Goal: Task Accomplishment & Management: Manage account settings

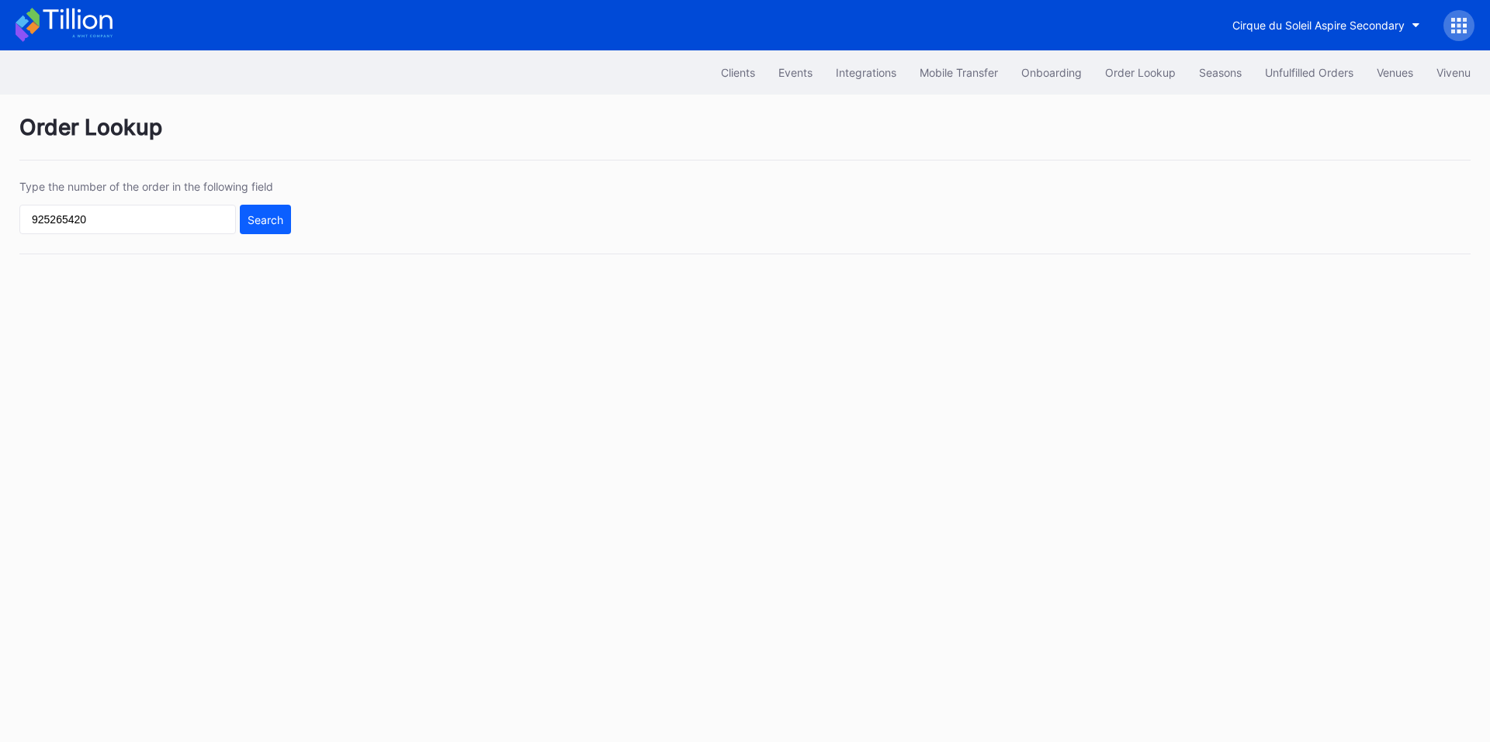
click at [157, 227] on input "925265420" at bounding box center [127, 219] width 216 height 29
click at [280, 216] on div "Search" at bounding box center [265, 219] width 36 height 13
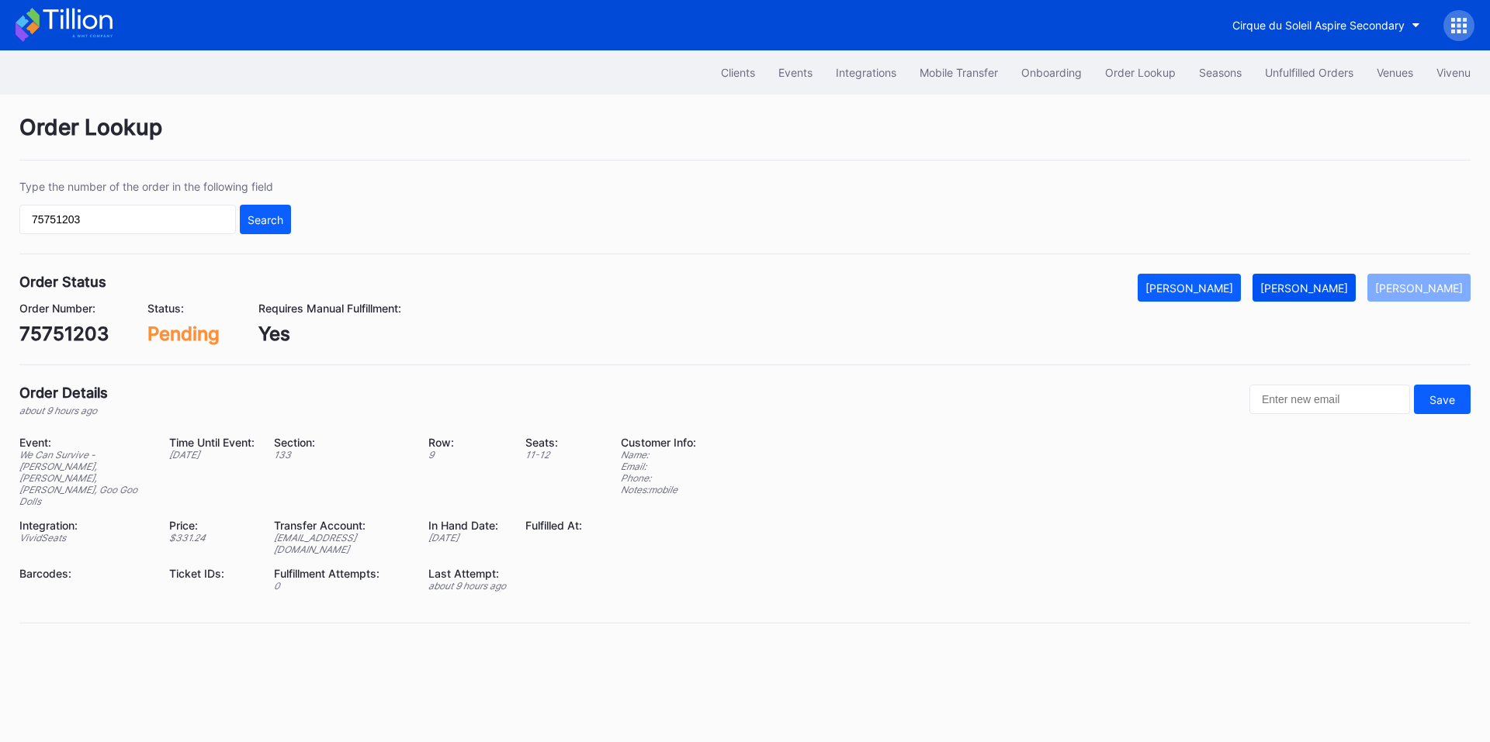
click at [1317, 288] on div "[PERSON_NAME]" at bounding box center [1304, 288] width 88 height 13
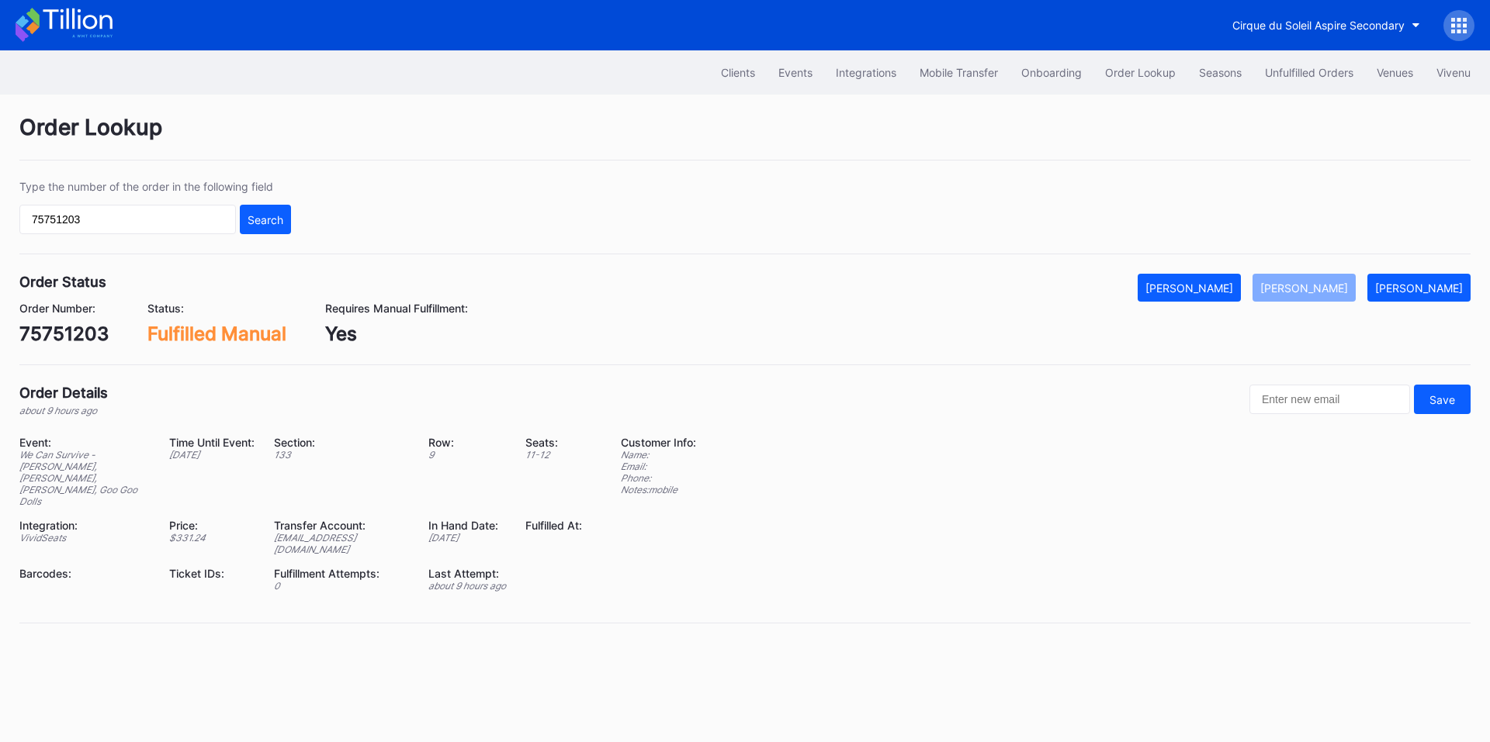
click at [155, 234] on div "Type the number of the order in the following field 75751203 Search" at bounding box center [744, 217] width 1451 height 74
click at [161, 229] on input "75751203" at bounding box center [127, 219] width 216 height 29
paste input "898"
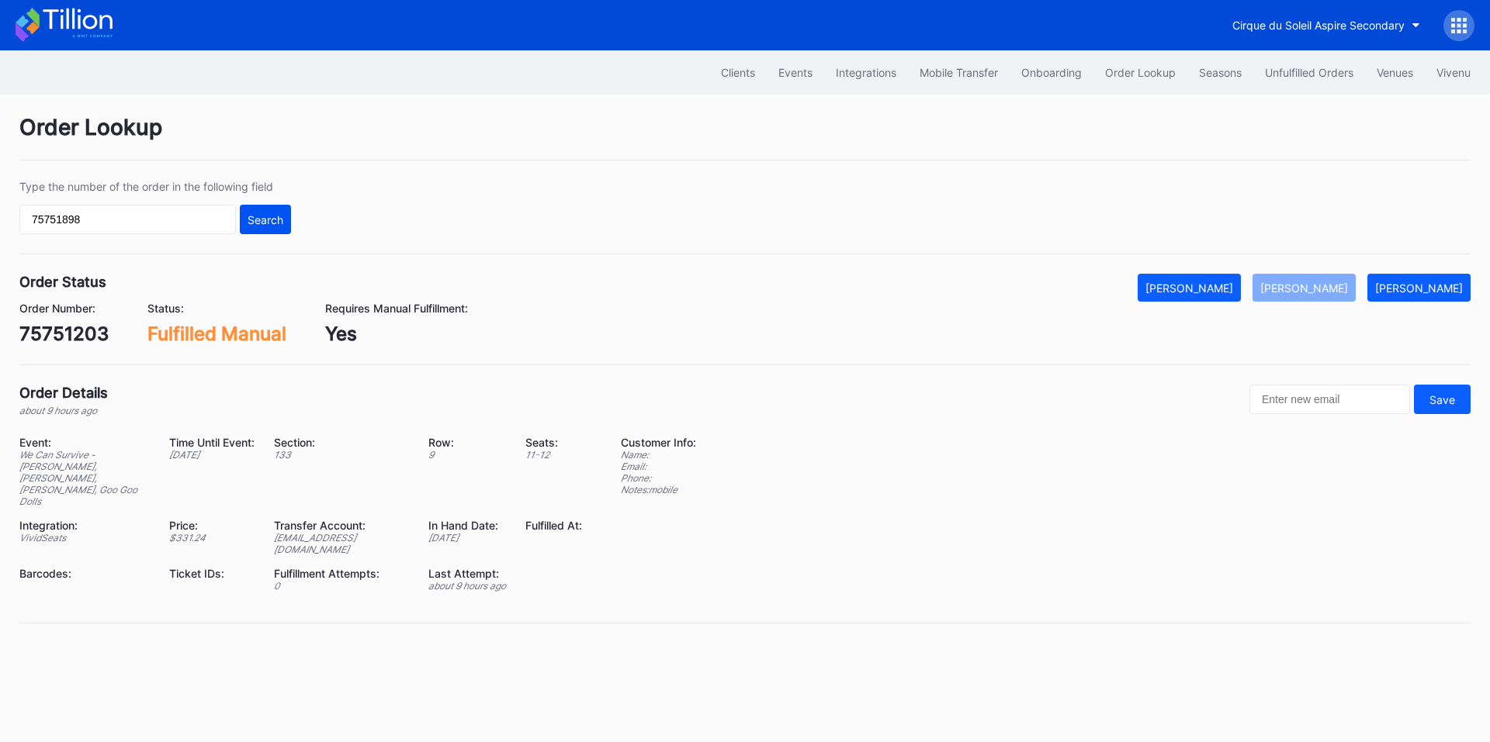
click at [274, 216] on div "Search" at bounding box center [265, 219] width 36 height 13
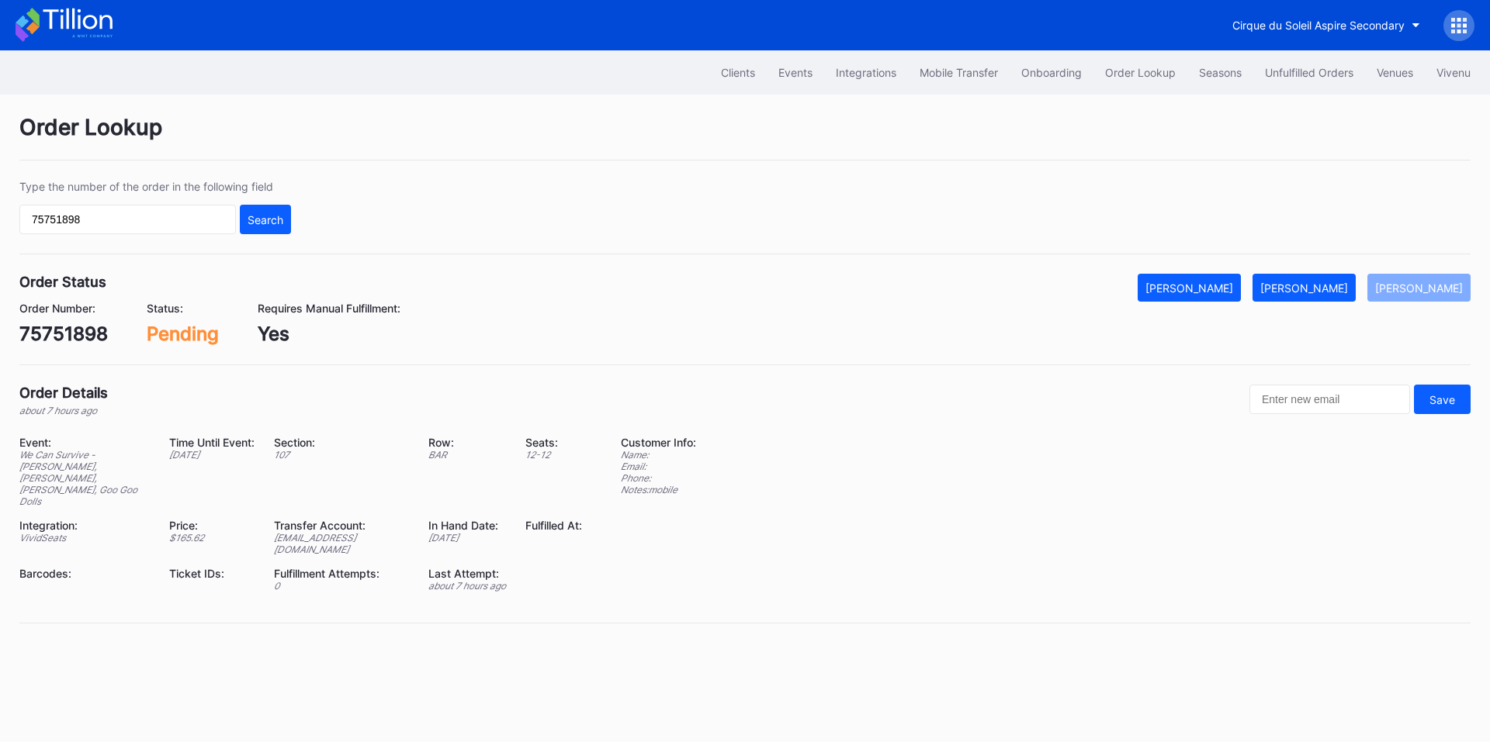
click at [473, 214] on div "Type the number of the order in the following field 75751898 Search" at bounding box center [744, 217] width 1451 height 74
click at [1317, 288] on div "[PERSON_NAME]" at bounding box center [1304, 288] width 88 height 13
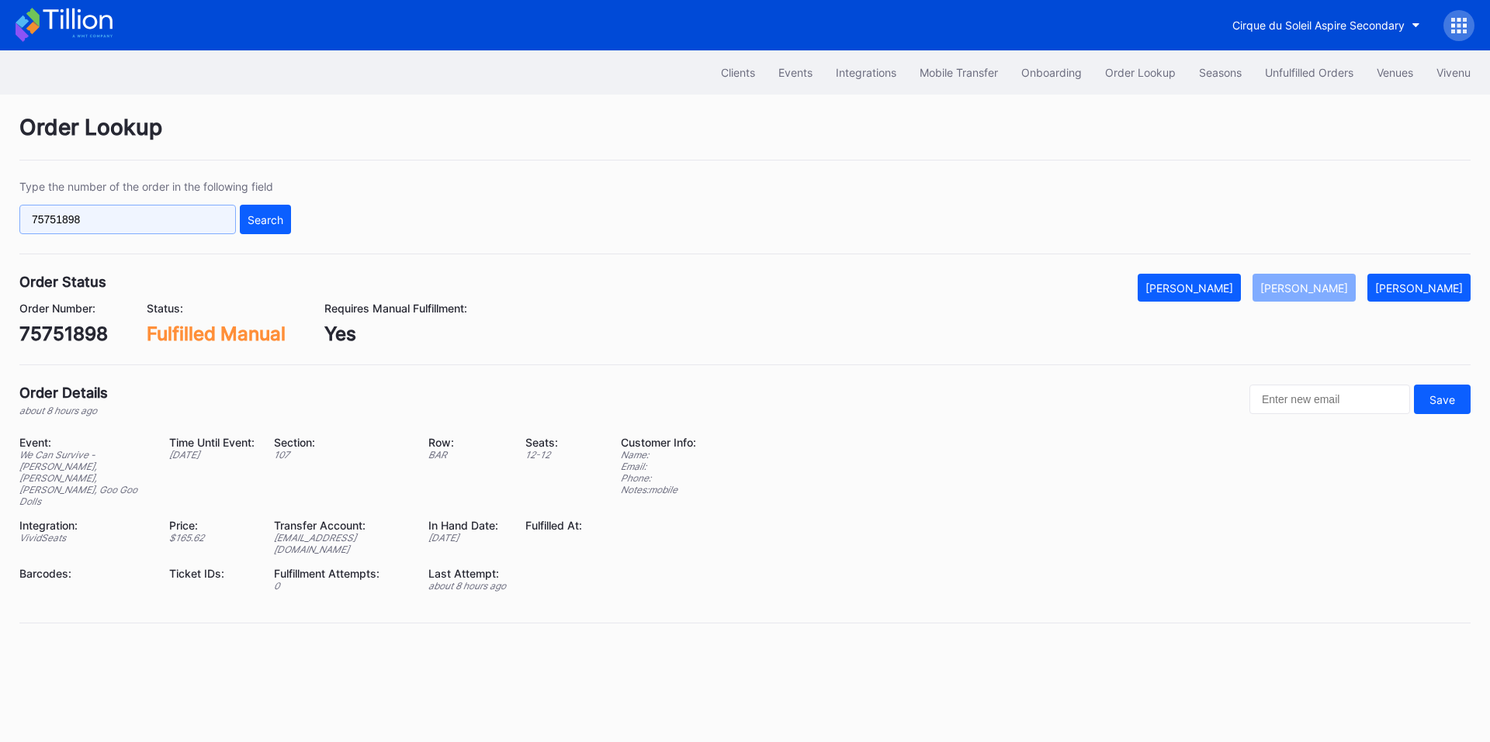
click at [158, 218] on input "75751898" at bounding box center [127, 219] width 216 height 29
paste input "5756"
click at [268, 221] on div "Search" at bounding box center [265, 219] width 36 height 13
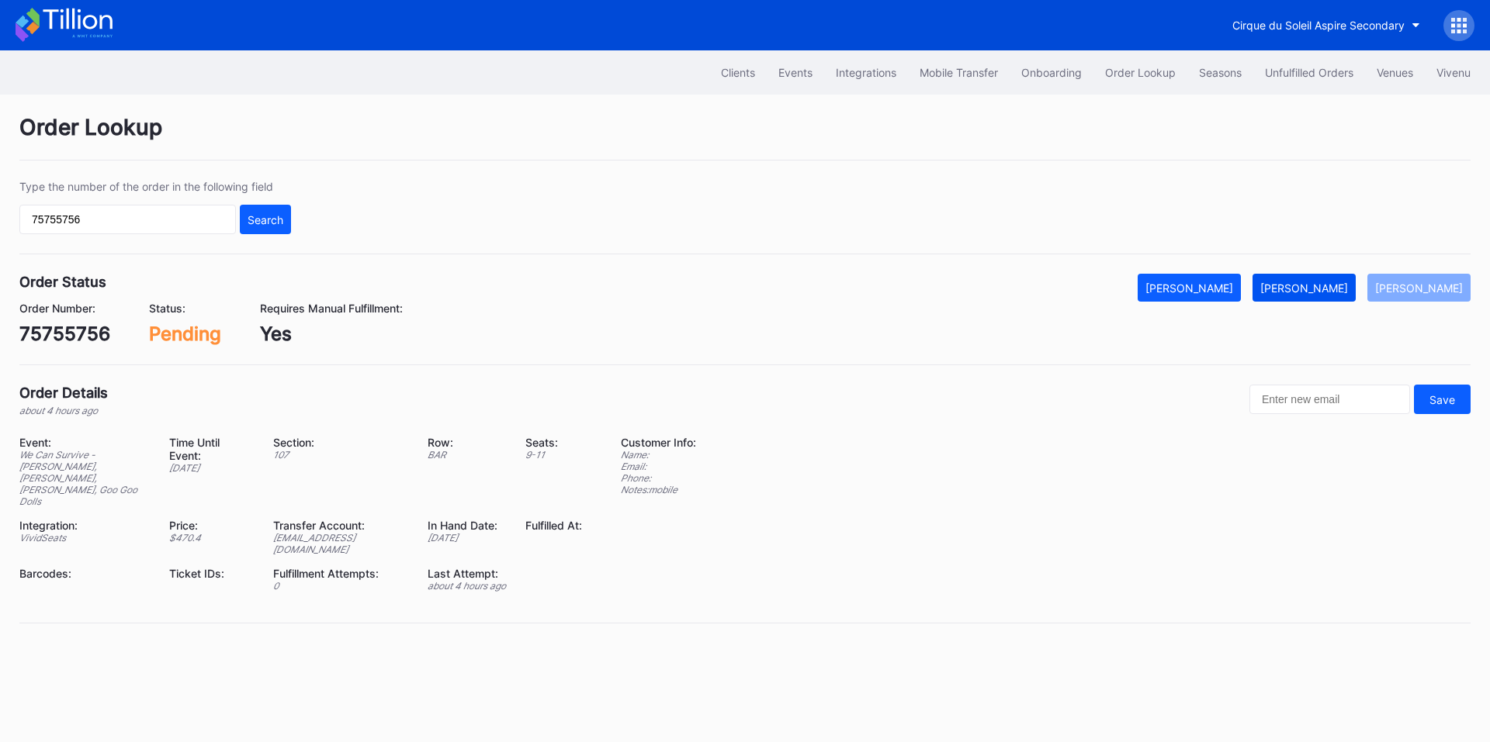
click at [1346, 288] on div "[PERSON_NAME]" at bounding box center [1304, 288] width 88 height 13
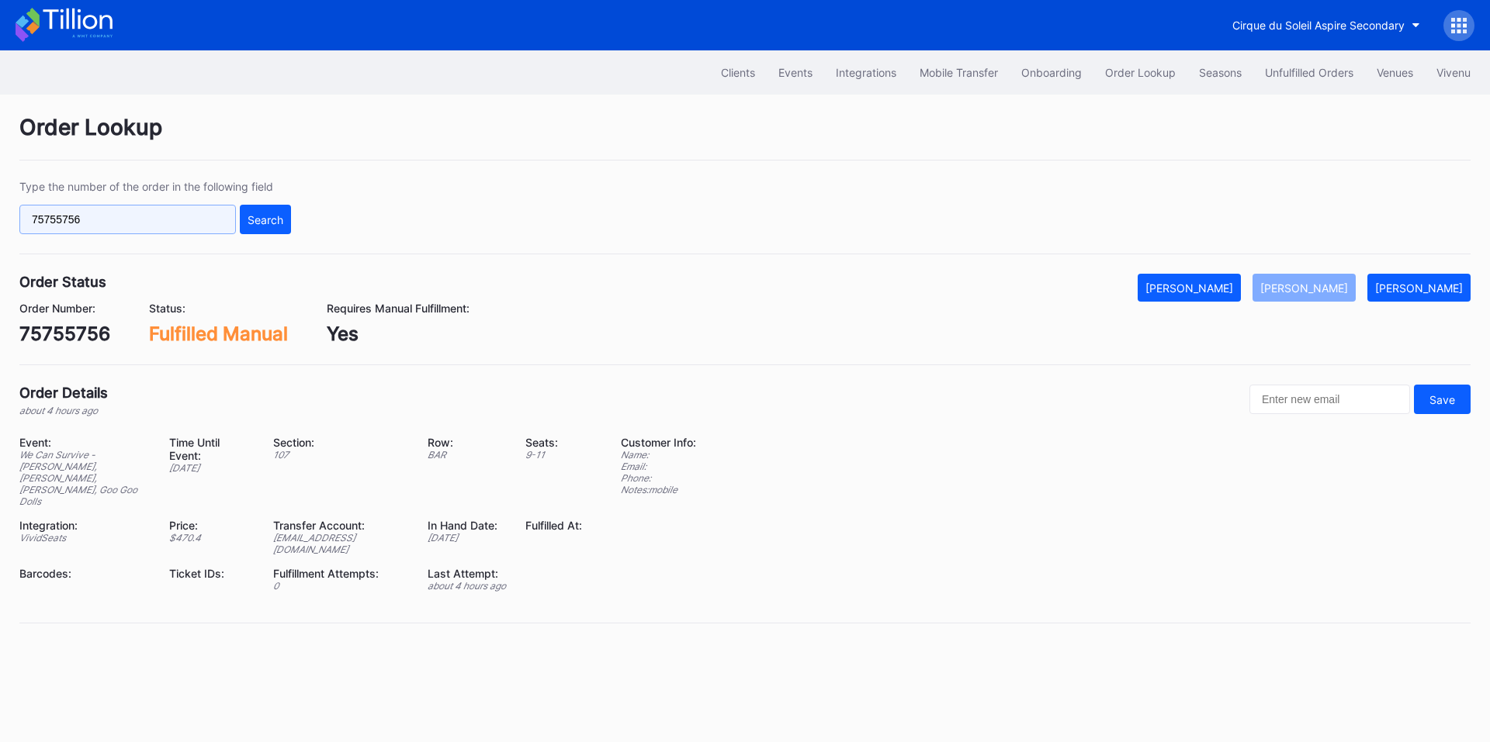
click at [111, 221] on input "75755756" at bounding box center [127, 219] width 216 height 29
paste input "6388"
click at [270, 218] on div "Search" at bounding box center [265, 219] width 36 height 13
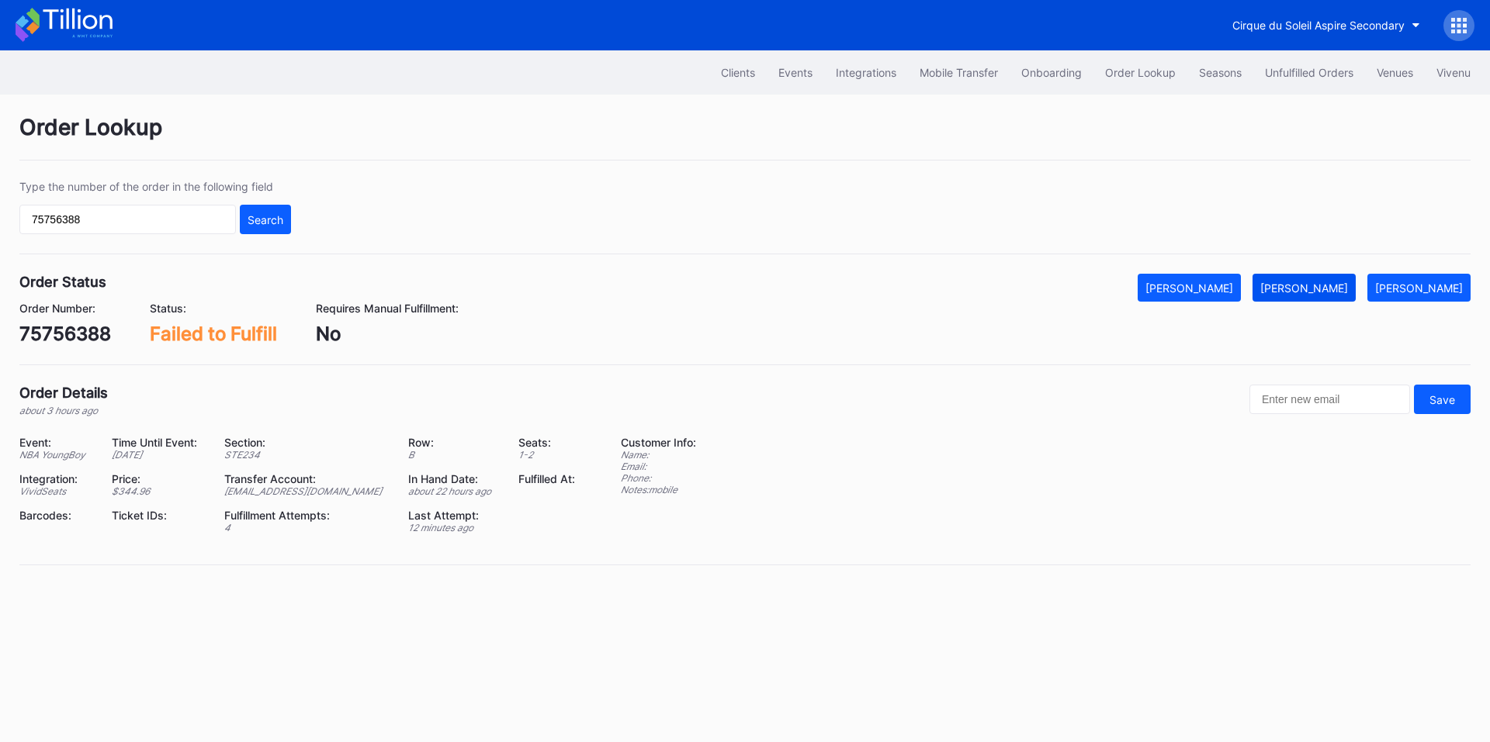
click at [1340, 285] on div "[PERSON_NAME]" at bounding box center [1304, 288] width 88 height 13
click at [129, 223] on input "75756388" at bounding box center [127, 219] width 216 height 29
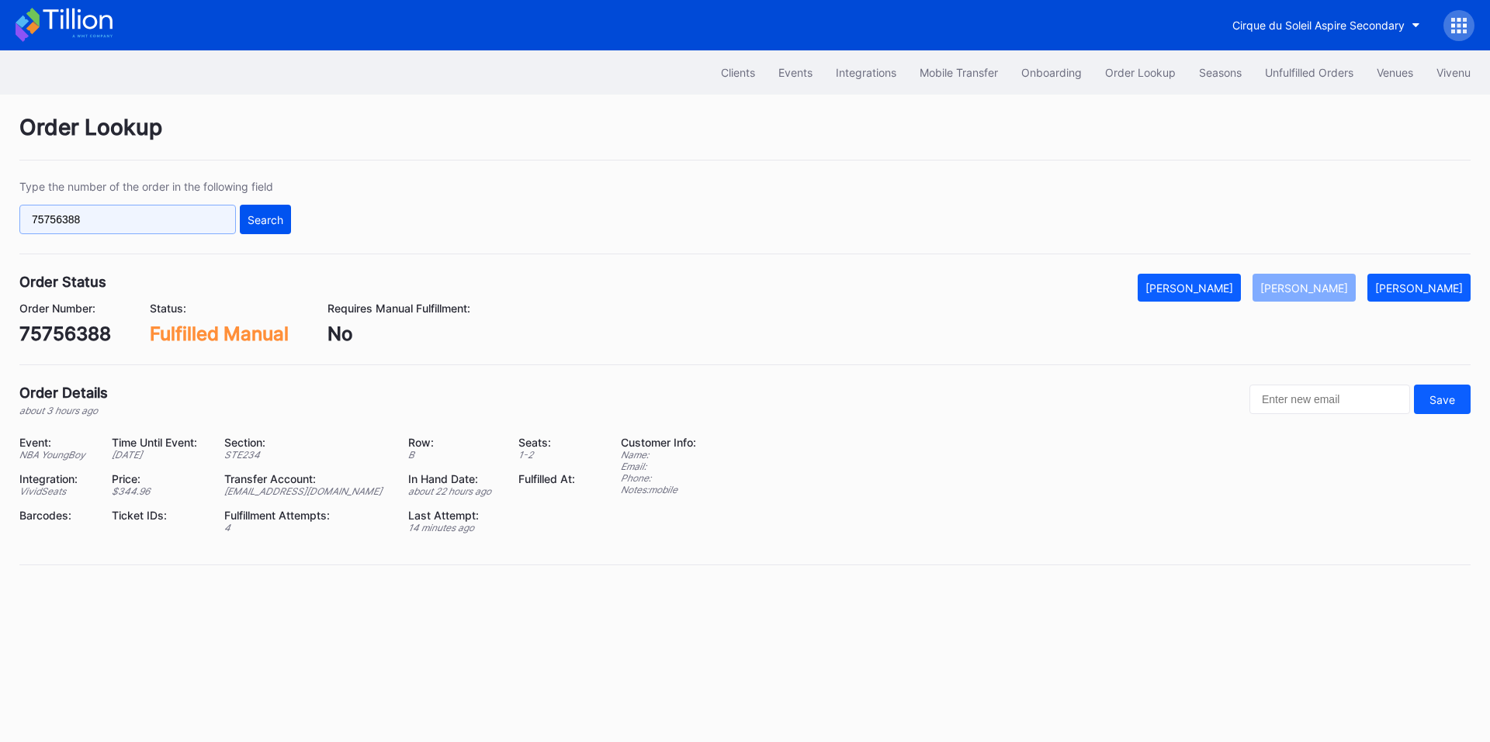
paste input "624716319"
click at [270, 222] on div "Search" at bounding box center [265, 219] width 36 height 13
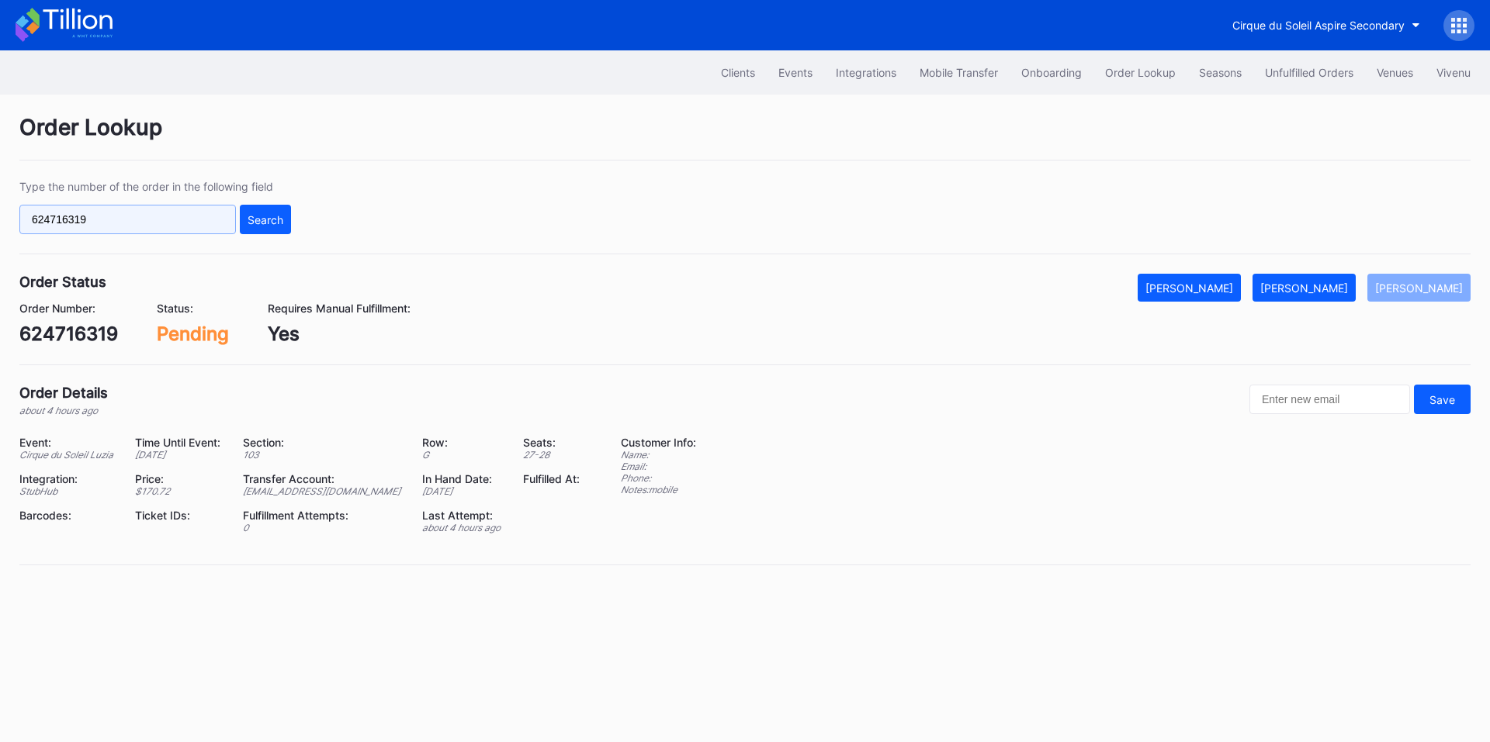
click at [108, 218] on input "624716319" at bounding box center [127, 219] width 216 height 29
paste input "75757711"
type input "75757711"
click at [271, 216] on div "Search" at bounding box center [265, 219] width 36 height 13
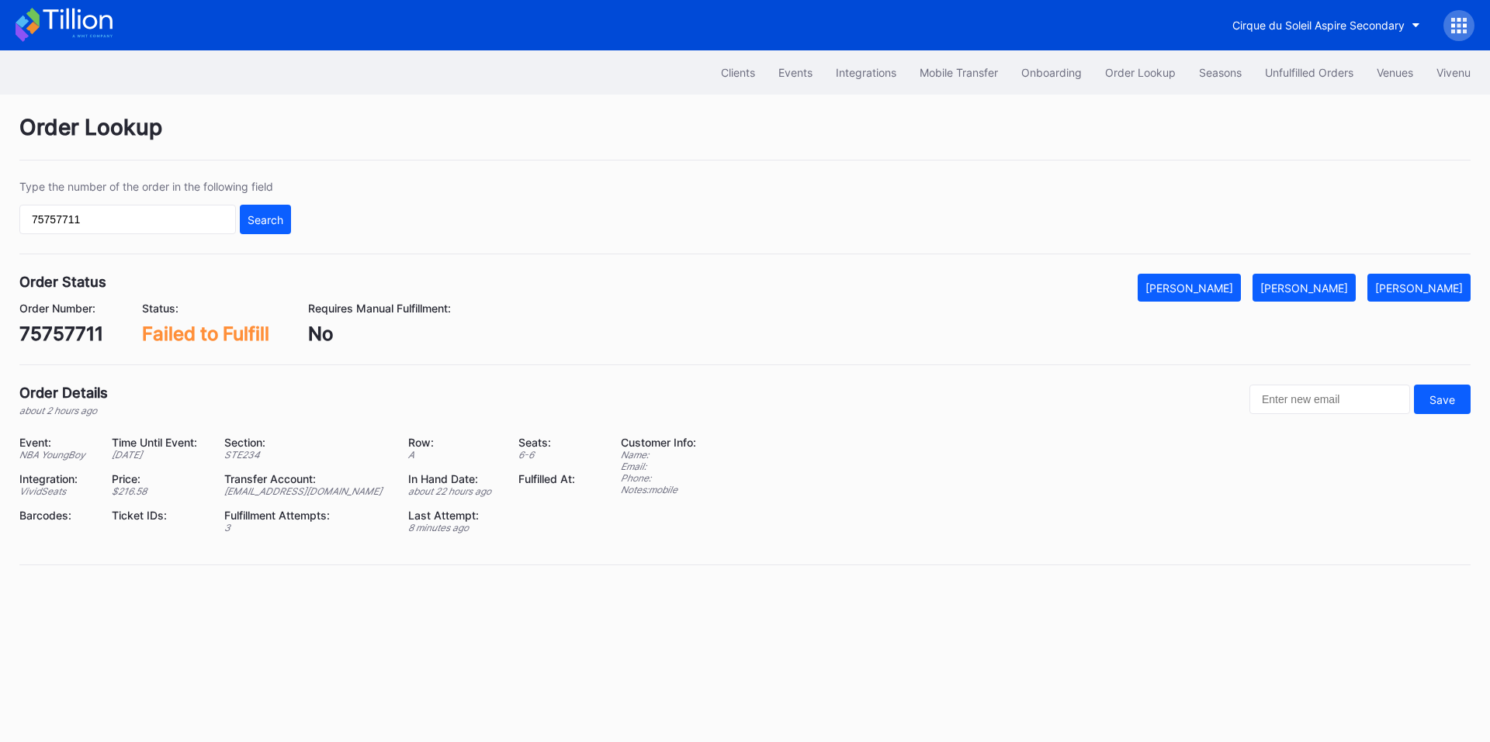
drag, startPoint x: 1314, startPoint y: 283, endPoint x: 1327, endPoint y: 267, distance: 21.0
click at [1314, 283] on div "[PERSON_NAME]" at bounding box center [1304, 288] width 88 height 13
click at [1317, 64] on button "Unfulfilled Orders" at bounding box center [1309, 72] width 112 height 29
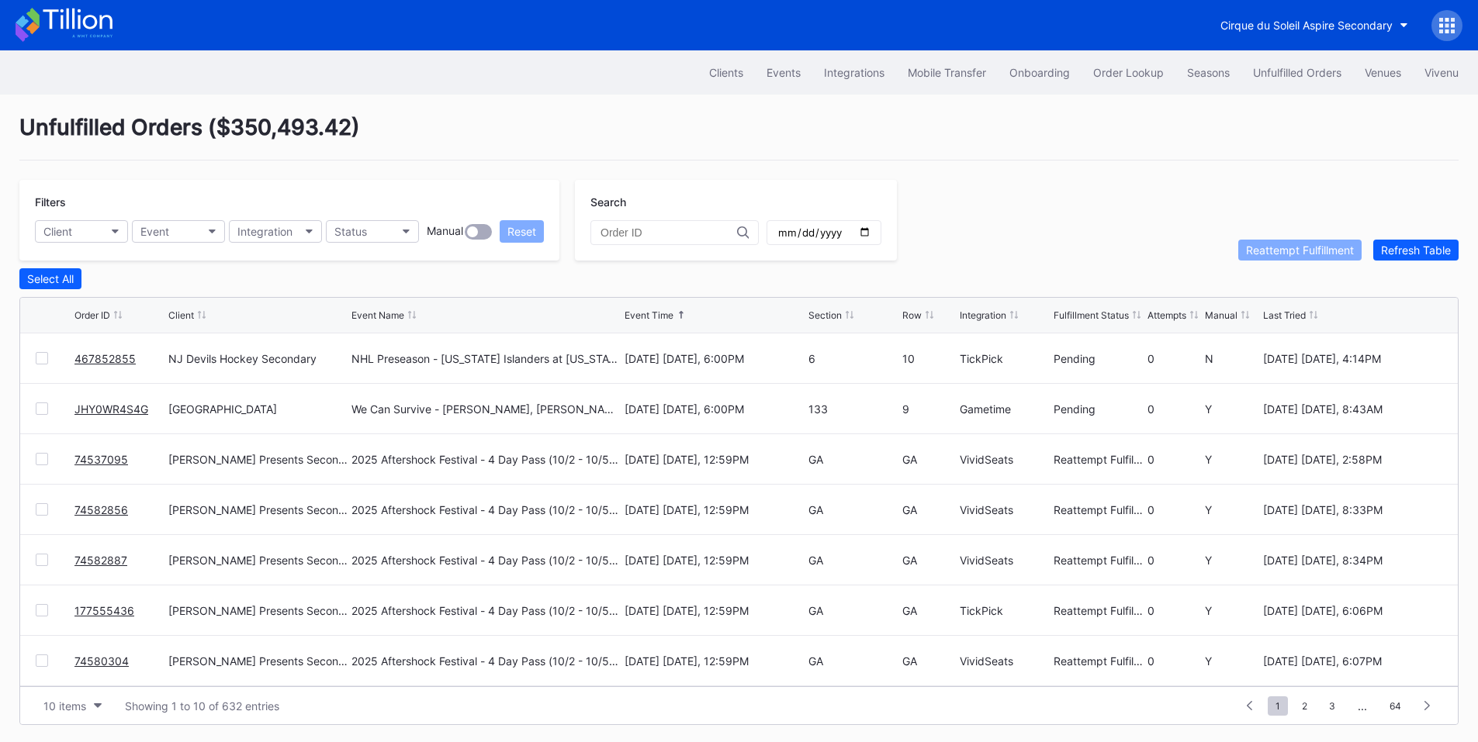
click at [118, 413] on link "JHY0WR4S4G" at bounding box center [111, 409] width 74 height 13
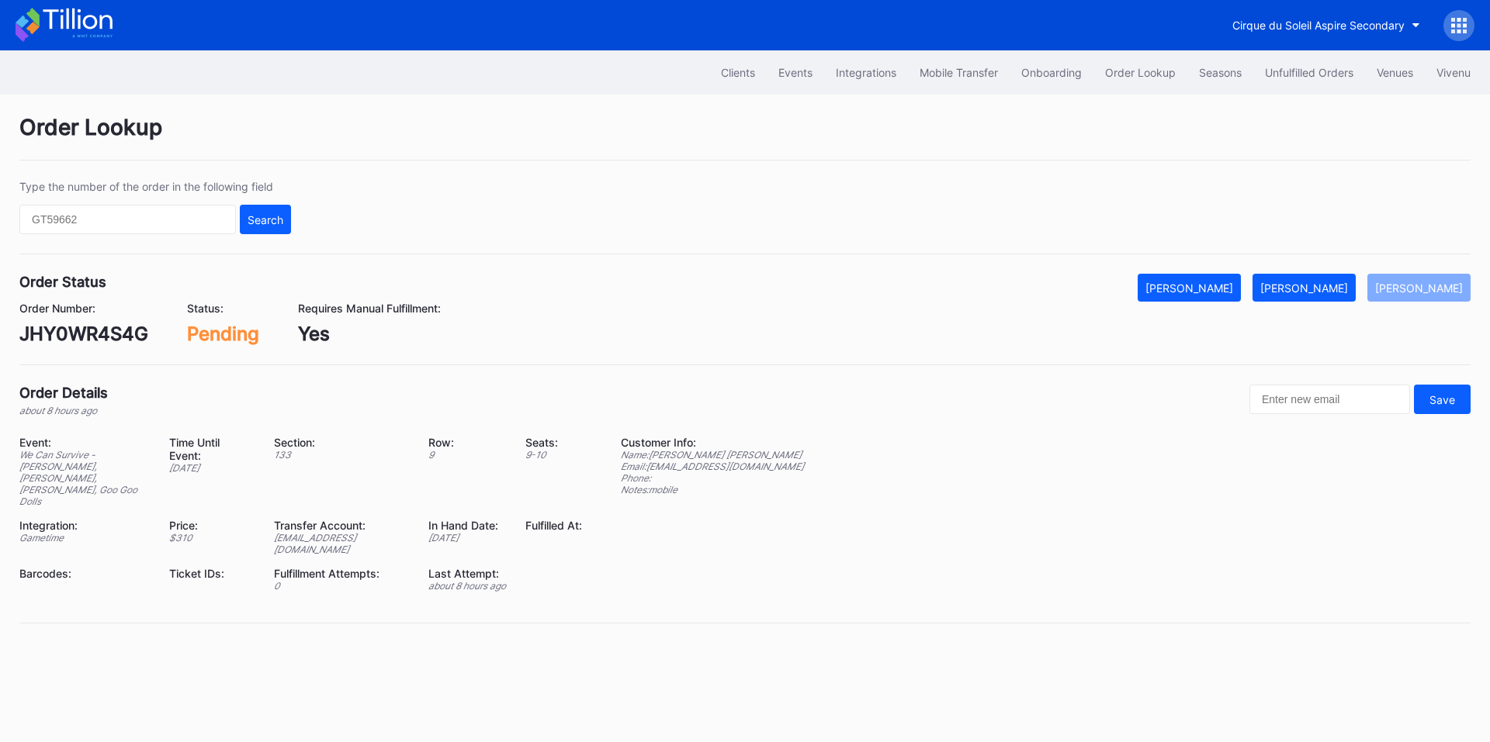
click at [84, 333] on div "JHY0WR4S4G" at bounding box center [83, 334] width 129 height 22
copy div "JHY0WR4S4G"
click at [1327, 301] on button "[PERSON_NAME]" at bounding box center [1303, 288] width 103 height 28
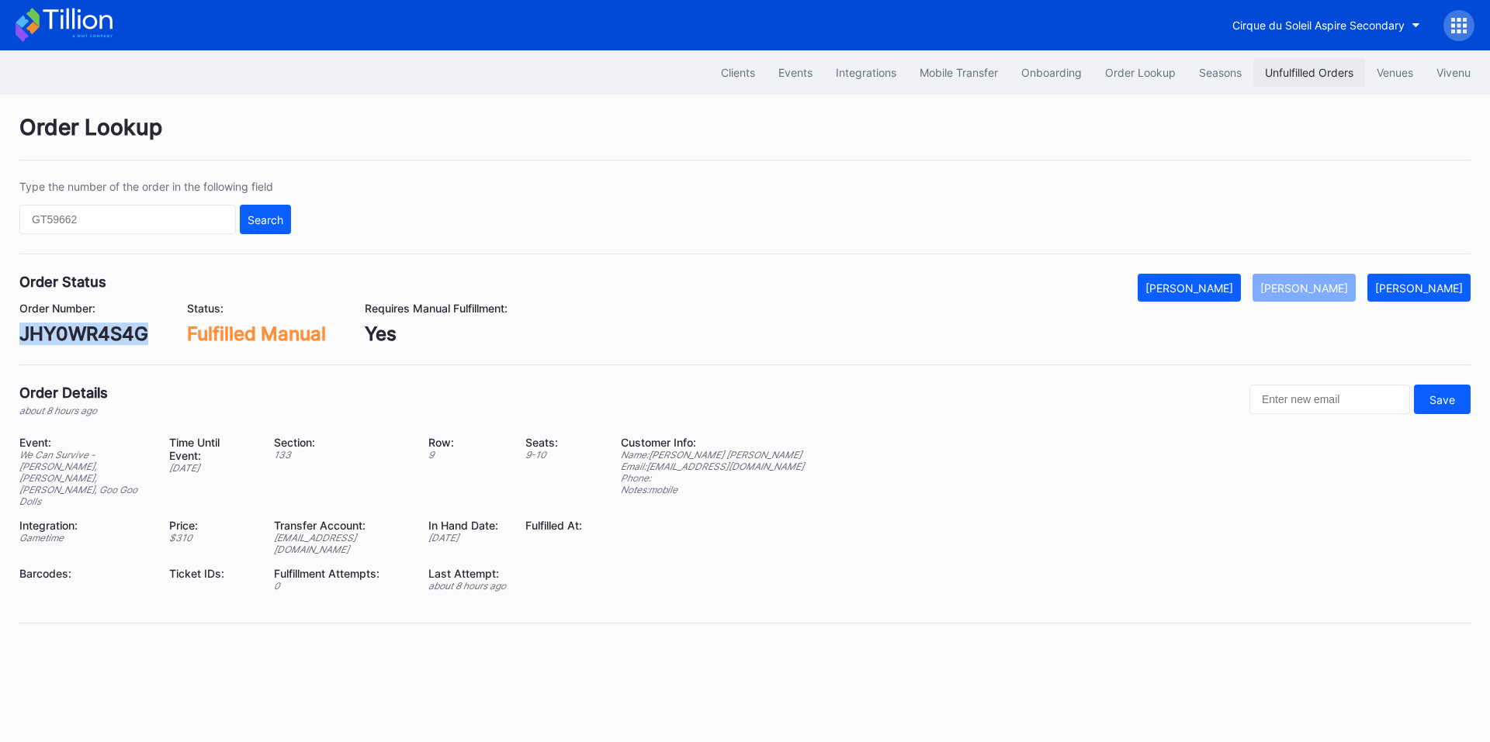
click at [1293, 64] on button "Unfulfilled Orders" at bounding box center [1309, 72] width 112 height 29
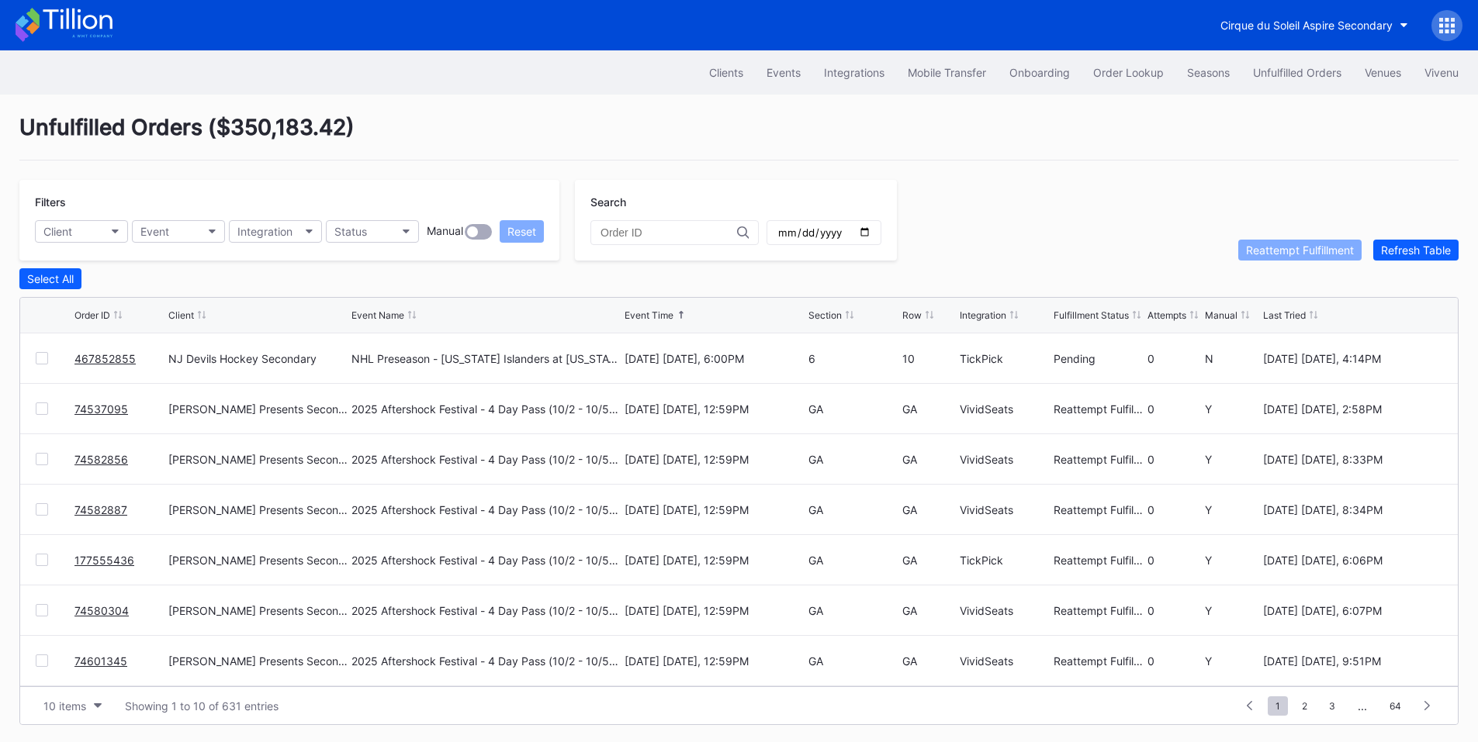
click at [40, 359] on div at bounding box center [42, 358] width 12 height 12
click at [1300, 253] on div "Reattempt Fulfillment" at bounding box center [1300, 250] width 108 height 13
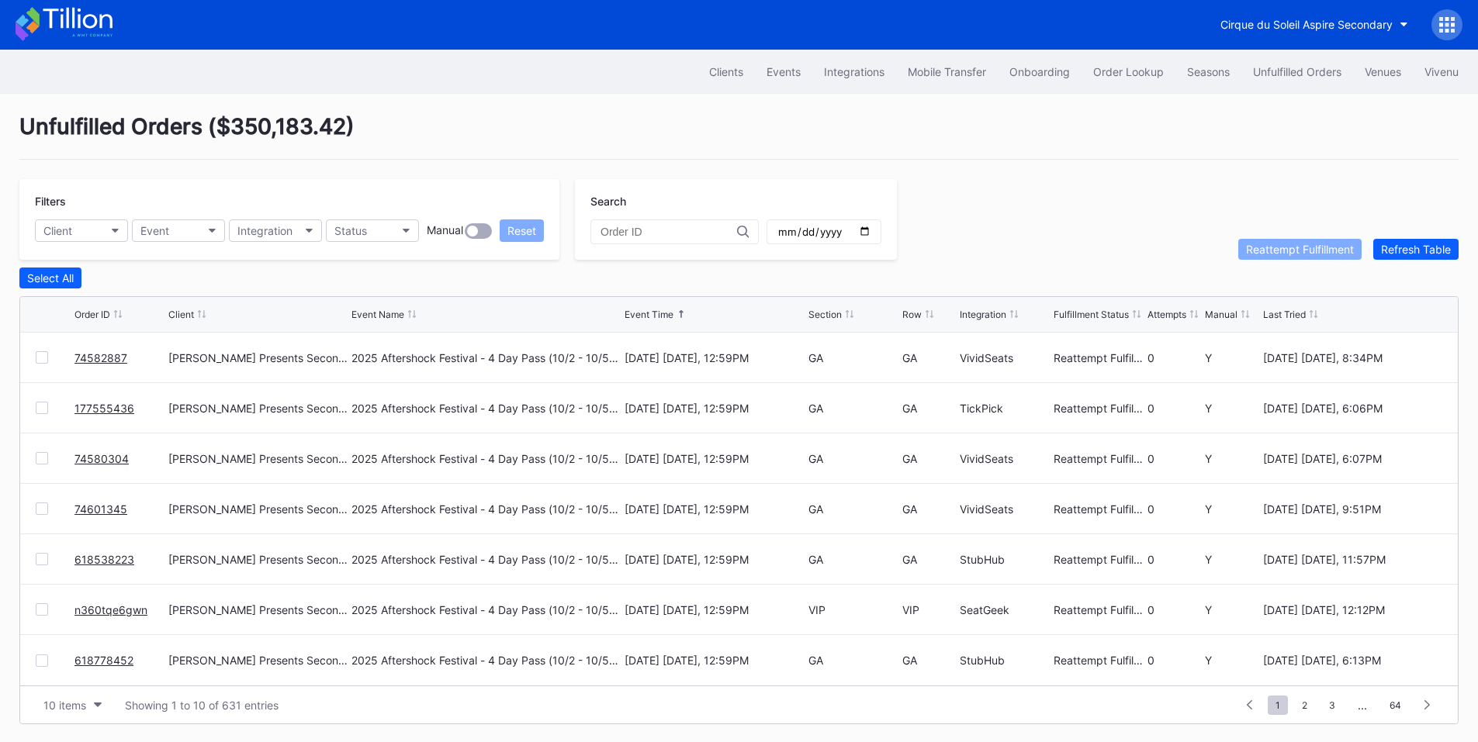
scroll to position [6, 0]
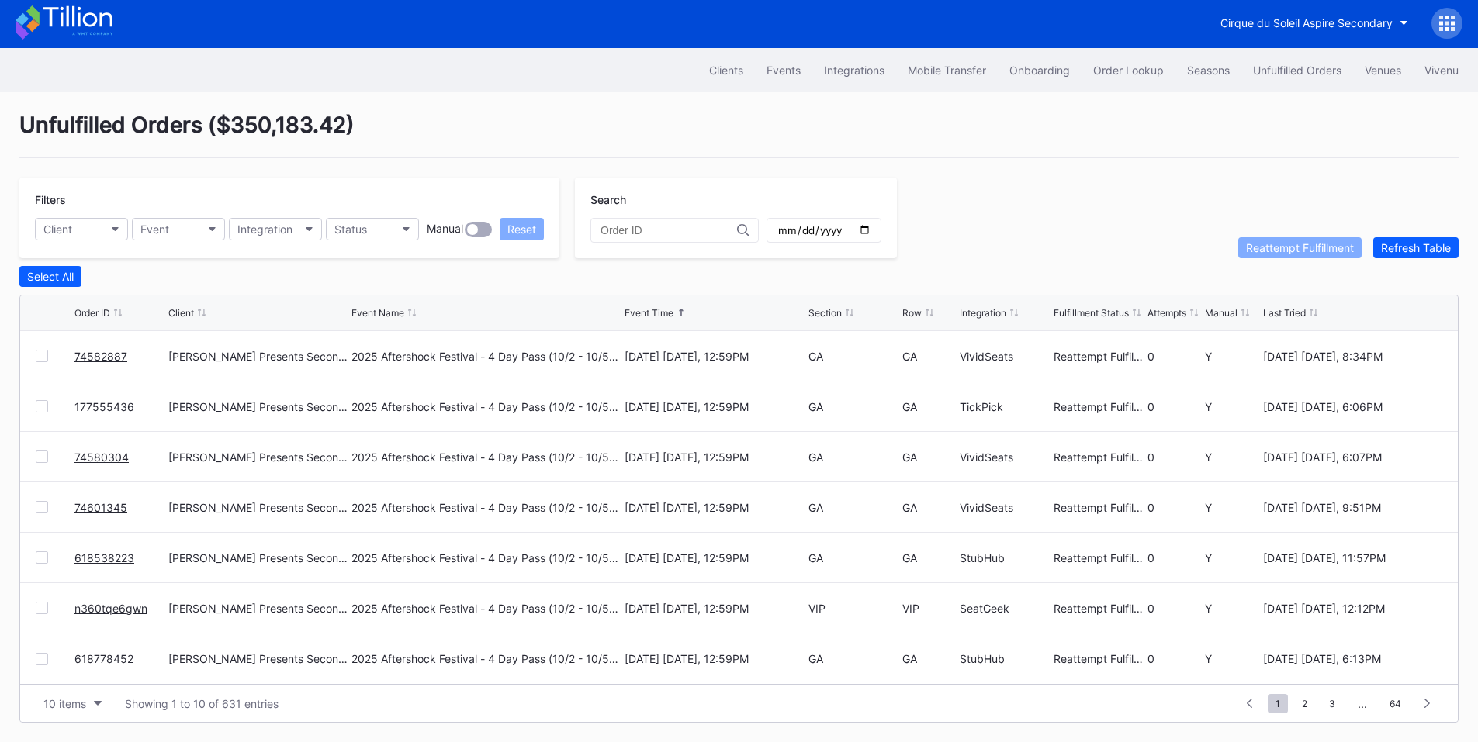
click at [1301, 693] on div "1 ... -1 0 1 2 3 ... 64" at bounding box center [1338, 704] width 208 height 22
click at [1305, 697] on span "2" at bounding box center [1304, 703] width 21 height 19
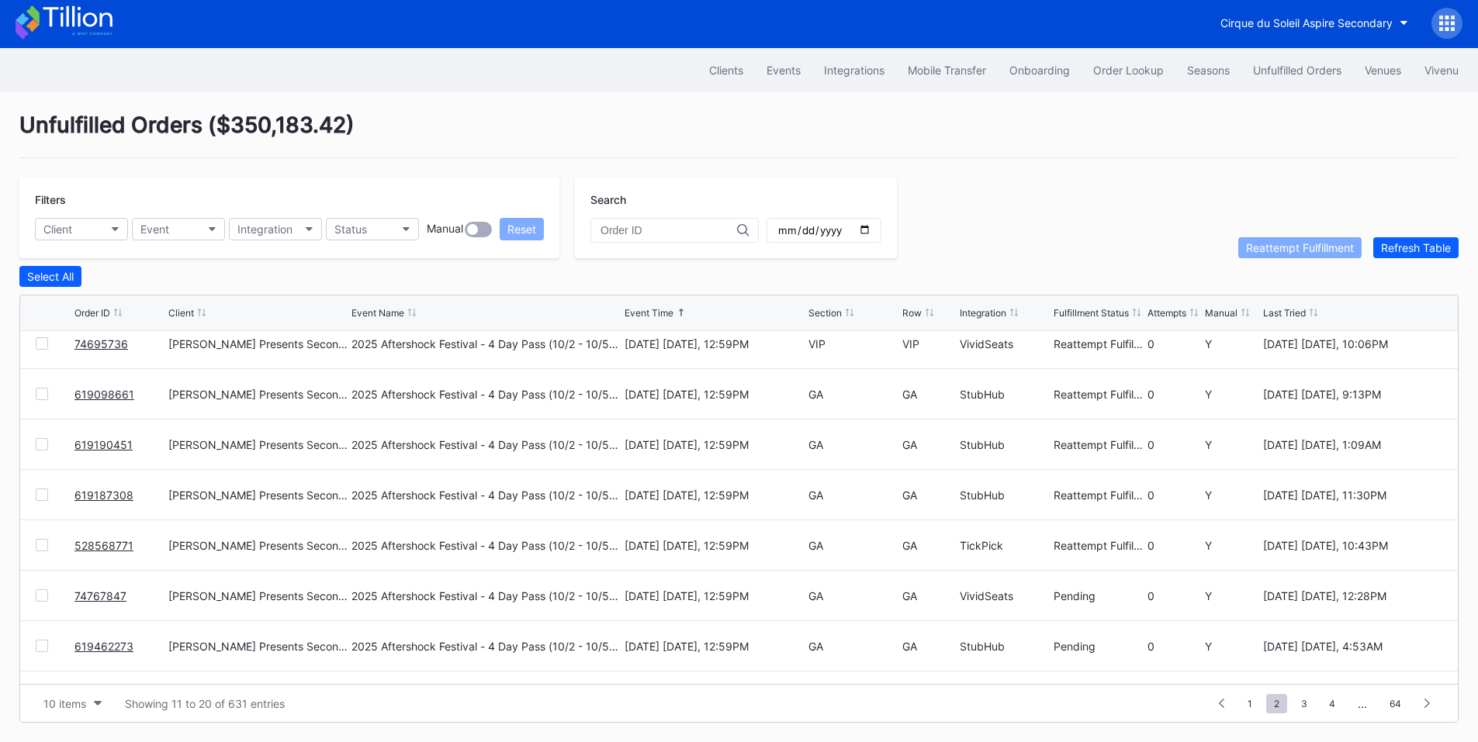
scroll to position [151, 0]
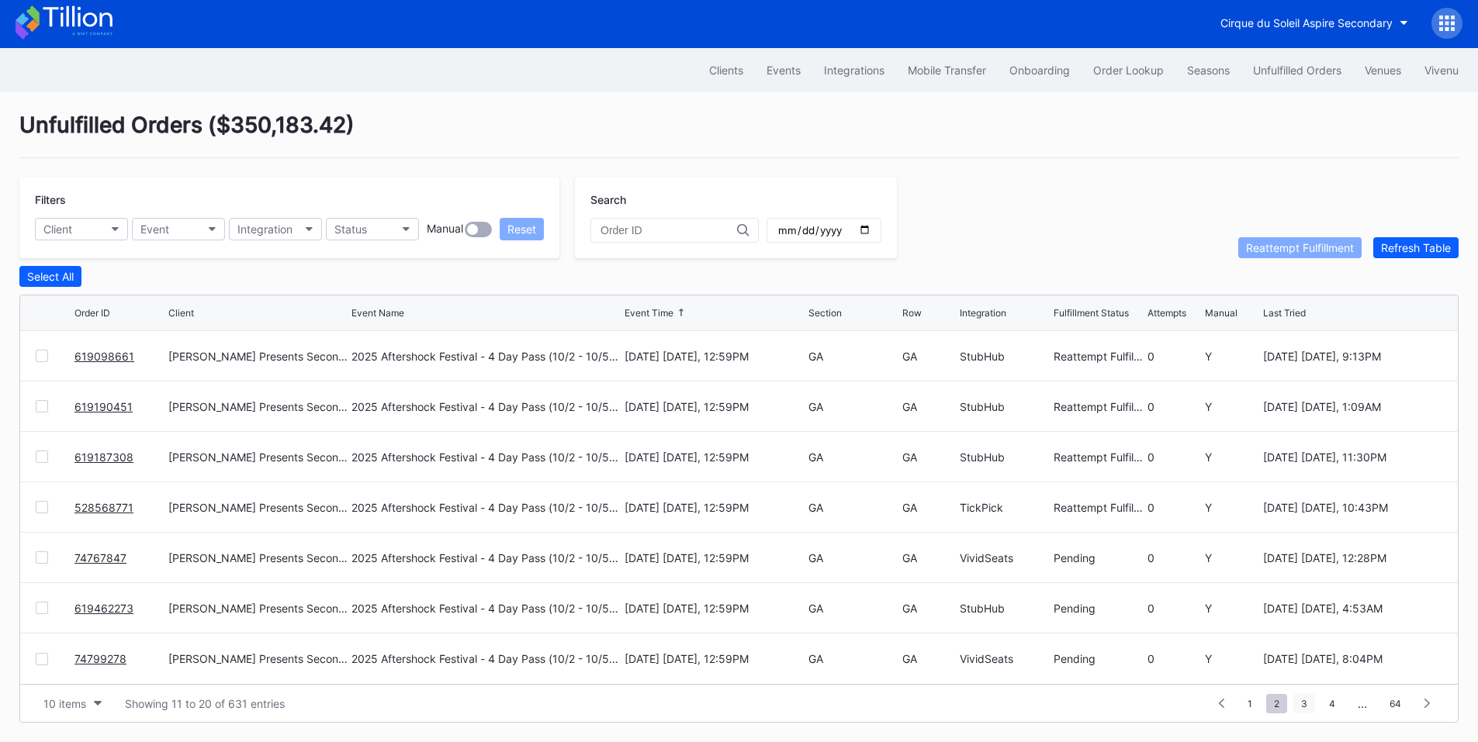
click at [1309, 697] on span "3" at bounding box center [1304, 703] width 22 height 19
click at [1299, 702] on span "4" at bounding box center [1305, 703] width 22 height 19
click at [1305, 697] on span "5" at bounding box center [1305, 703] width 21 height 19
click at [1308, 701] on span "6" at bounding box center [1305, 703] width 21 height 19
click at [1313, 701] on span "7" at bounding box center [1305, 703] width 21 height 19
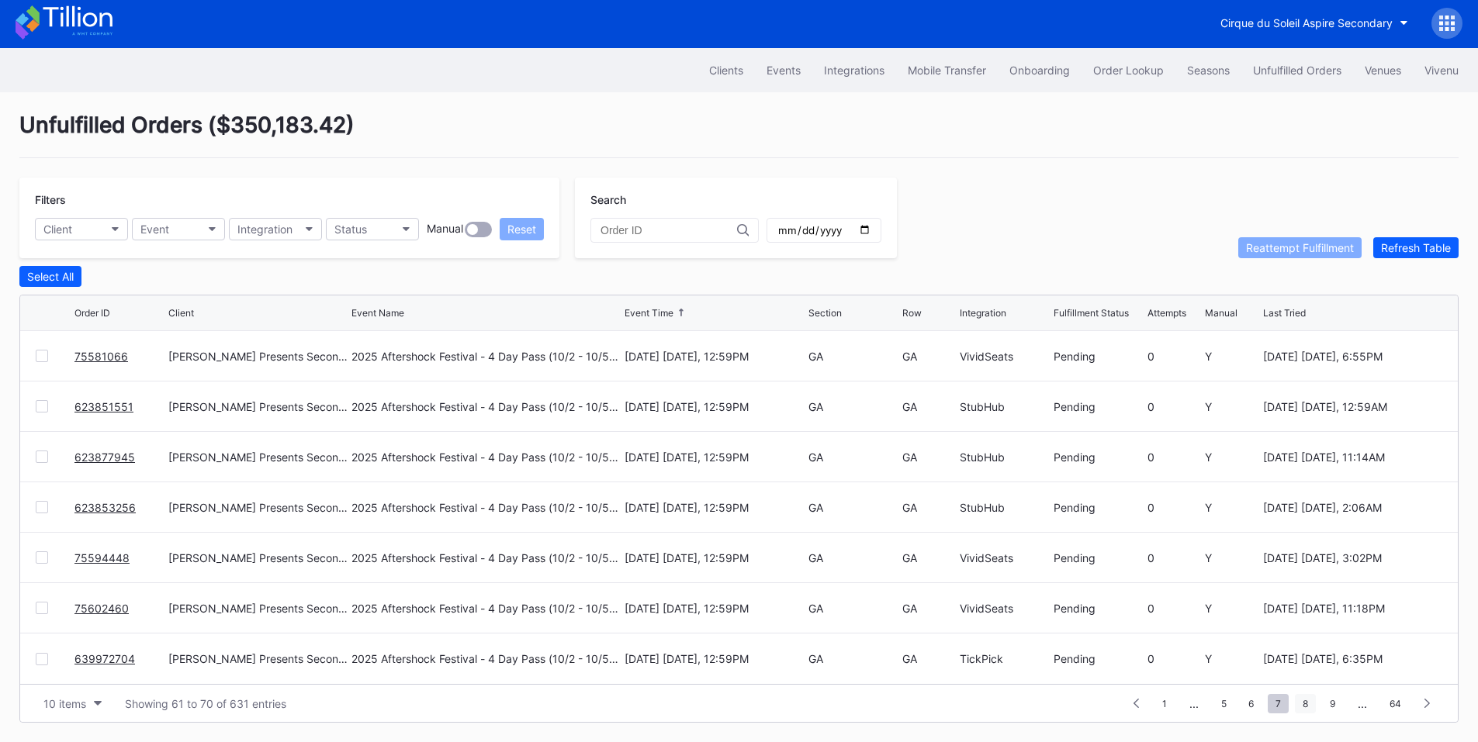
click at [1309, 708] on span "8" at bounding box center [1305, 703] width 21 height 19
click at [1306, 702] on span "9" at bounding box center [1299, 703] width 21 height 19
click at [1306, 704] on span "10" at bounding box center [1299, 703] width 26 height 19
click at [1289, 704] on span "11" at bounding box center [1298, 703] width 25 height 19
click at [1299, 711] on span "12" at bounding box center [1298, 703] width 26 height 19
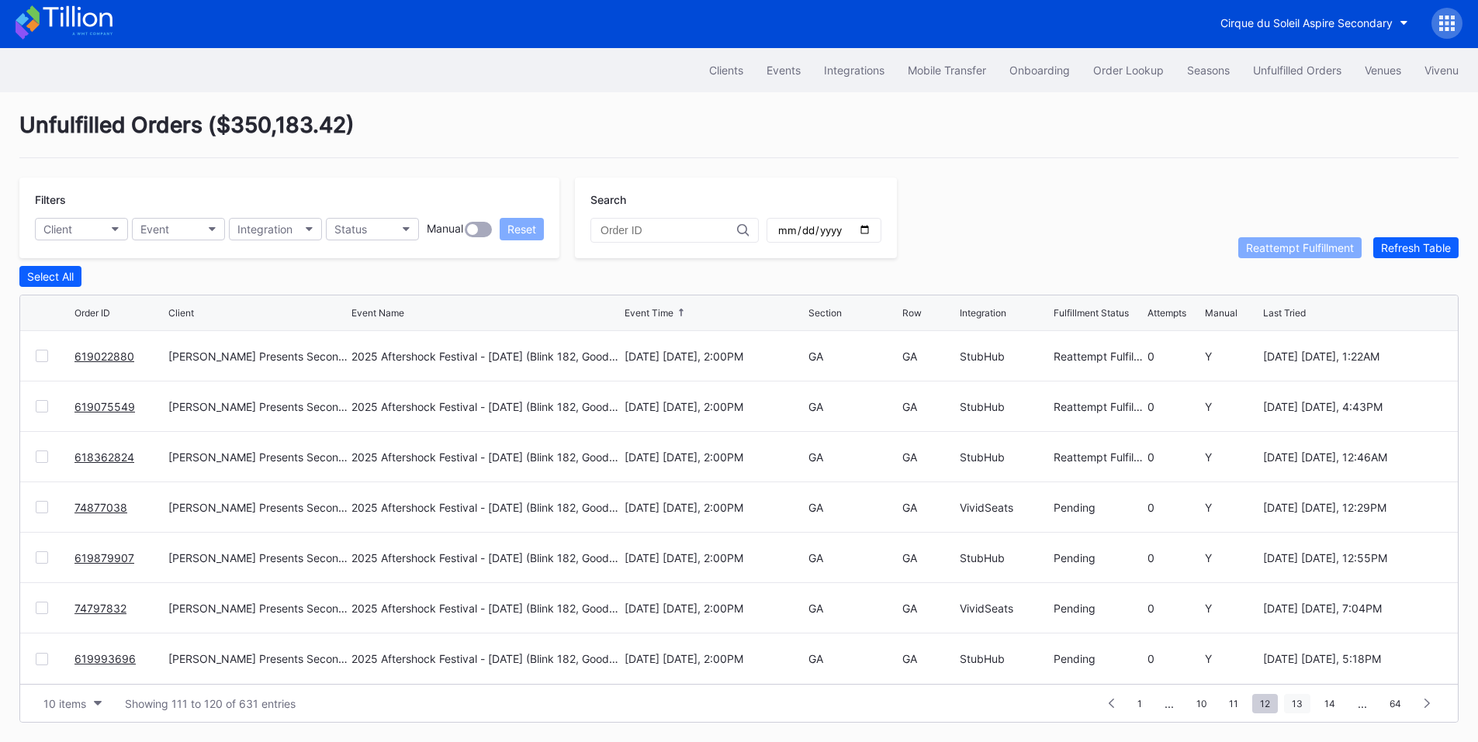
click at [1300, 703] on span "13" at bounding box center [1297, 703] width 26 height 19
drag, startPoint x: 1296, startPoint y: 706, endPoint x: 1286, endPoint y: 693, distance: 17.1
click at [1296, 706] on span "14" at bounding box center [1298, 703] width 26 height 19
click at [1304, 704] on span "15" at bounding box center [1299, 703] width 26 height 19
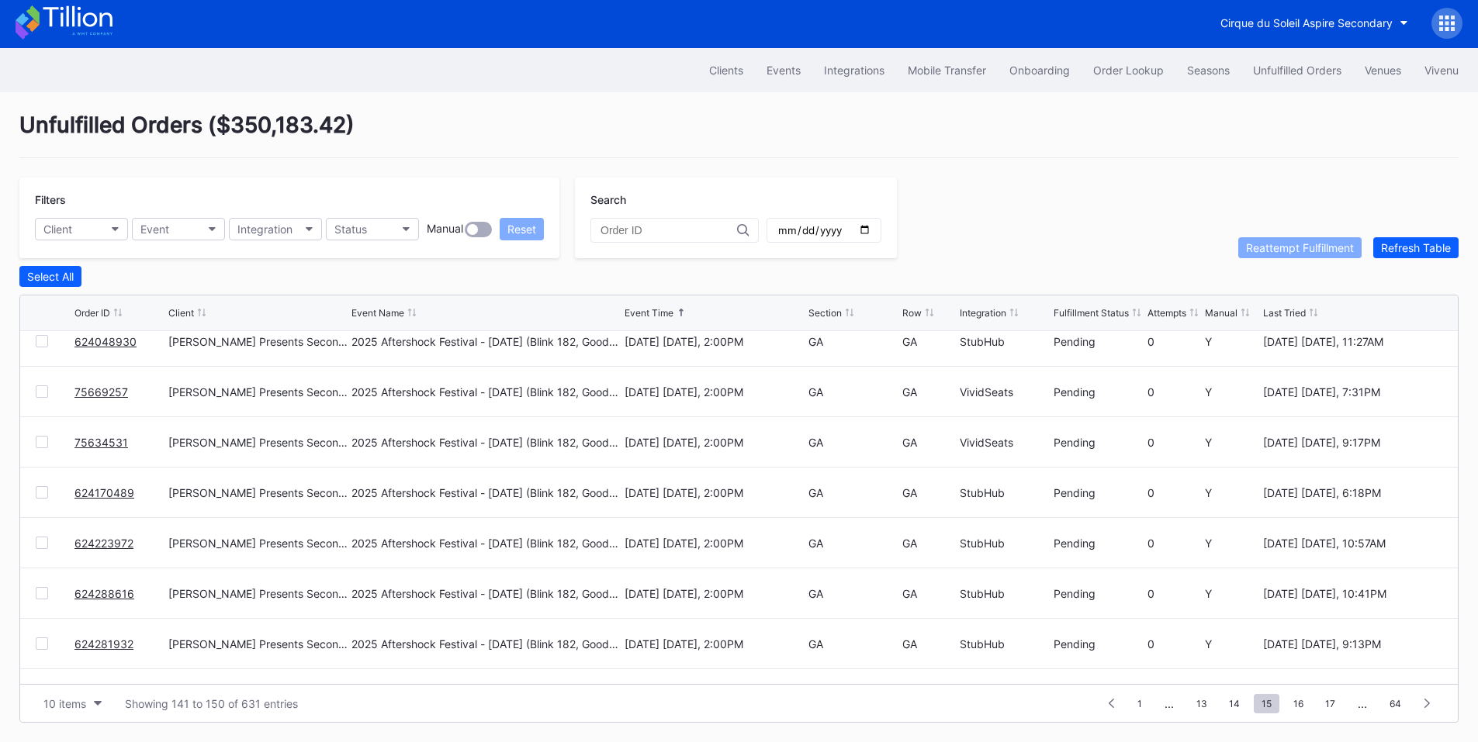
scroll to position [0, 0]
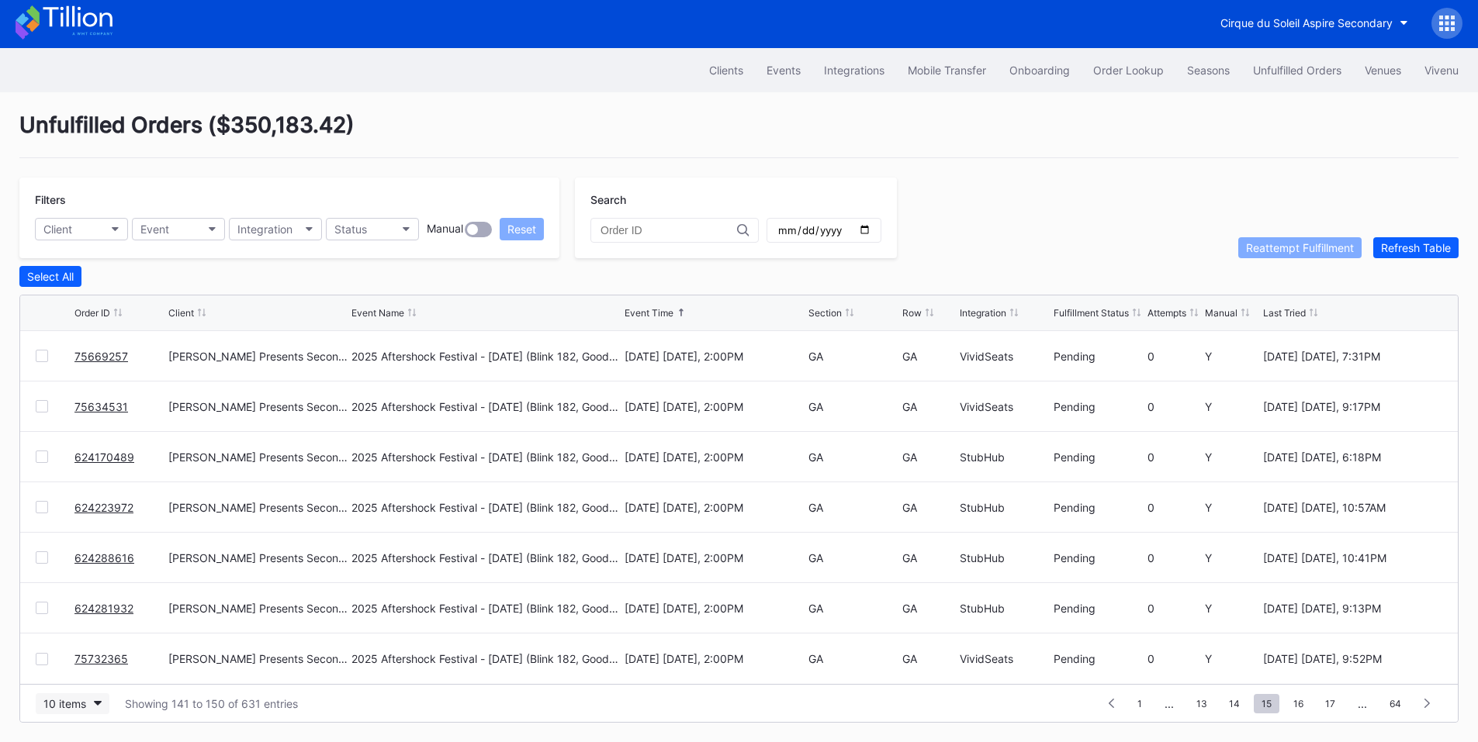
click at [97, 703] on icon "button" at bounding box center [98, 703] width 8 height 5
click at [81, 665] on div "200 items" at bounding box center [72, 669] width 50 height 13
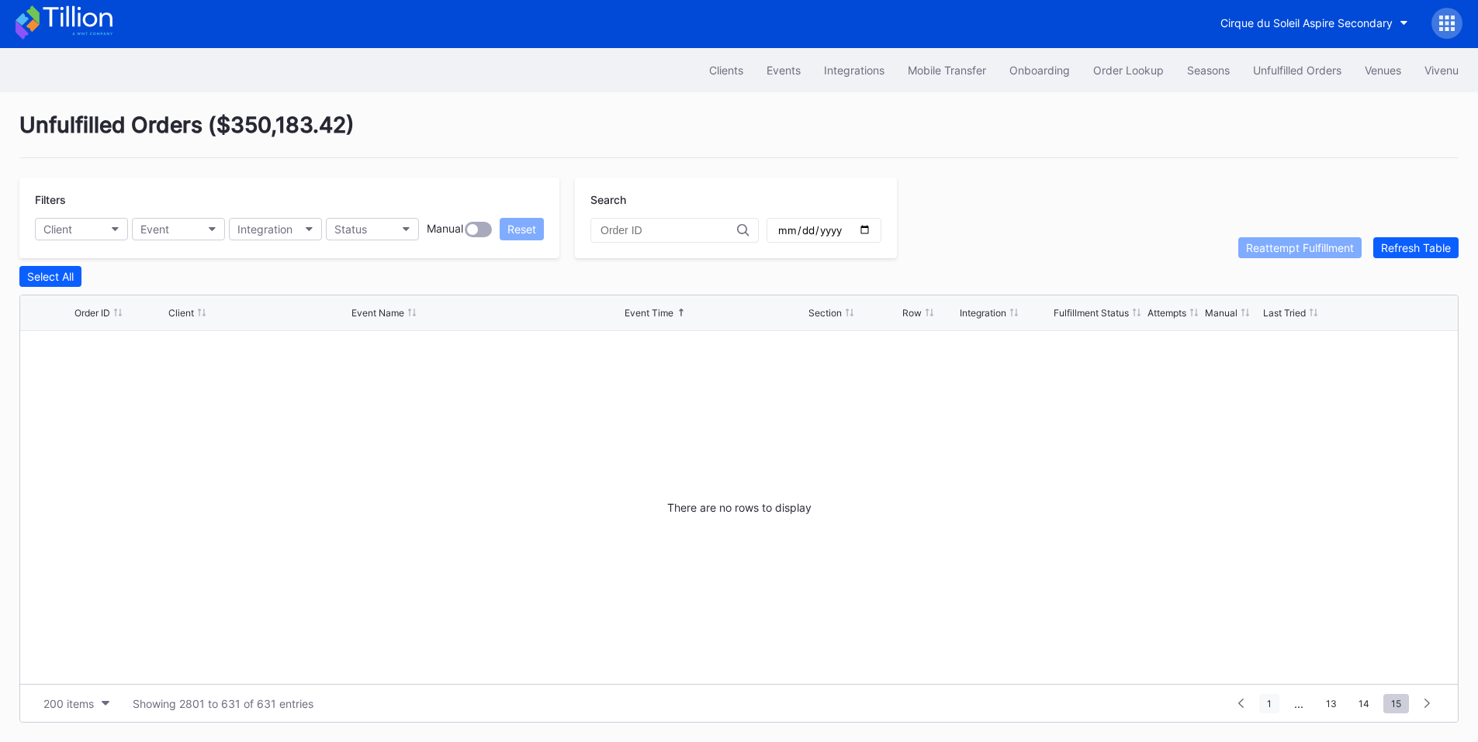
click at [1272, 705] on span "1" at bounding box center [1269, 703] width 20 height 19
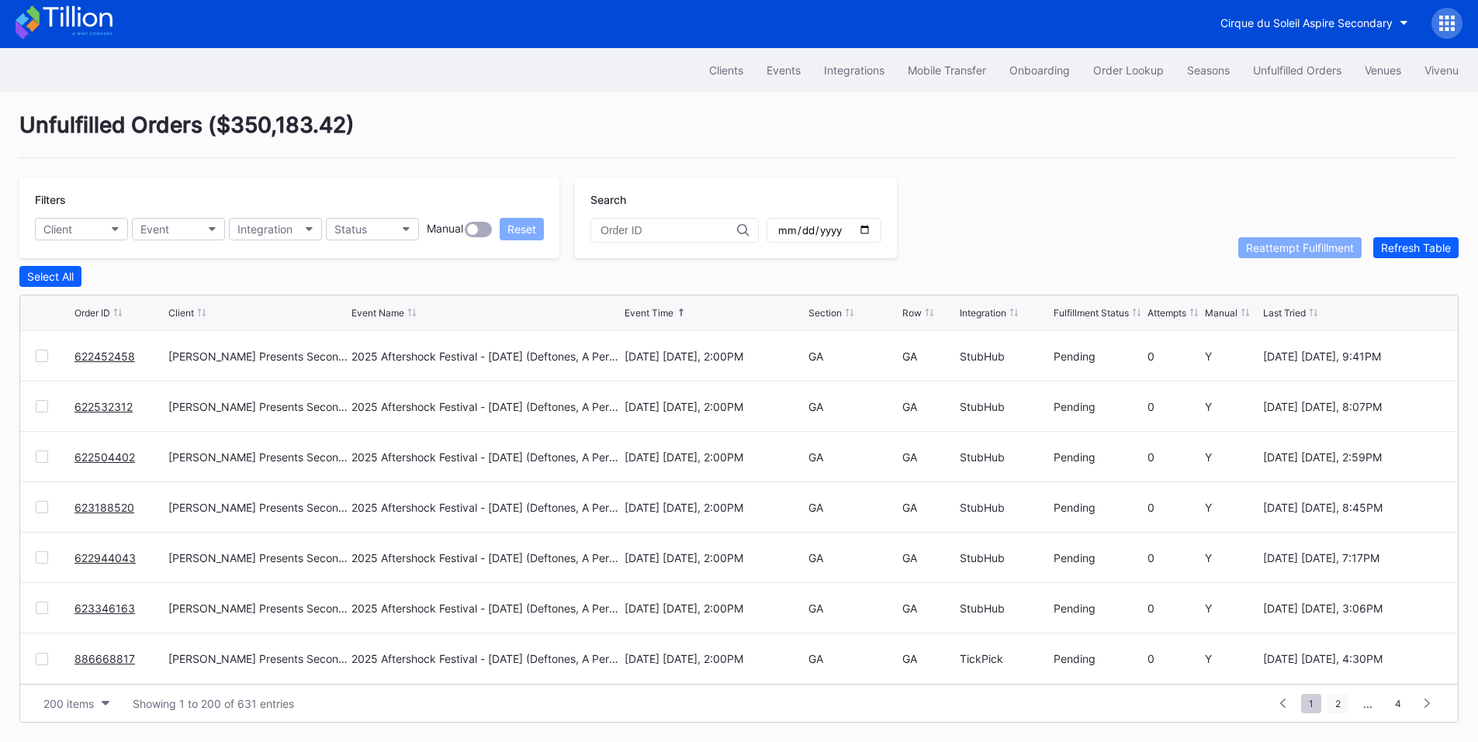
click at [1339, 704] on span "2" at bounding box center [1337, 703] width 21 height 19
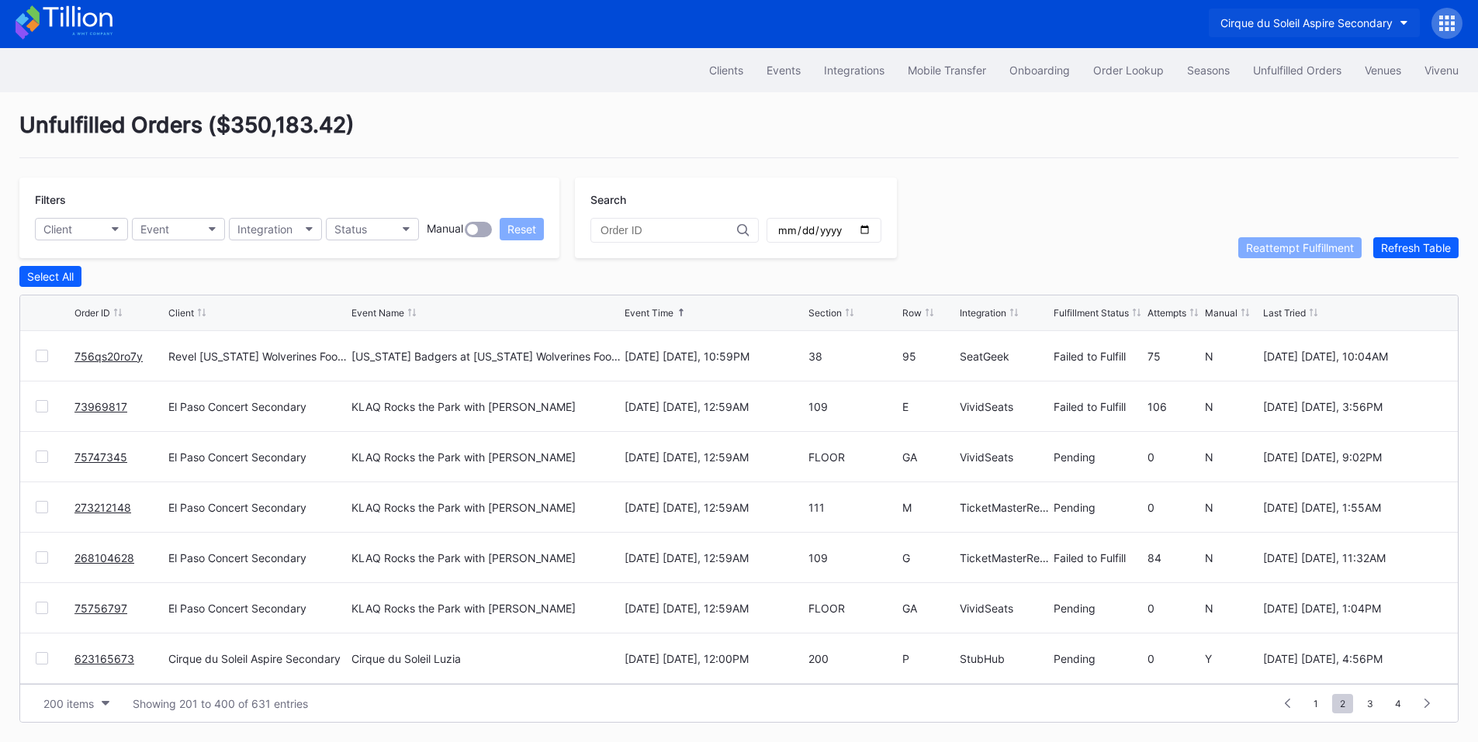
click at [1250, 16] on div "Cirque du Soleil Aspire Secondary" at bounding box center [1306, 22] width 172 height 13
type input "pru"
click at [1261, 91] on div "Prudential Center Secondary" at bounding box center [1272, 94] width 109 height 13
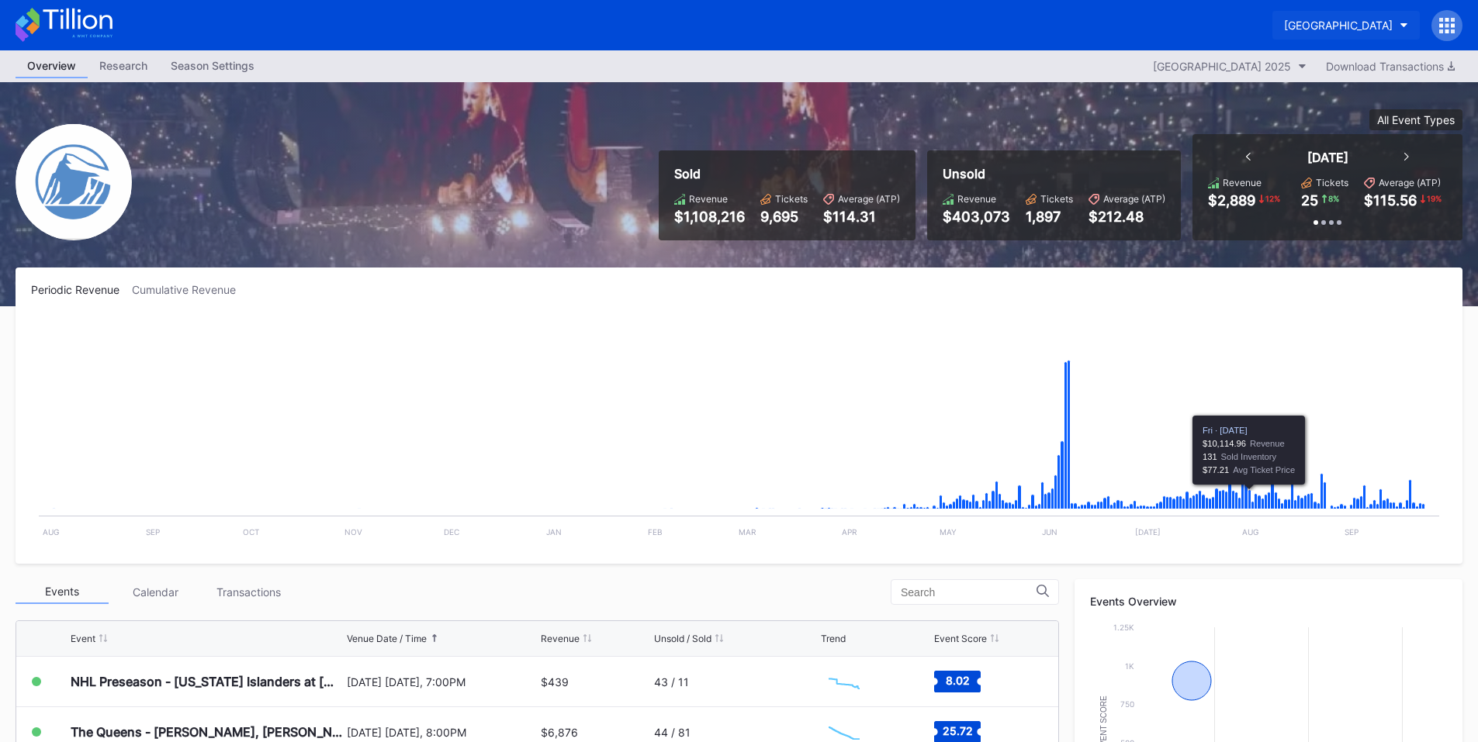
click at [1284, 20] on div "Prudential Center Secondary" at bounding box center [1338, 25] width 109 height 13
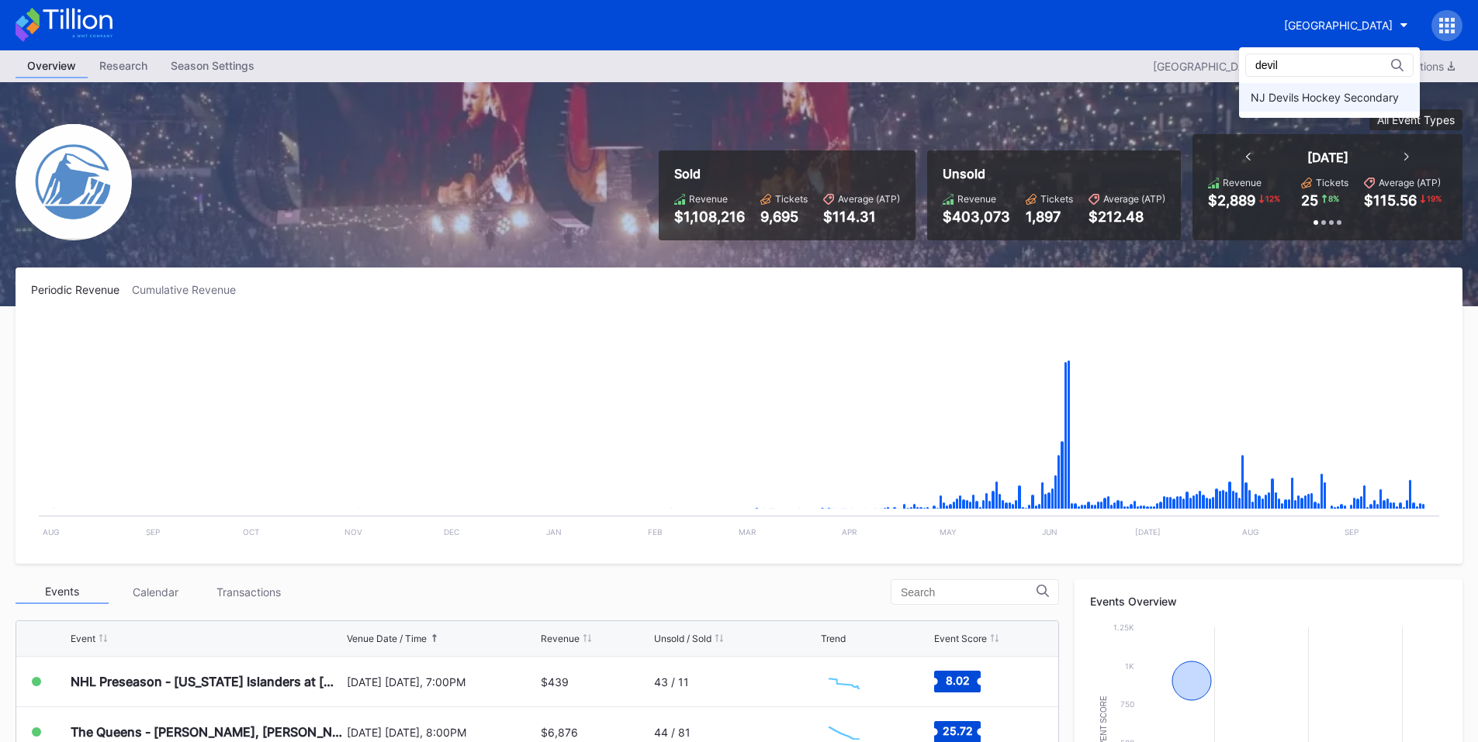
type input "devil"
click at [1316, 93] on div "NJ Devils Hockey Secondary" at bounding box center [1325, 97] width 148 height 13
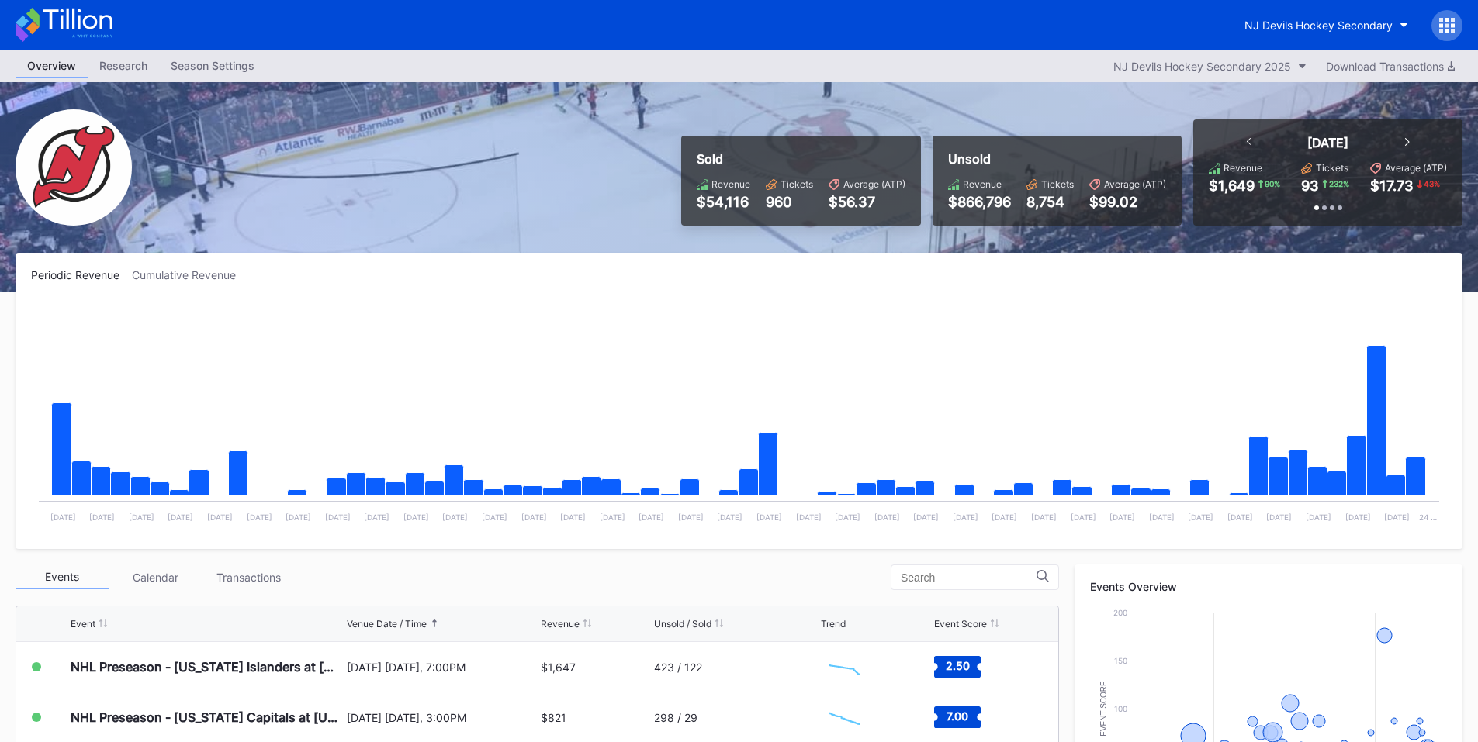
click at [1443, 25] on icon at bounding box center [1441, 25] width 4 height 4
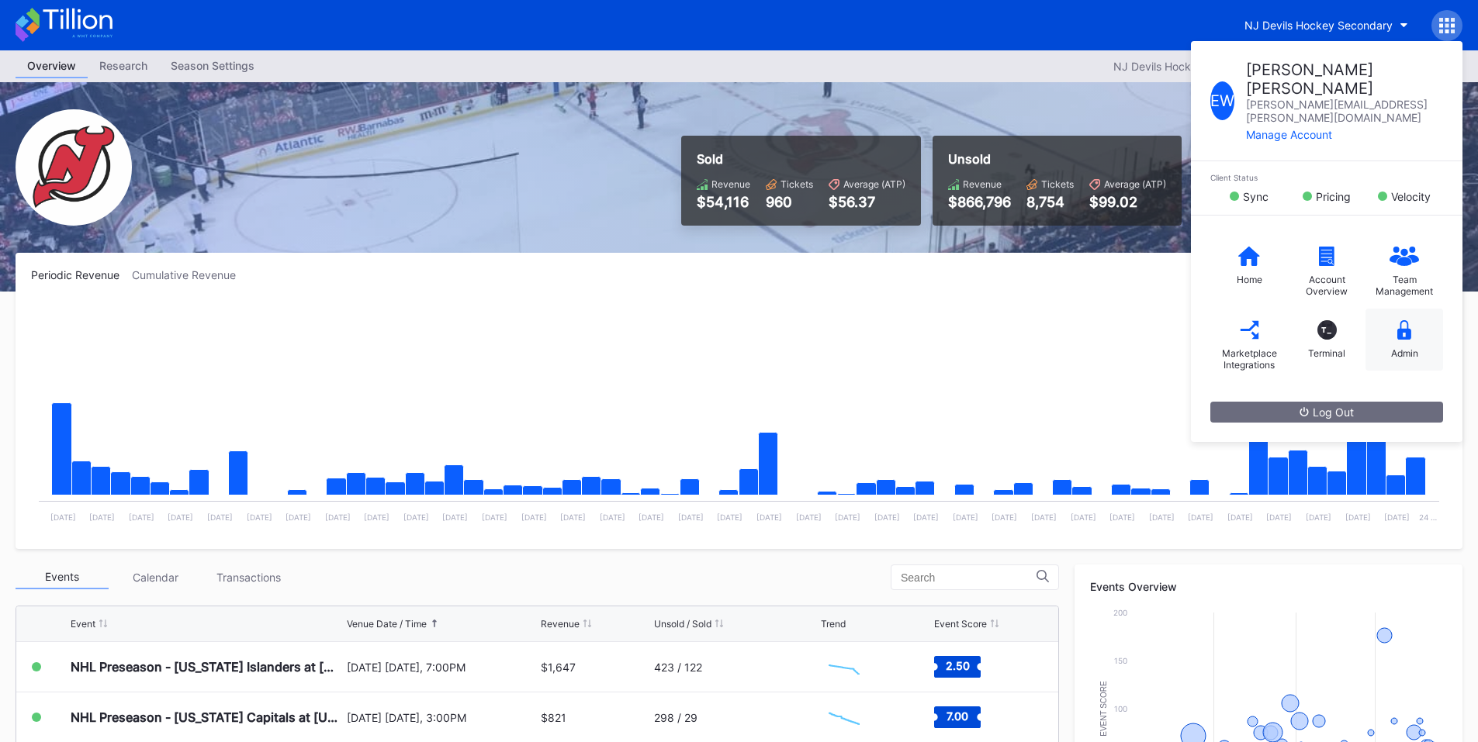
click at [1401, 320] on icon at bounding box center [1404, 329] width 14 height 19
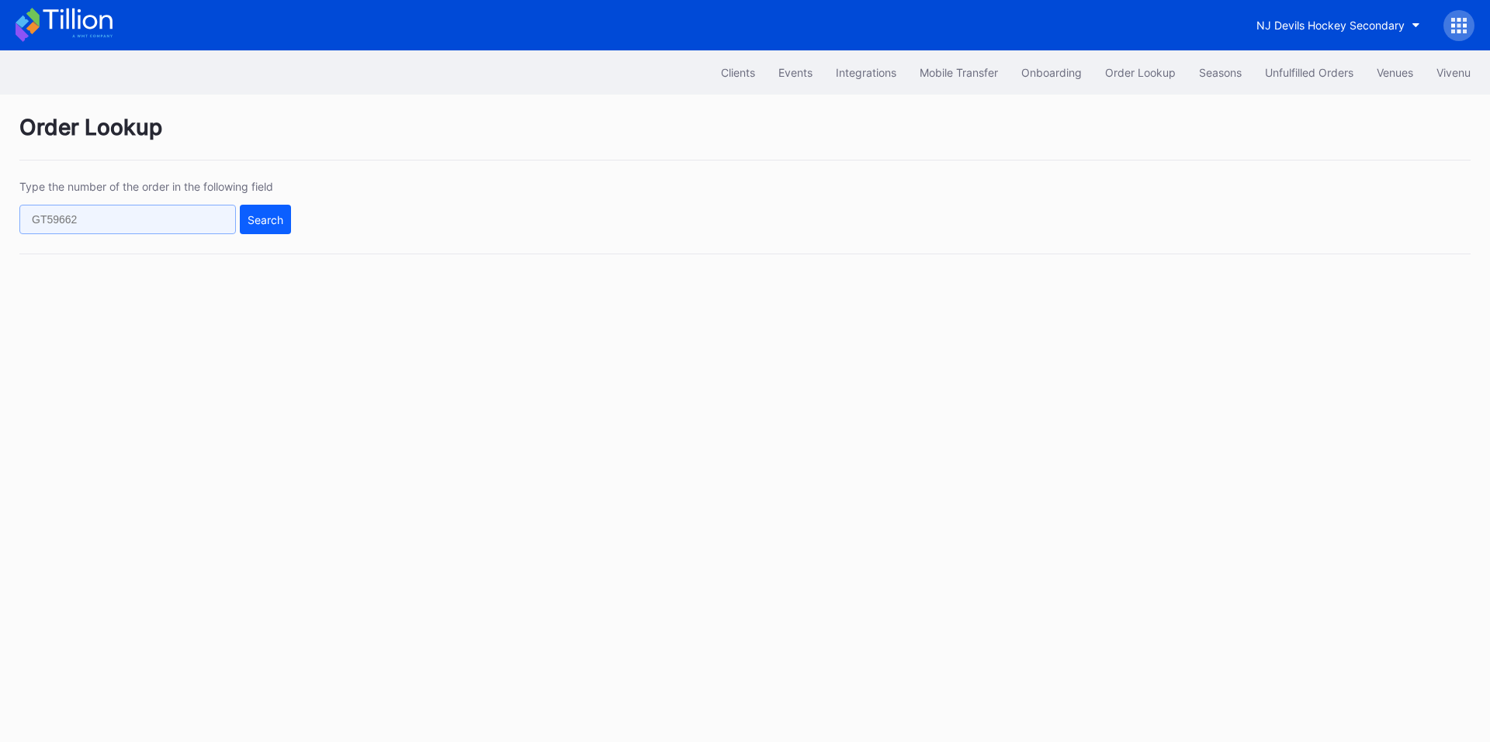
click at [184, 216] on input "text" at bounding box center [127, 219] width 216 height 29
paste input "75761160"
click at [266, 217] on div "Search" at bounding box center [265, 219] width 36 height 13
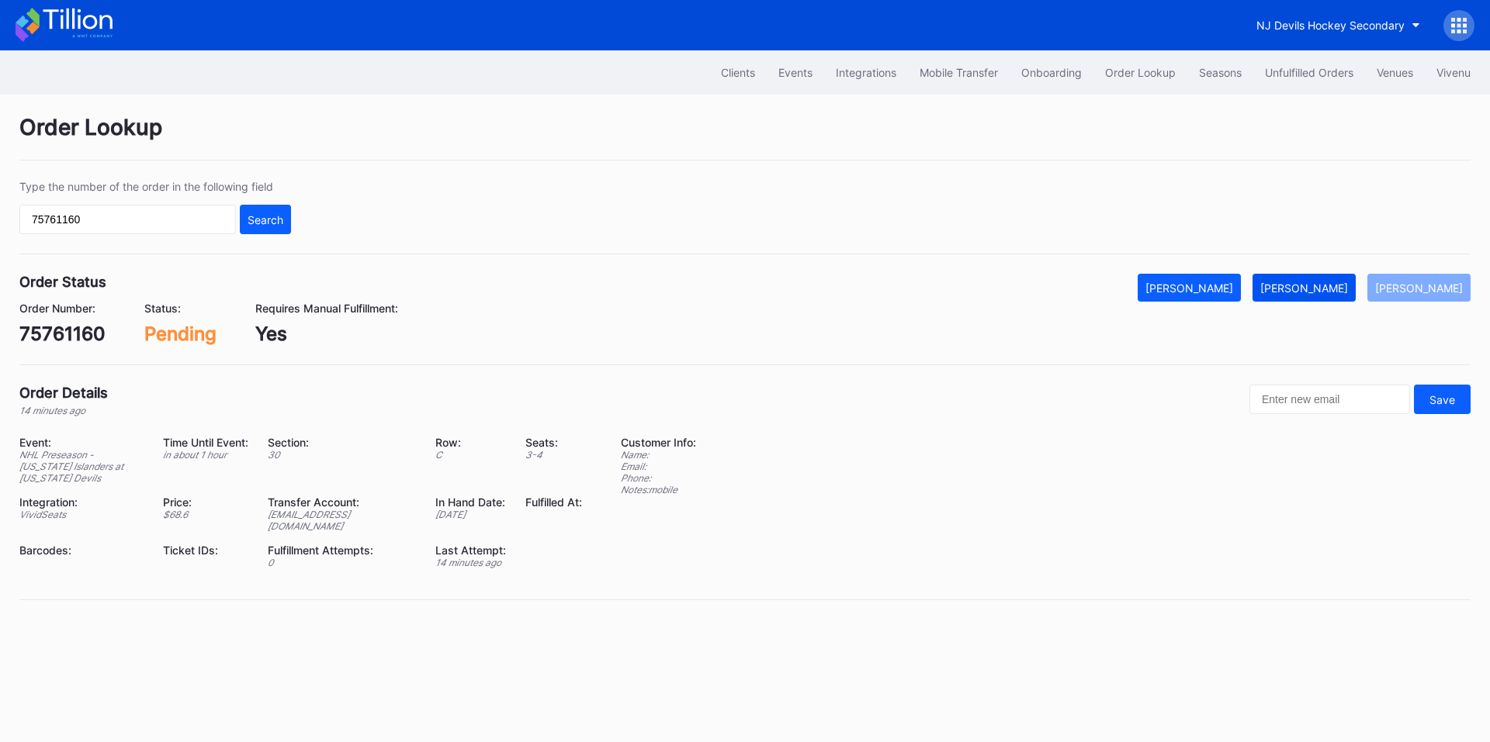
click at [1324, 289] on div "[PERSON_NAME]" at bounding box center [1304, 288] width 88 height 13
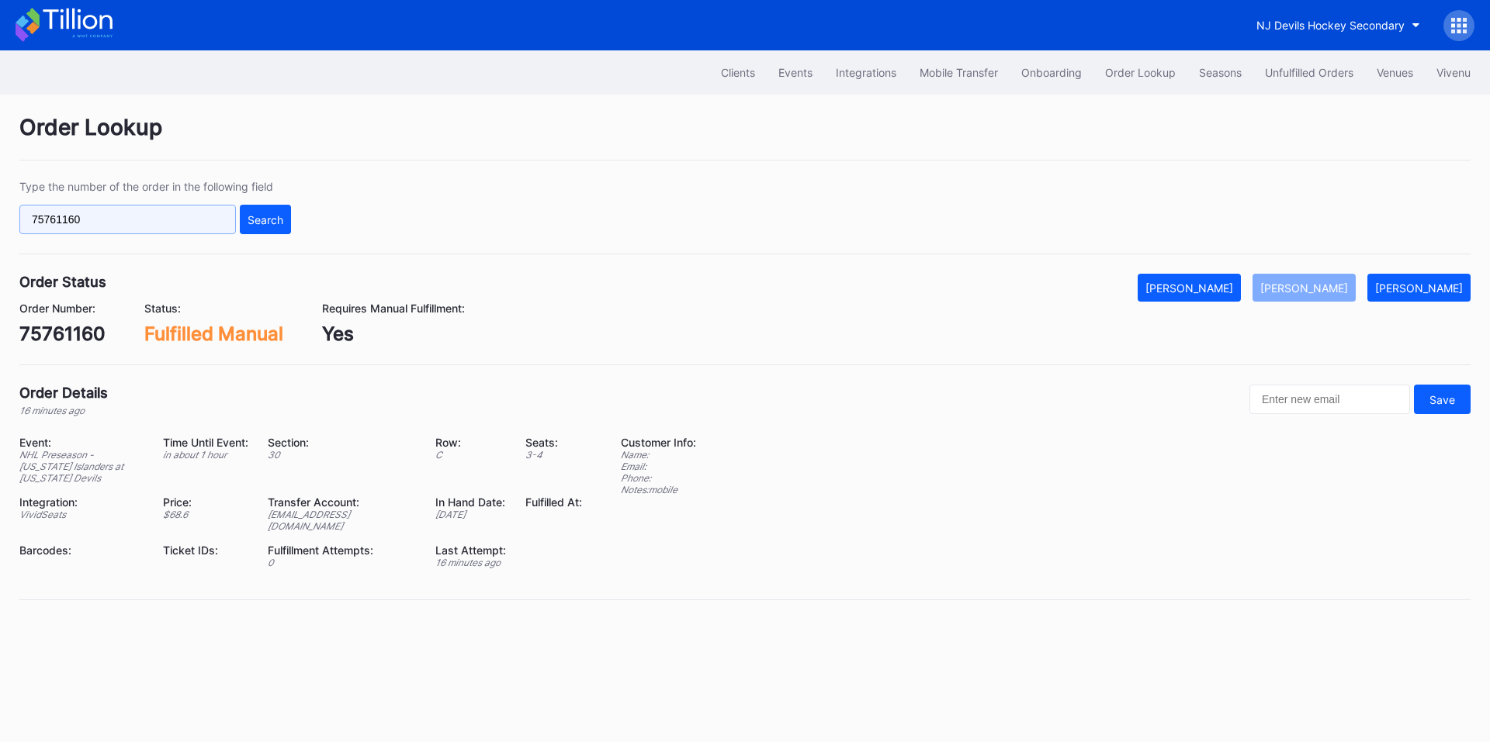
click at [142, 210] on input "75761160" at bounding box center [127, 219] width 216 height 29
click at [130, 222] on input "75761160" at bounding box center [127, 219] width 216 height 29
paste input "624742893"
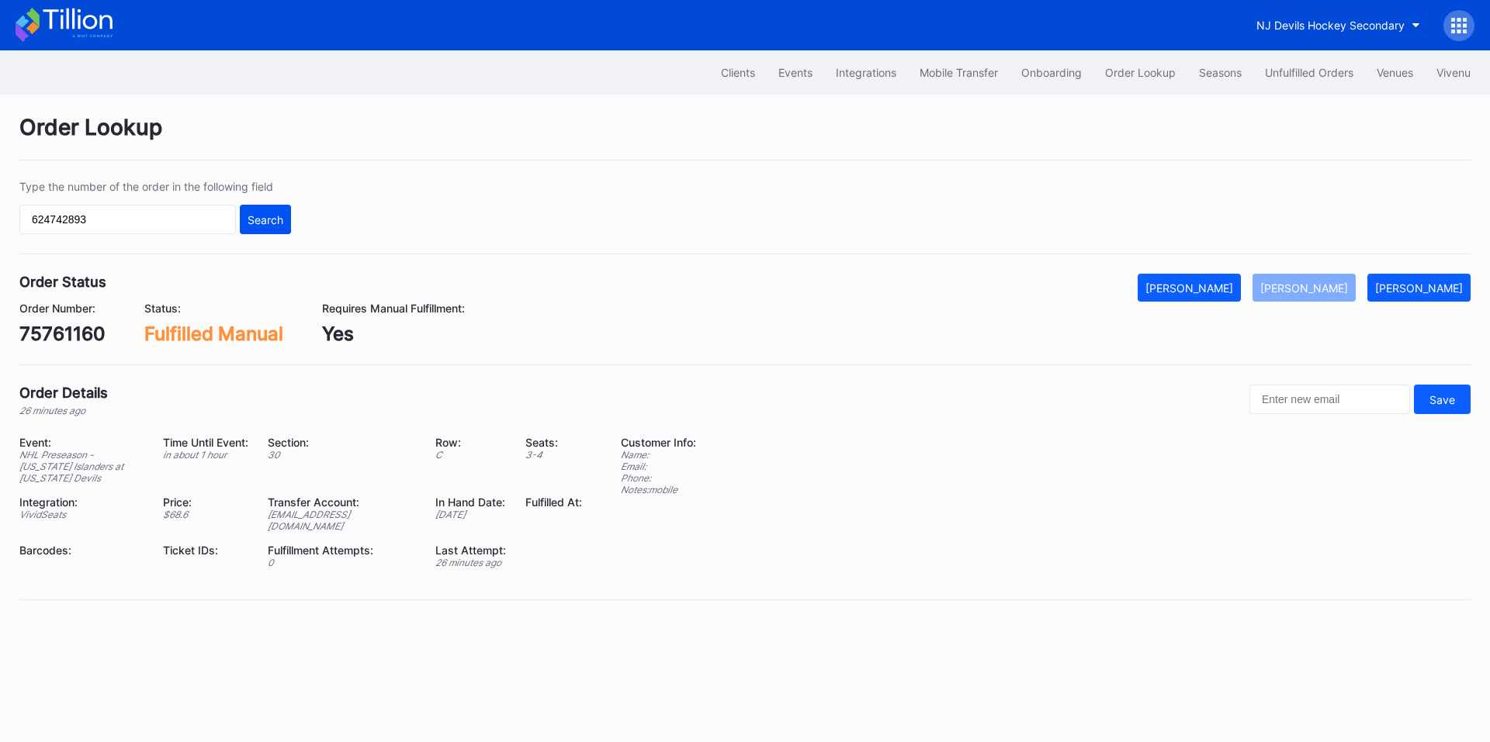
click at [261, 227] on button "Search" at bounding box center [265, 219] width 51 height 29
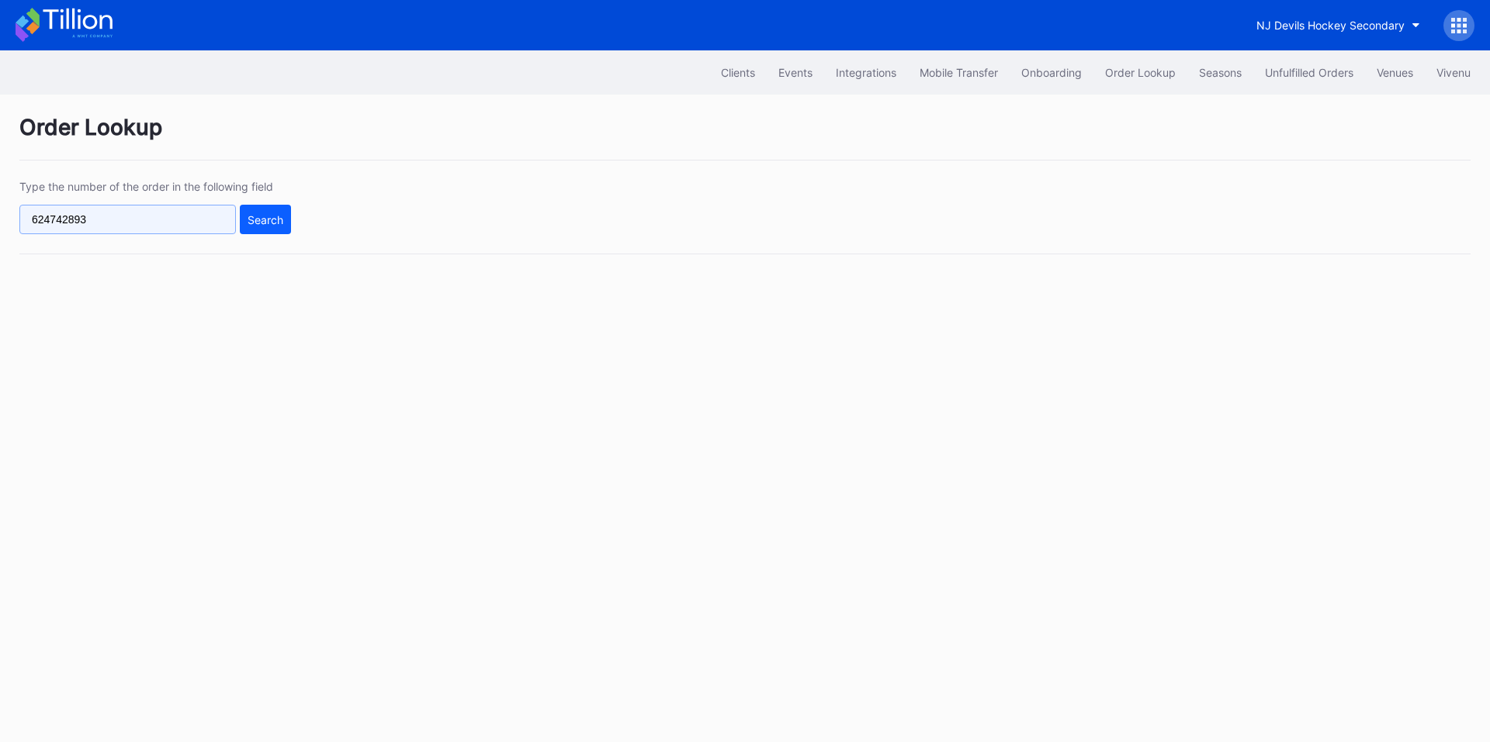
click at [185, 221] on input "624742893" at bounding box center [127, 219] width 216 height 29
paste input "595562042"
click at [278, 224] on div "Search" at bounding box center [265, 219] width 36 height 13
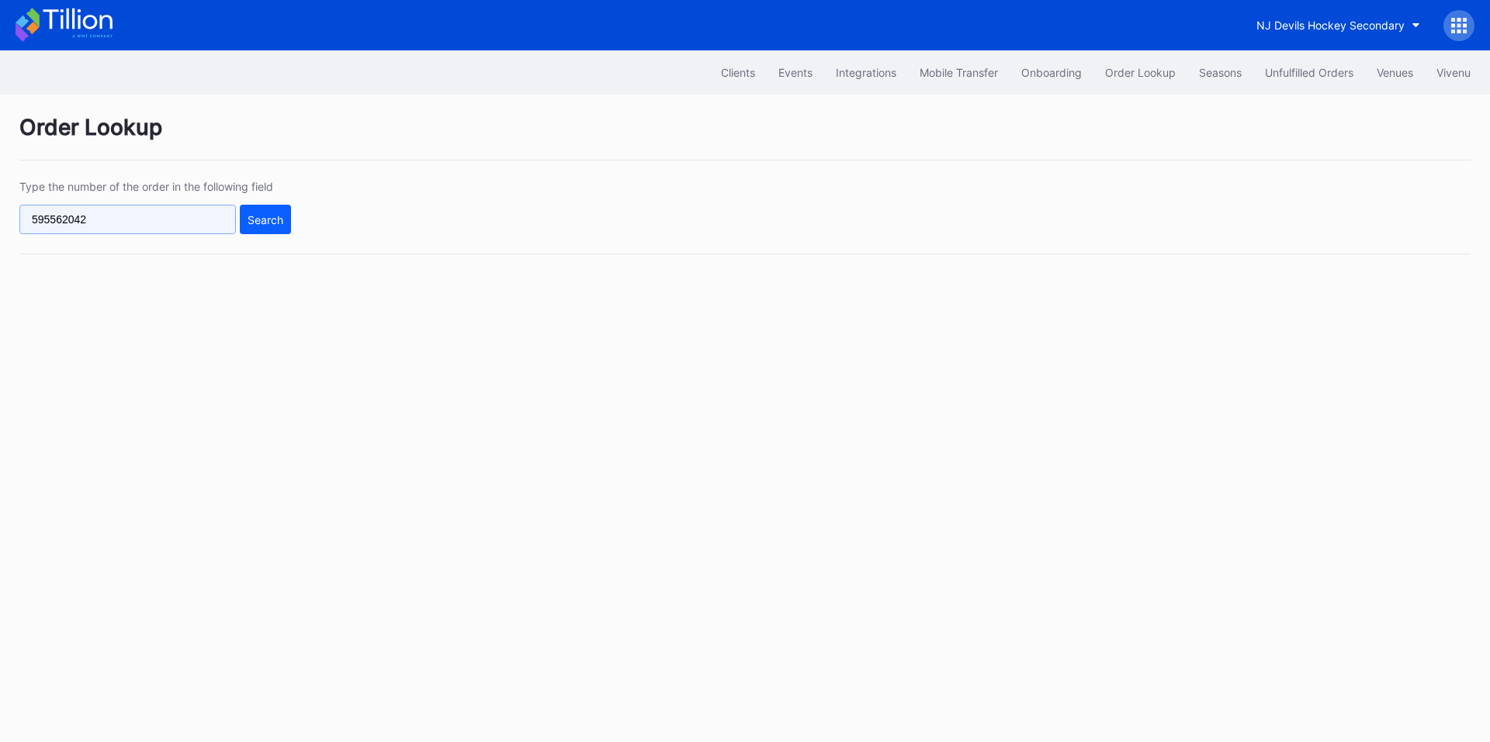
click at [143, 223] on input "595562042" at bounding box center [127, 219] width 216 height 29
paste input "373892687"
type input "373892687"
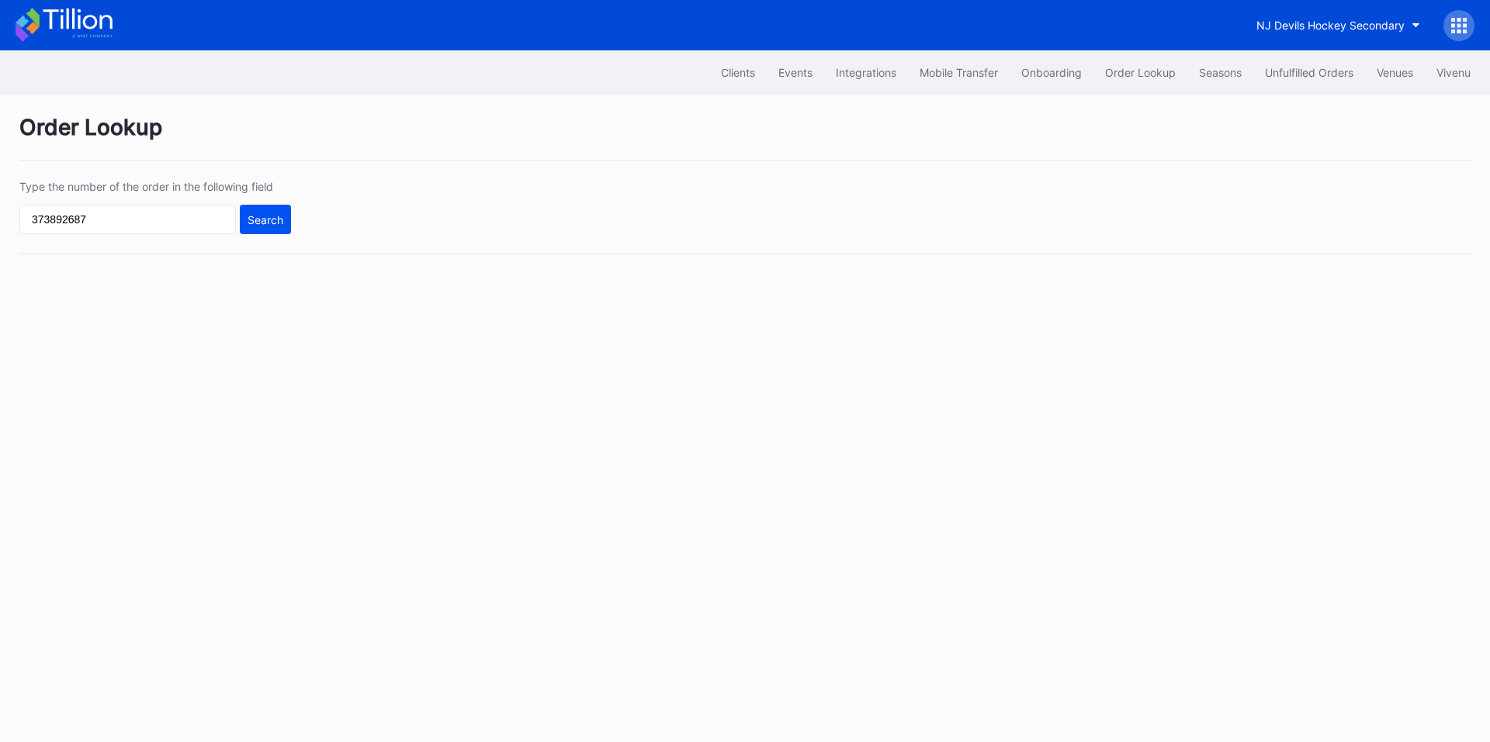
click at [260, 226] on div "Search" at bounding box center [265, 219] width 36 height 13
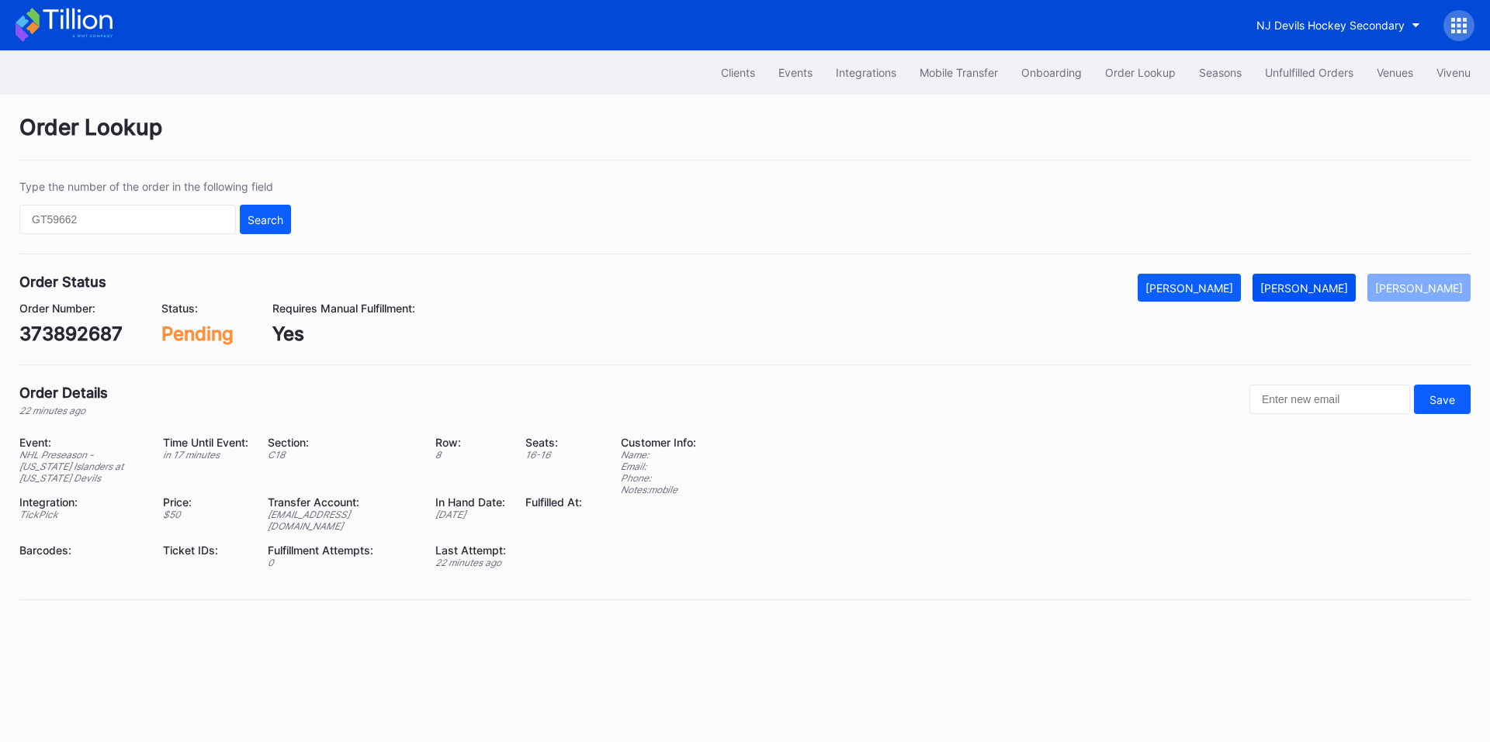
click at [1328, 294] on div "[PERSON_NAME]" at bounding box center [1304, 288] width 88 height 13
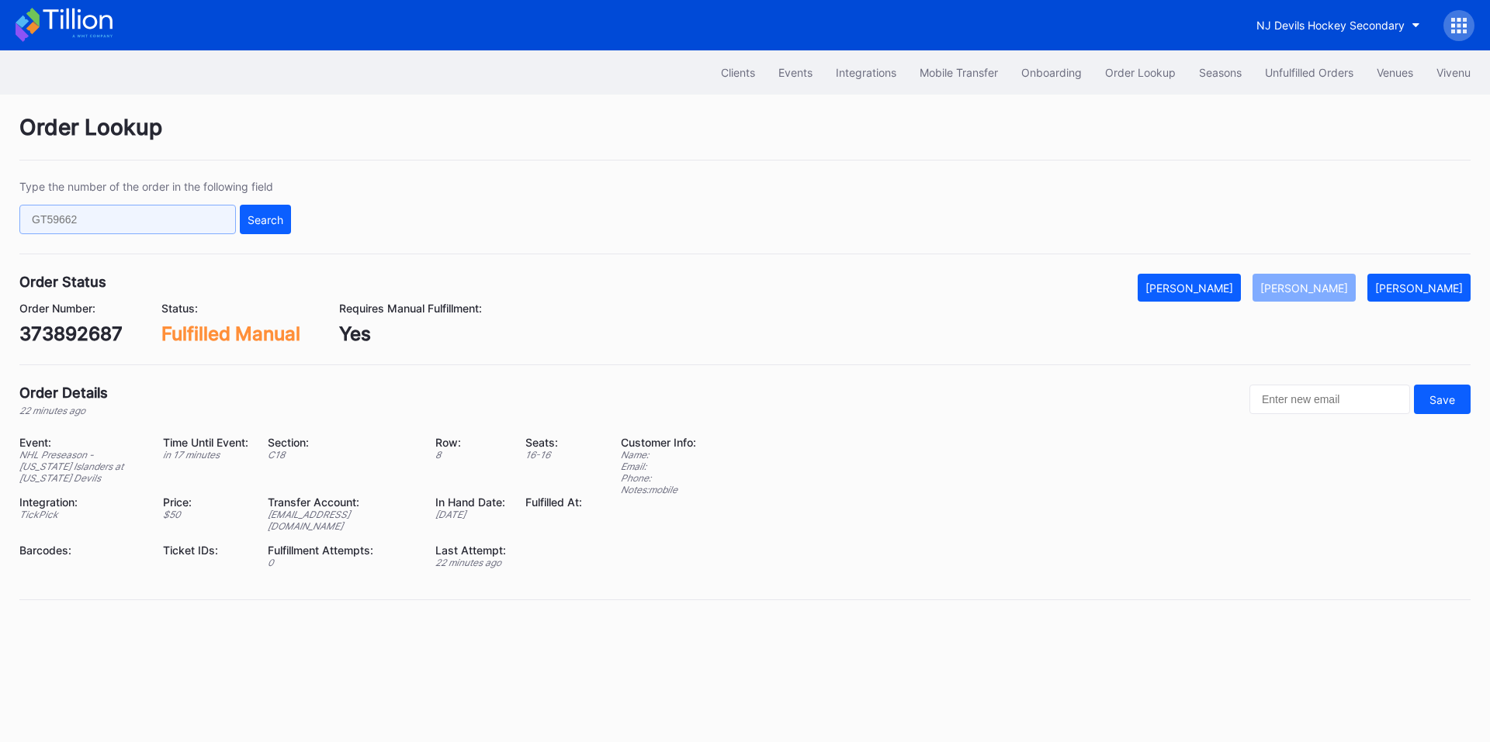
click at [178, 220] on input "text" at bounding box center [127, 219] width 216 height 29
paste input "894820175"
click at [284, 220] on button "Search" at bounding box center [265, 219] width 51 height 29
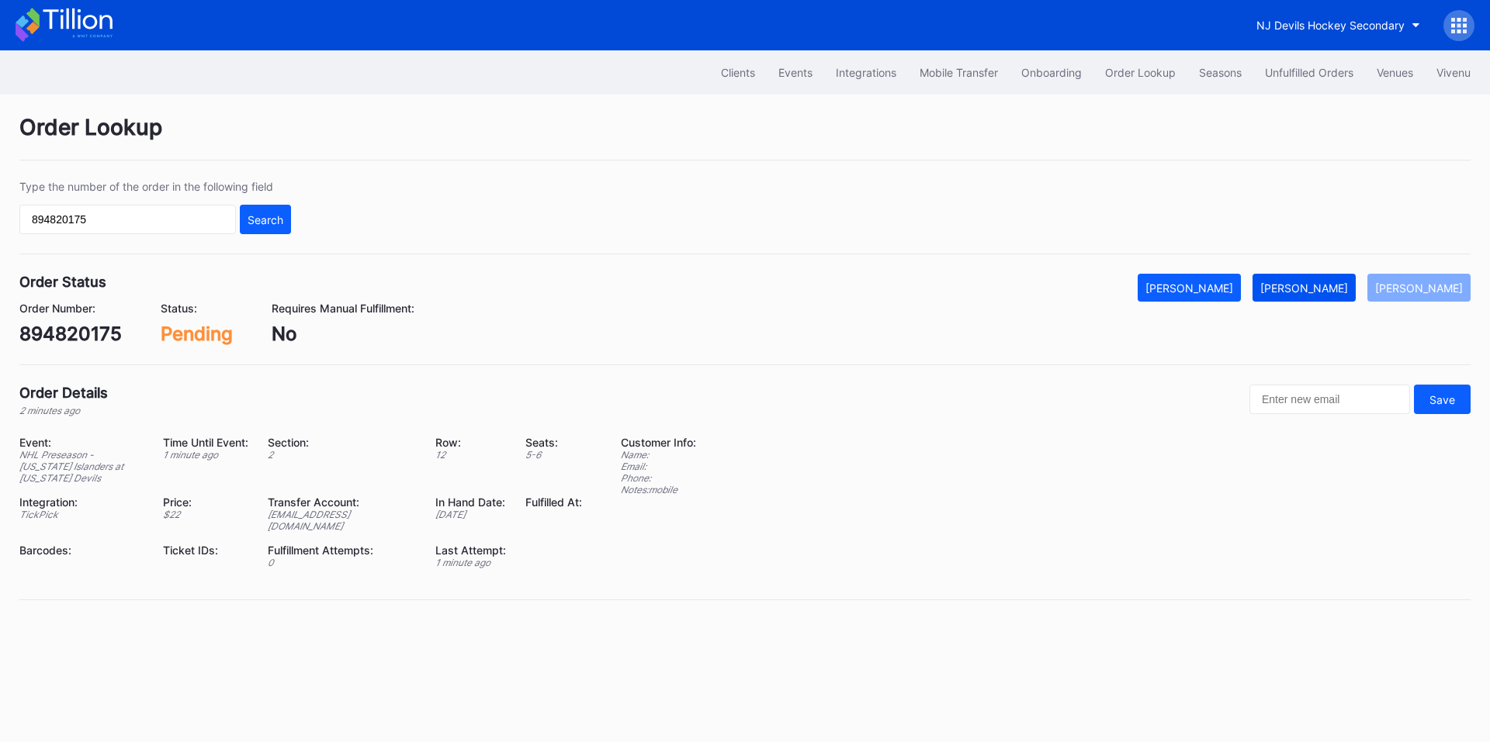
click at [1326, 292] on div "[PERSON_NAME]" at bounding box center [1304, 288] width 88 height 13
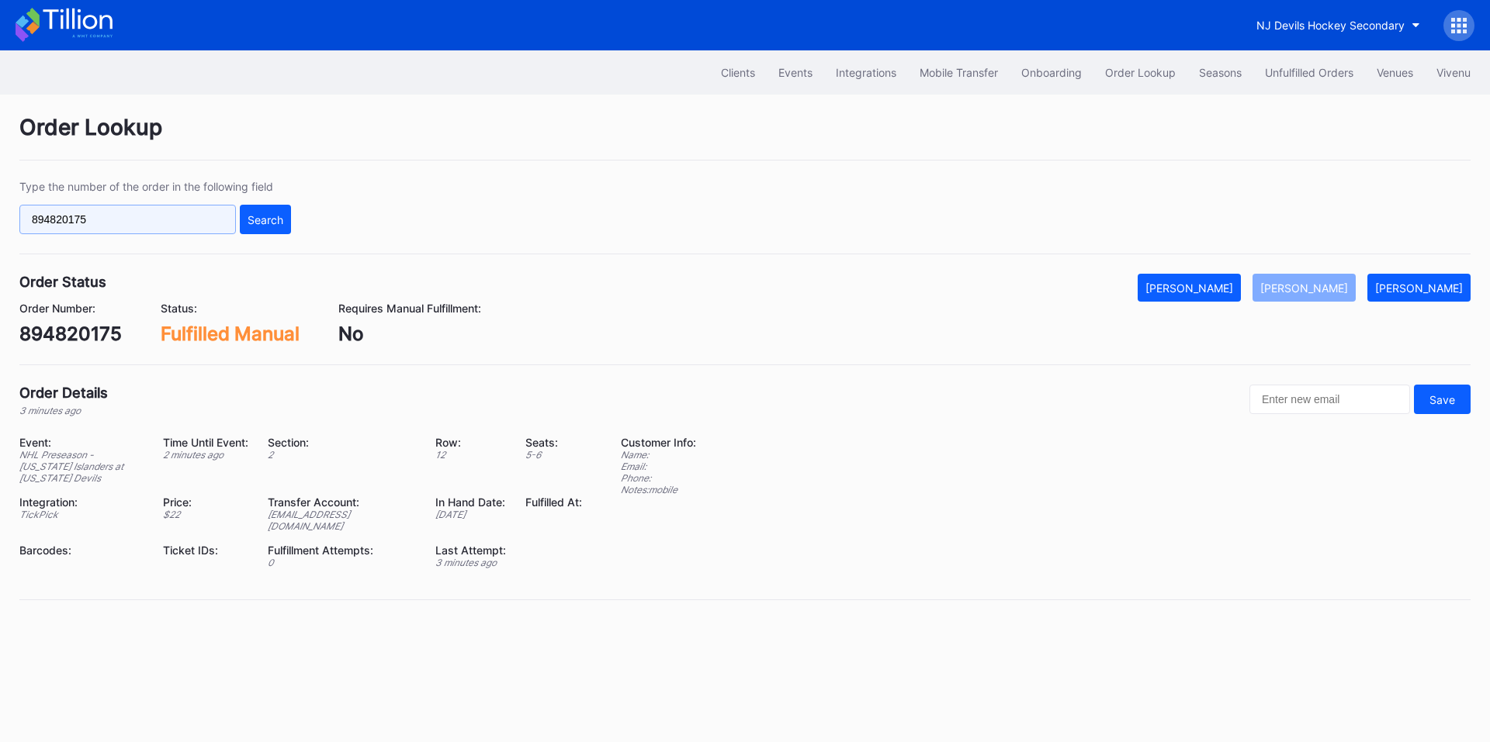
click at [184, 223] on input "894820175" at bounding box center [127, 219] width 216 height 29
paste input "372188212"
type input "372188212"
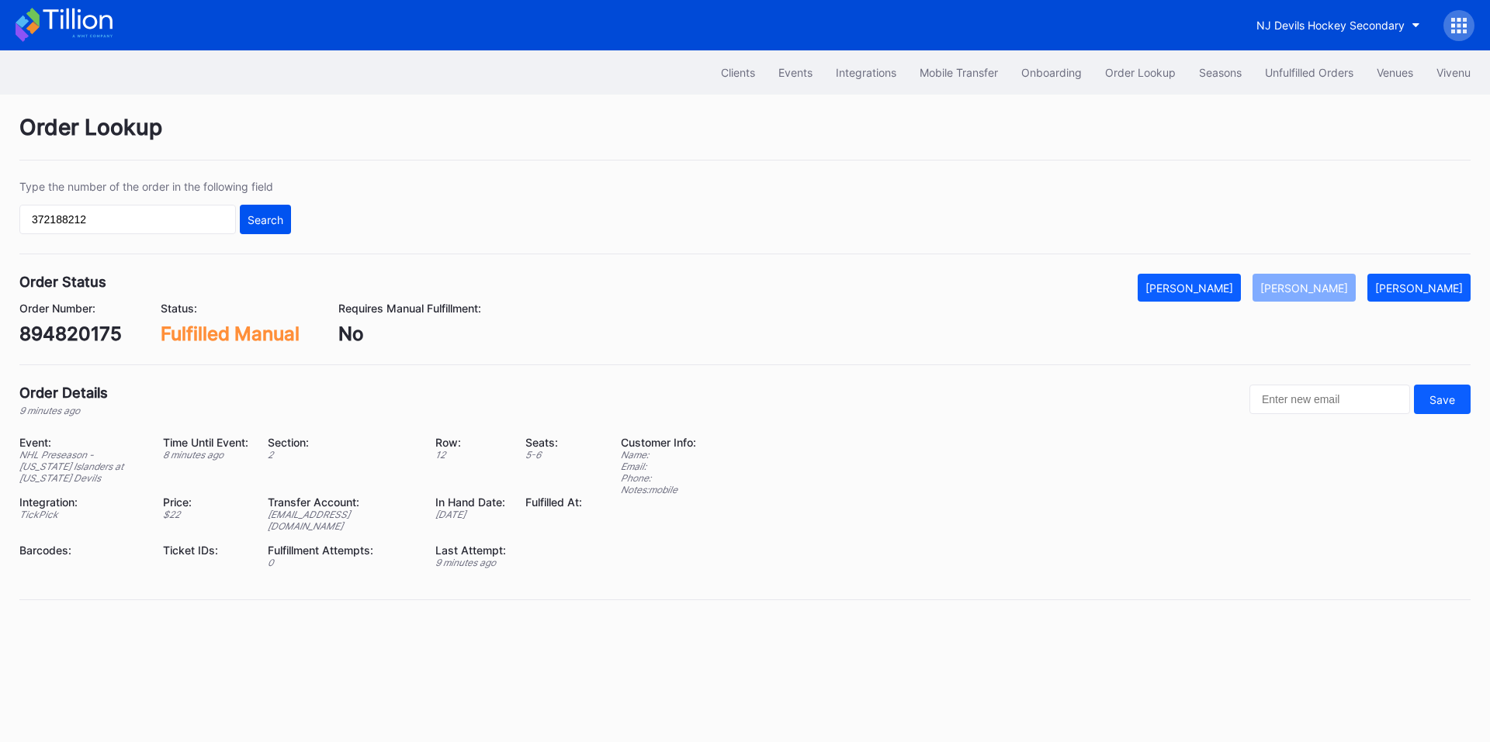
click at [286, 213] on button "Search" at bounding box center [265, 219] width 51 height 29
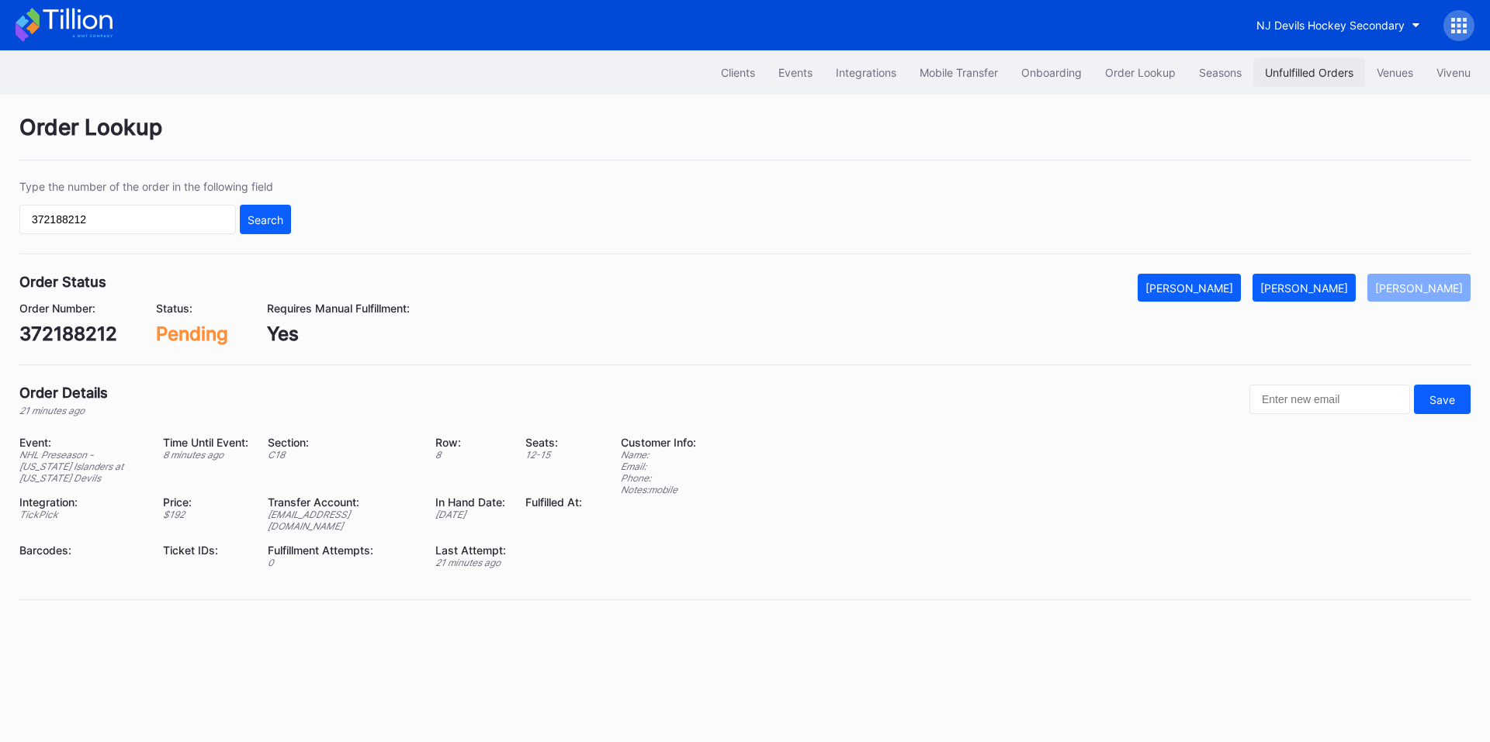
click at [1315, 81] on button "Unfulfilled Orders" at bounding box center [1309, 72] width 112 height 29
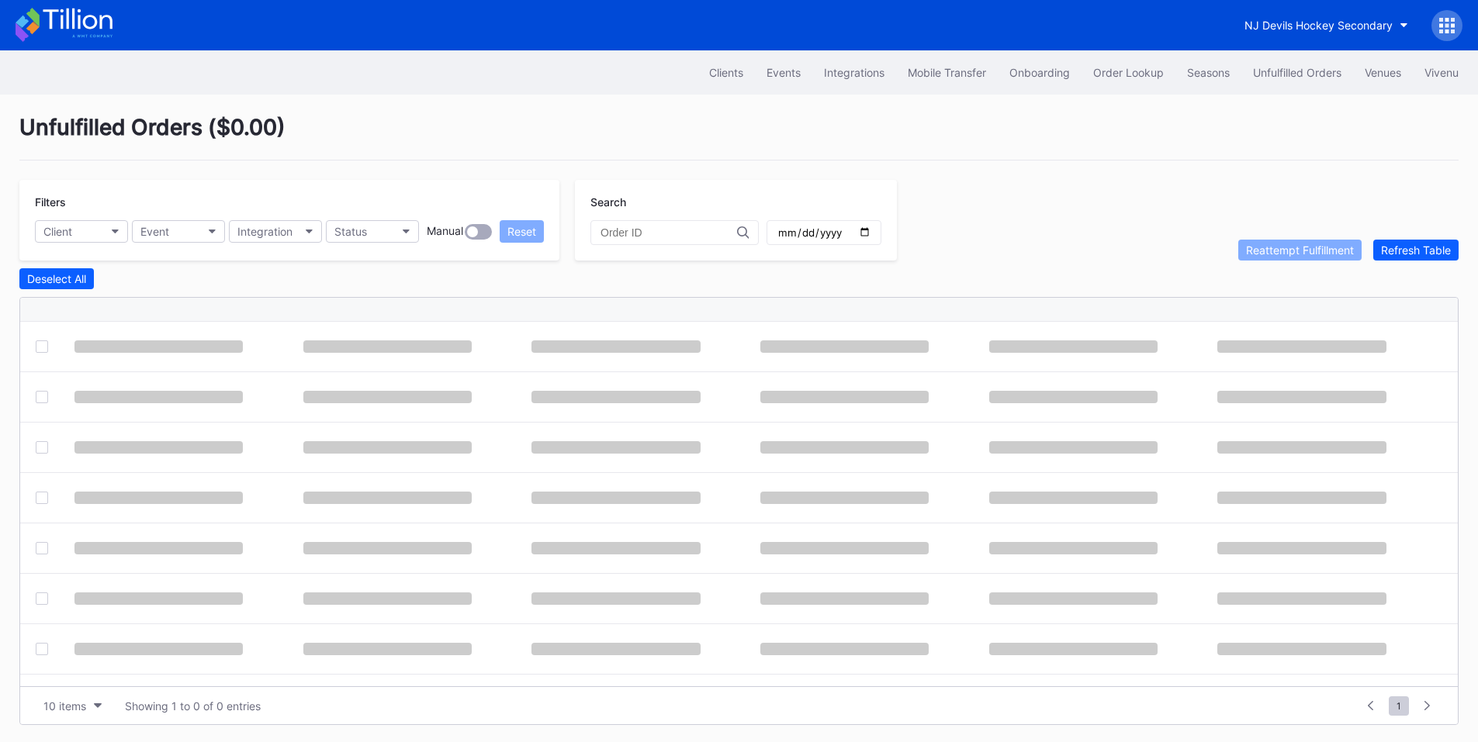
click at [675, 230] on input "text" at bounding box center [669, 233] width 137 height 12
paste input "372188212"
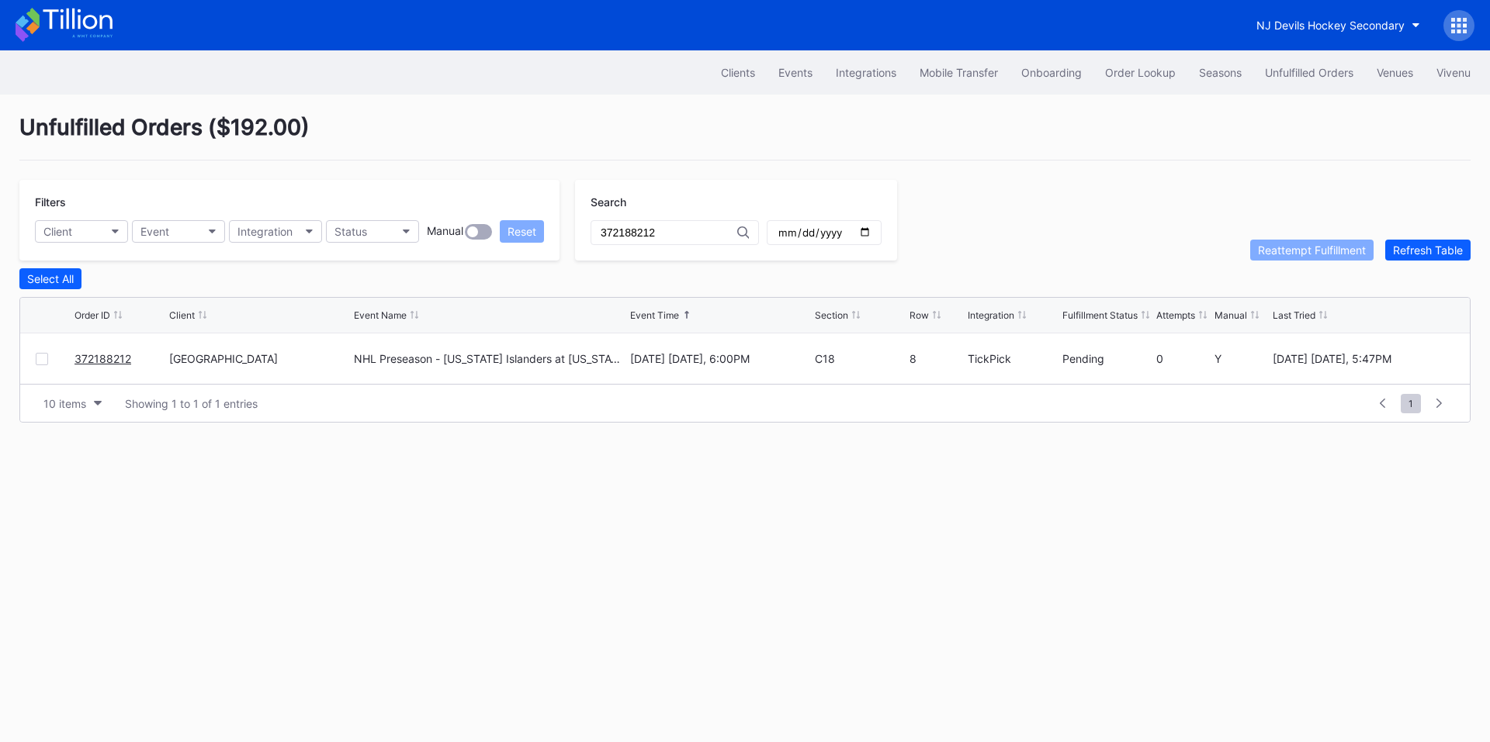
type input "372188212"
click at [39, 365] on div at bounding box center [42, 359] width 12 height 12
click at [1317, 252] on div "Reattempt Fulfillment" at bounding box center [1312, 250] width 108 height 13
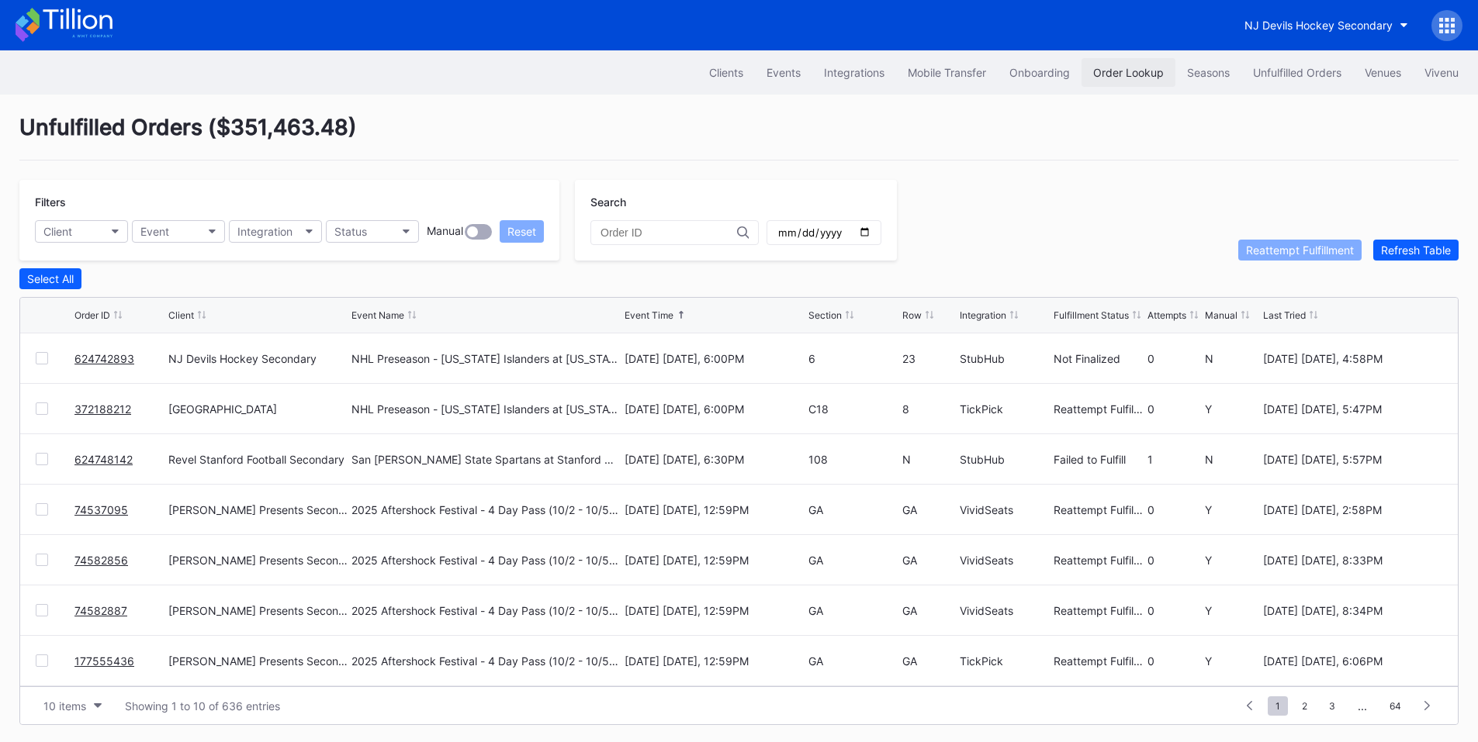
click at [1133, 81] on button "Order Lookup" at bounding box center [1129, 72] width 94 height 29
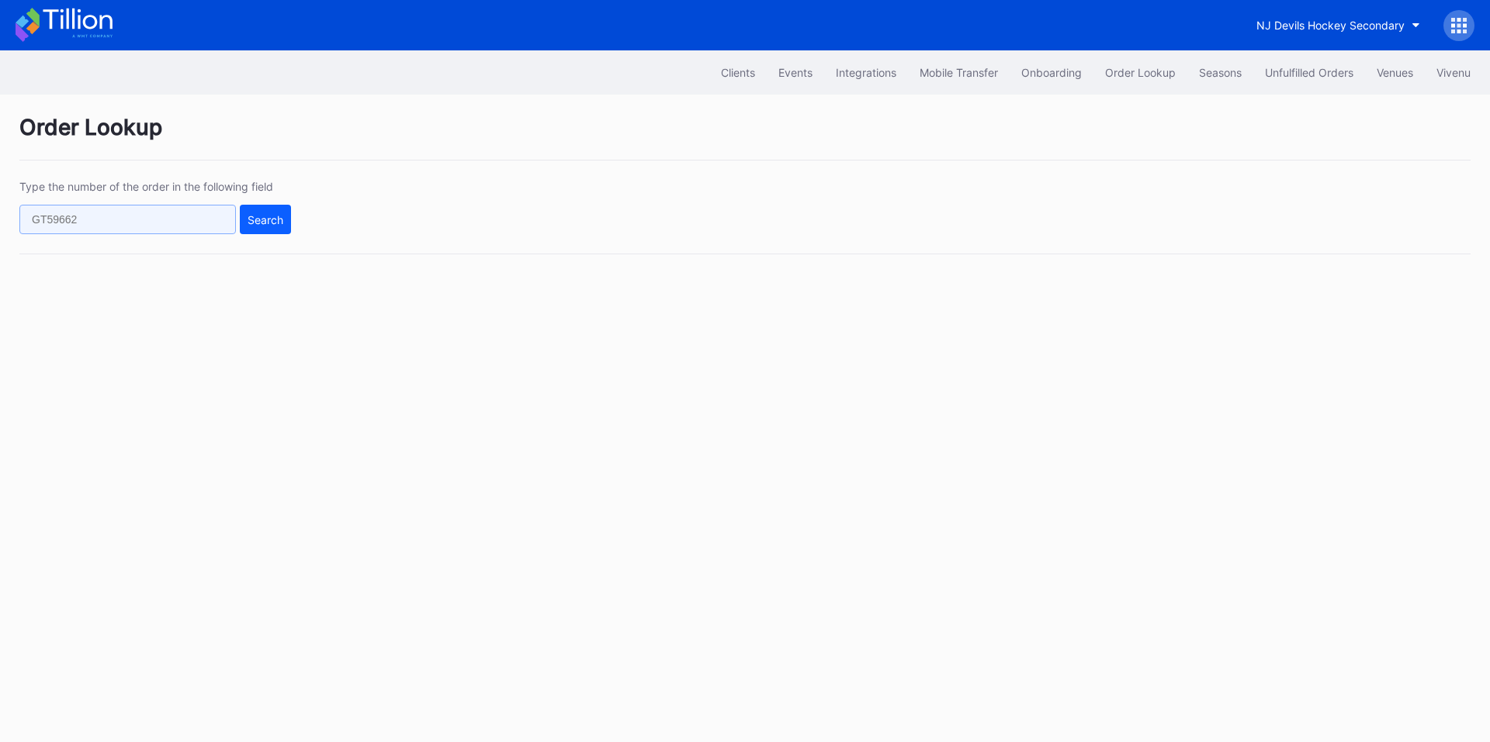
click at [157, 217] on input "text" at bounding box center [127, 219] width 216 height 29
paste input "372188212"
type input "372188212"
click at [272, 216] on div "Search" at bounding box center [265, 219] width 36 height 13
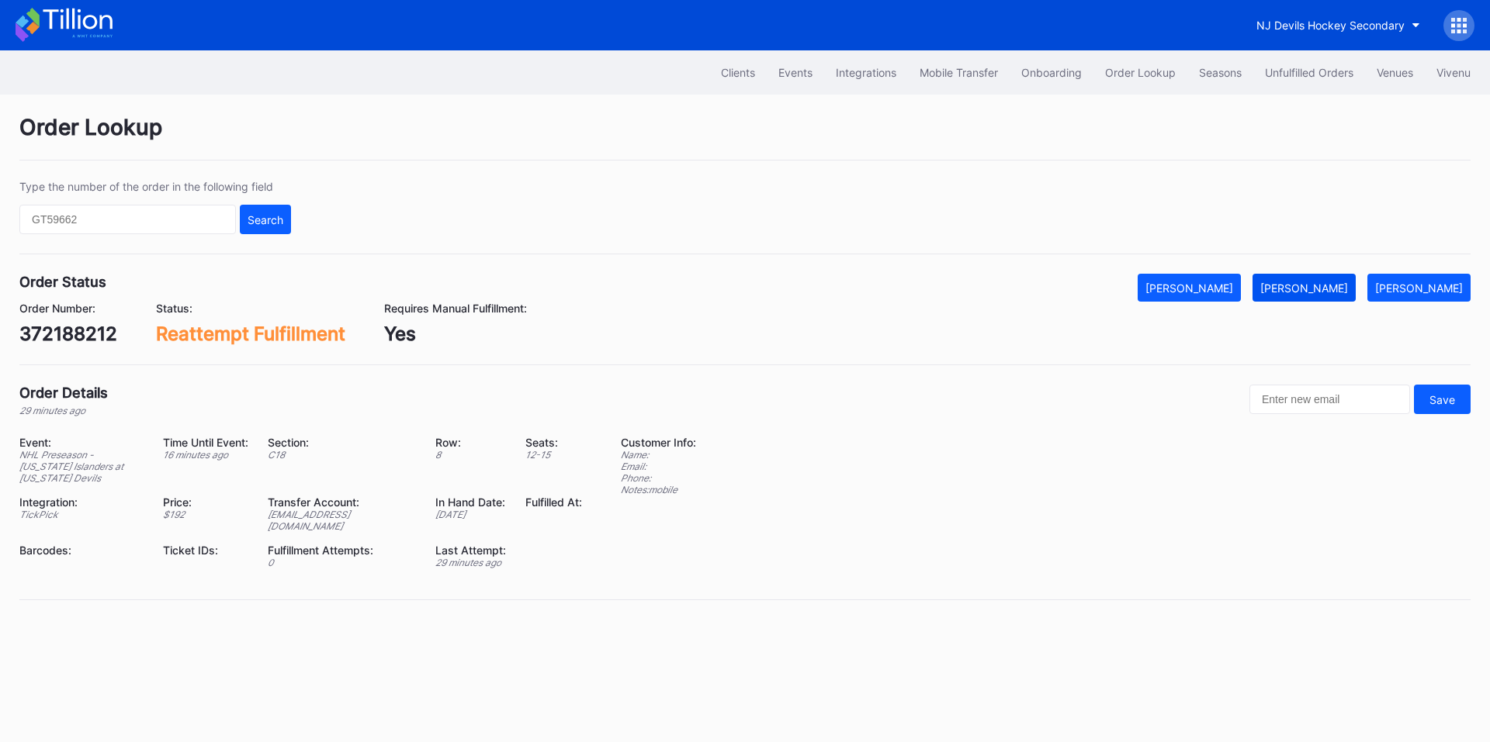
click at [1329, 286] on div "[PERSON_NAME]" at bounding box center [1304, 288] width 88 height 13
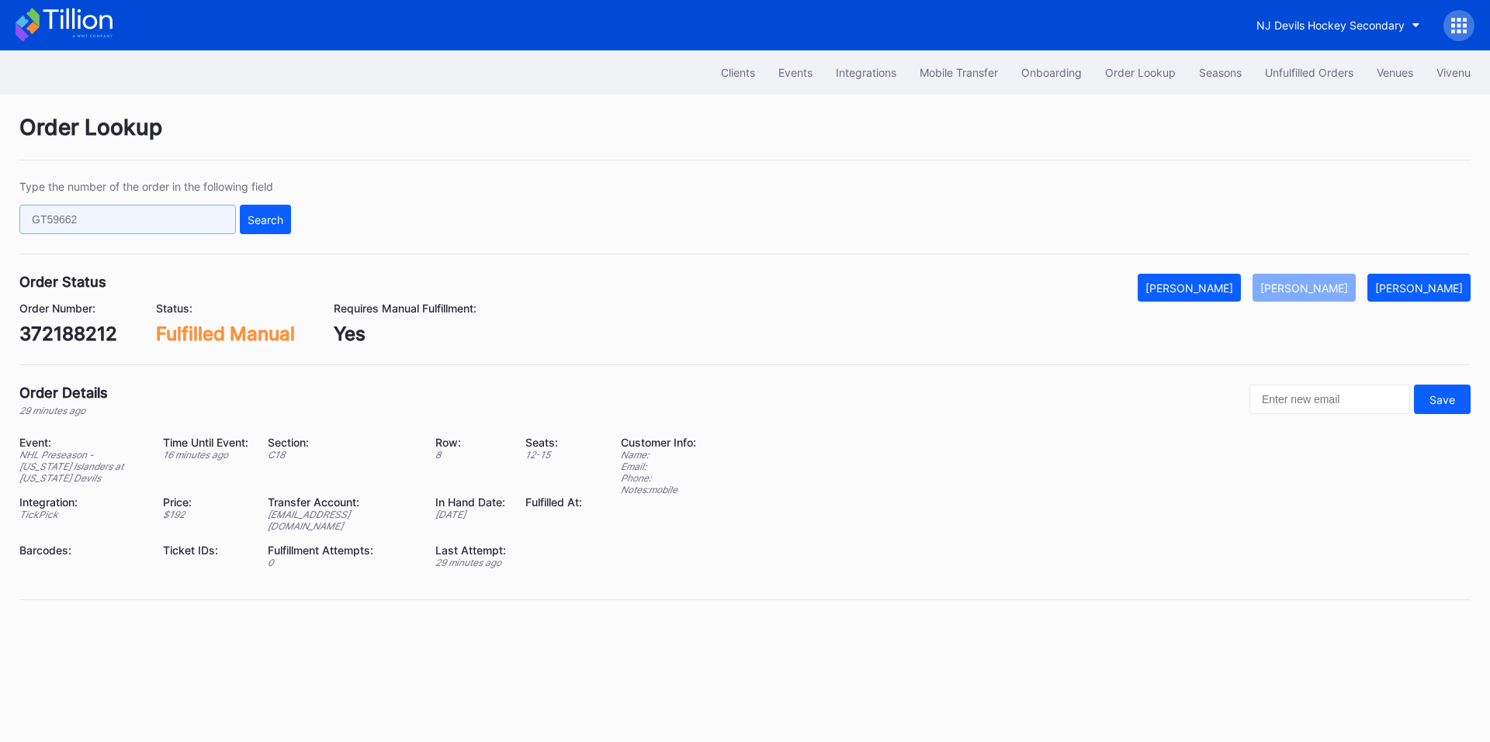
click at [127, 220] on input "text" at bounding box center [127, 219] width 216 height 29
paste input "975753430"
click at [284, 215] on button "Search" at bounding box center [265, 219] width 51 height 29
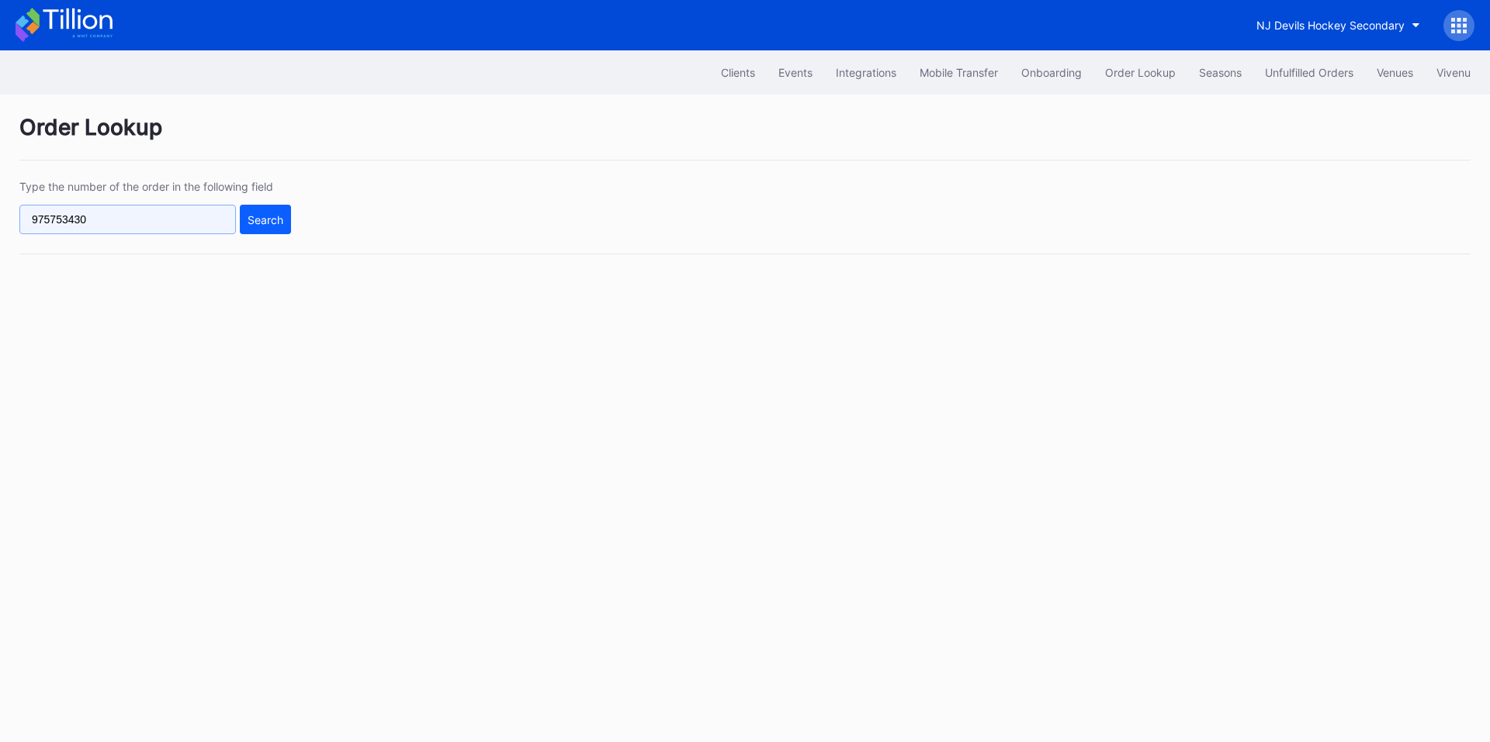
click at [154, 231] on input "975753430" at bounding box center [127, 219] width 216 height 29
paste input "661778339"
click at [168, 220] on input "975753430661778339" at bounding box center [127, 219] width 216 height 29
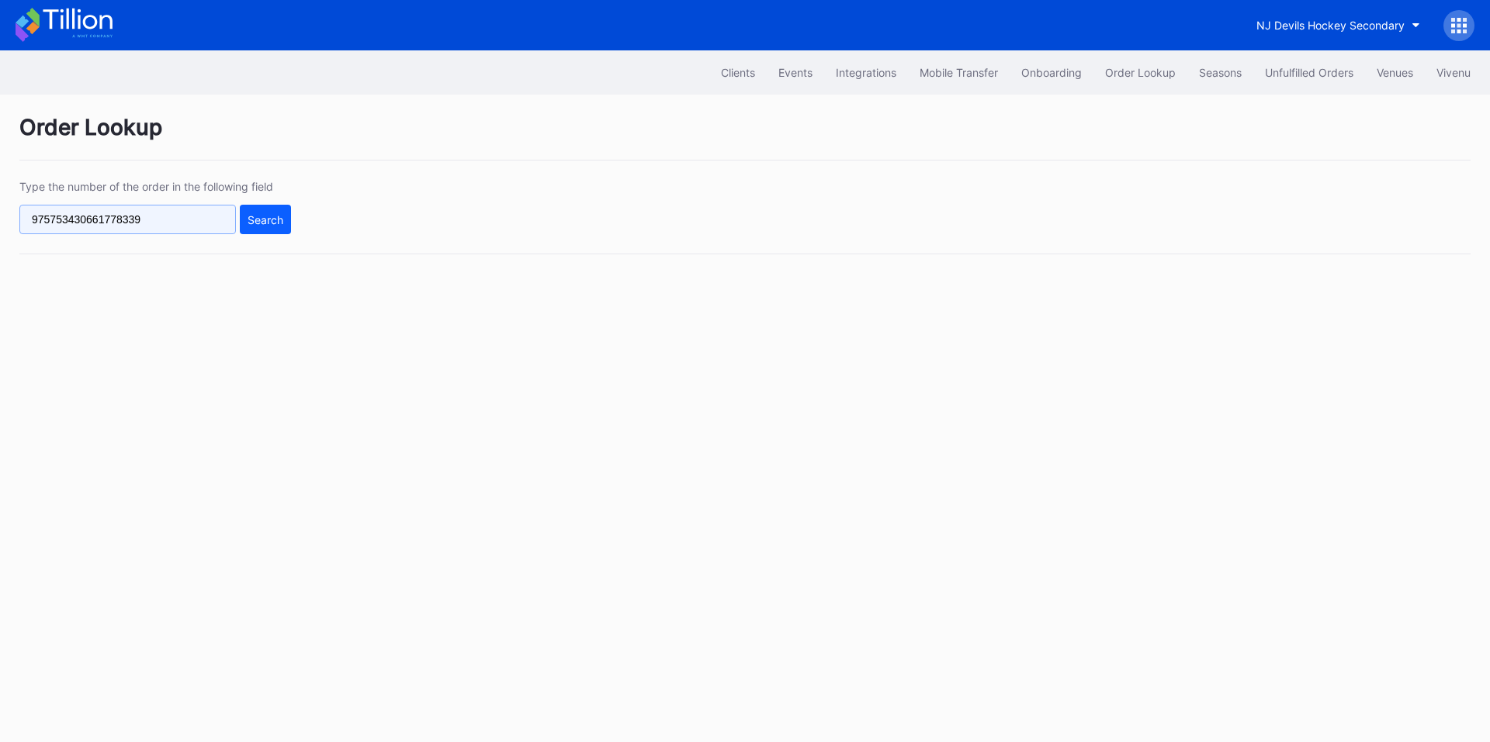
click at [168, 220] on input "975753430661778339" at bounding box center [127, 219] width 216 height 29
paste input "text"
type input "661778339"
click at [268, 212] on button "Search" at bounding box center [265, 219] width 51 height 29
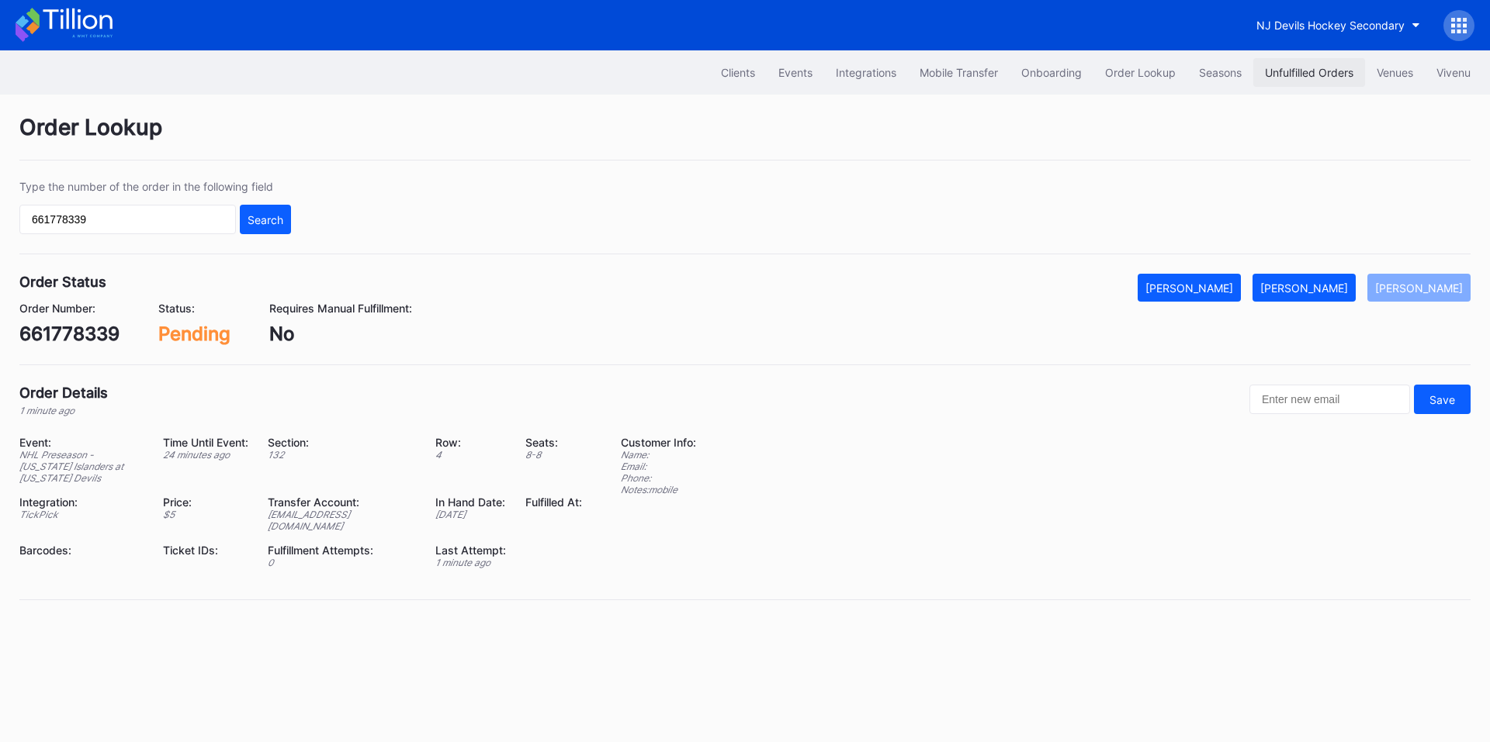
click at [1280, 67] on div "Unfulfilled Orders" at bounding box center [1309, 72] width 88 height 13
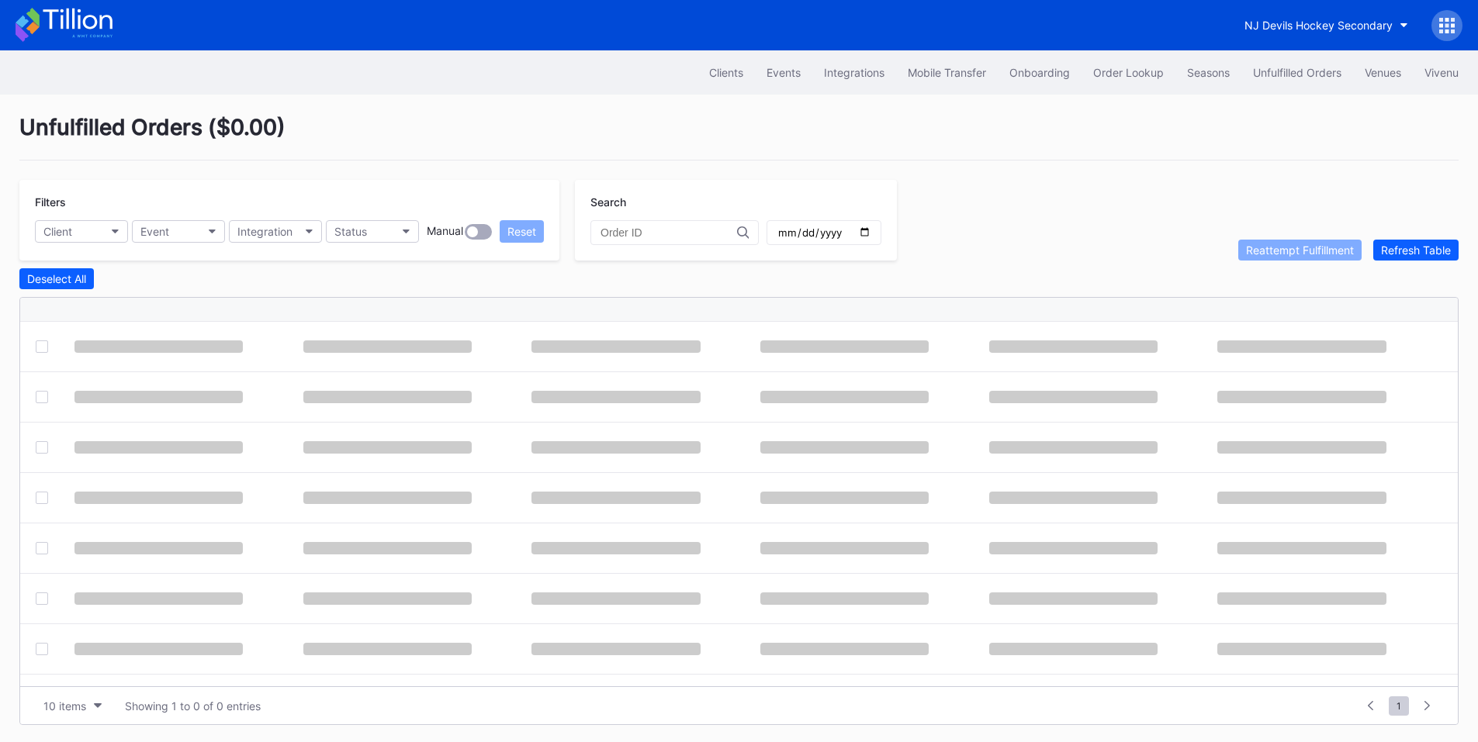
click at [642, 242] on div at bounding box center [674, 232] width 168 height 25
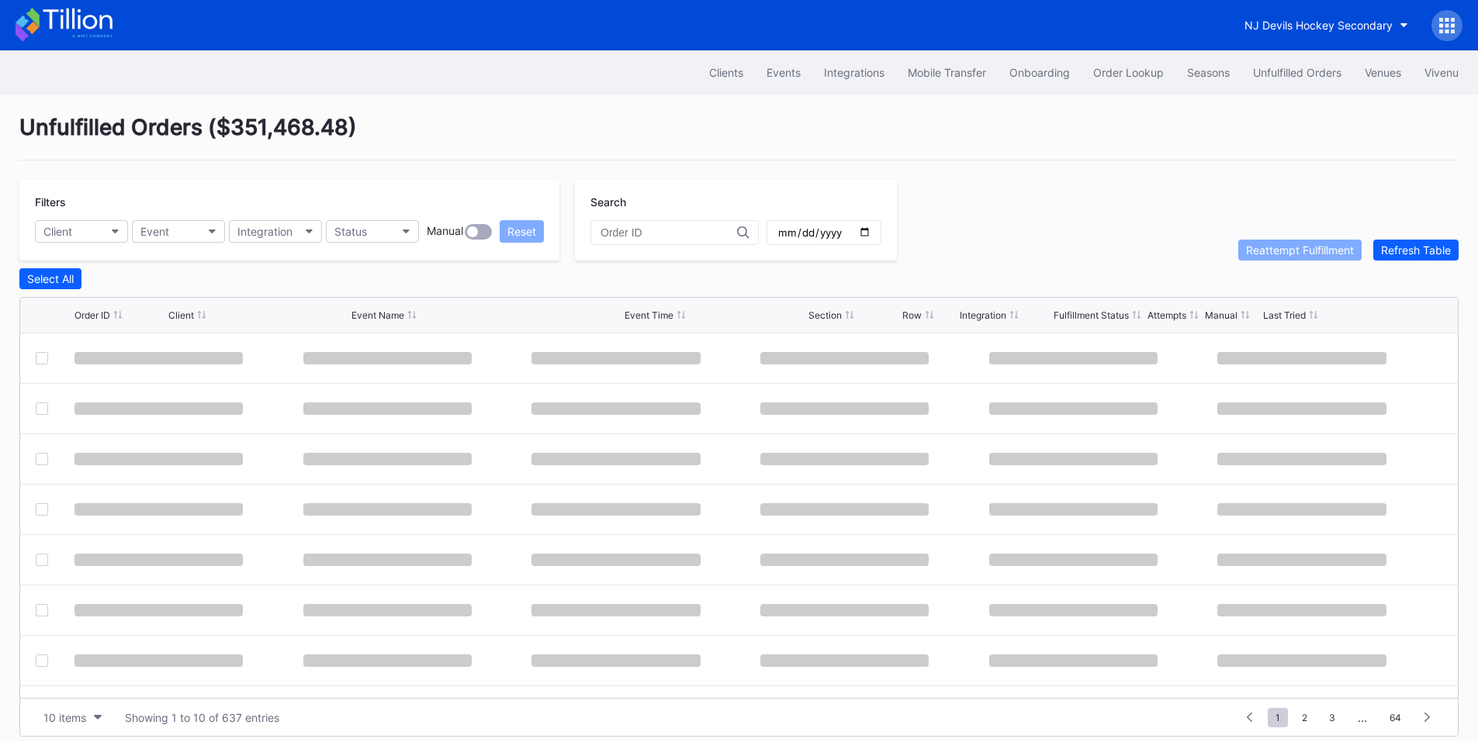
click at [664, 230] on input "text" at bounding box center [669, 233] width 137 height 12
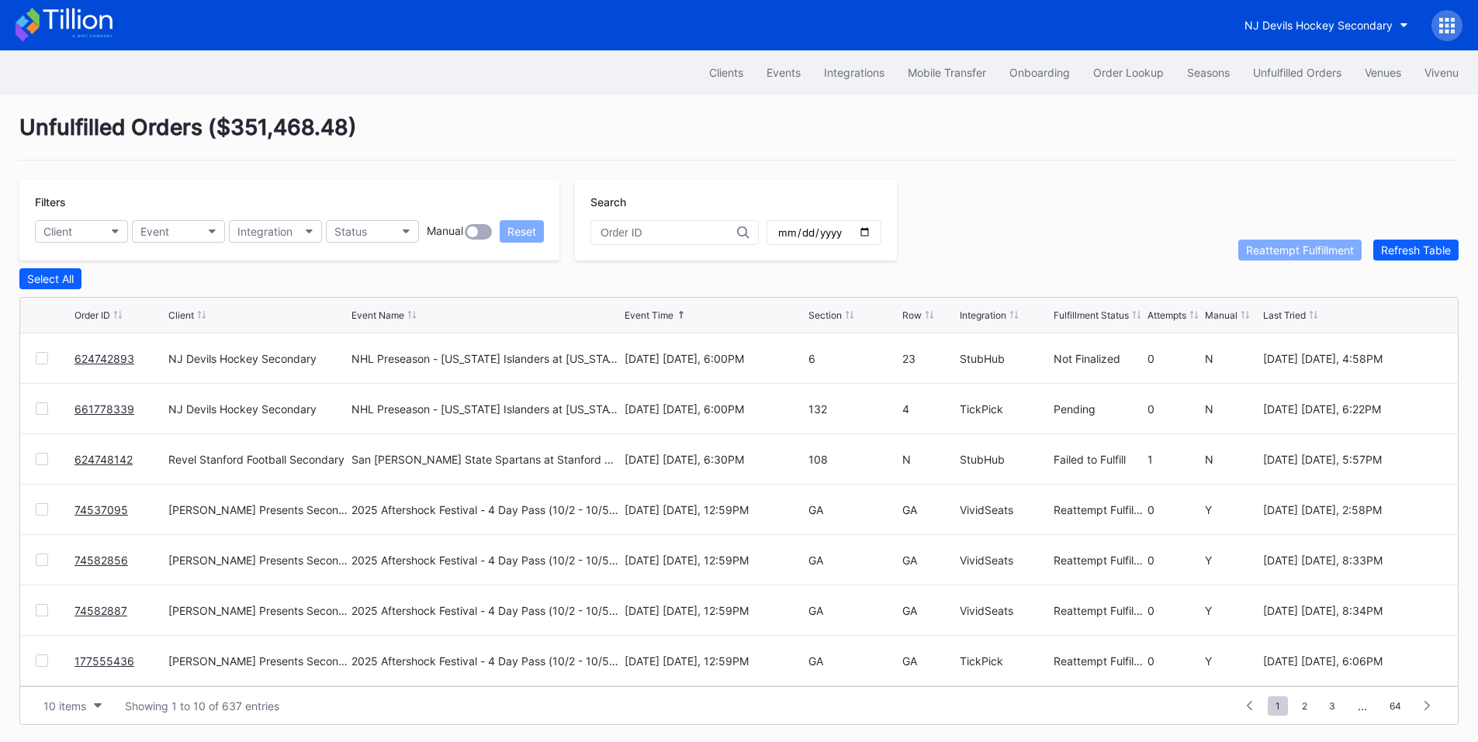
paste input "661778339"
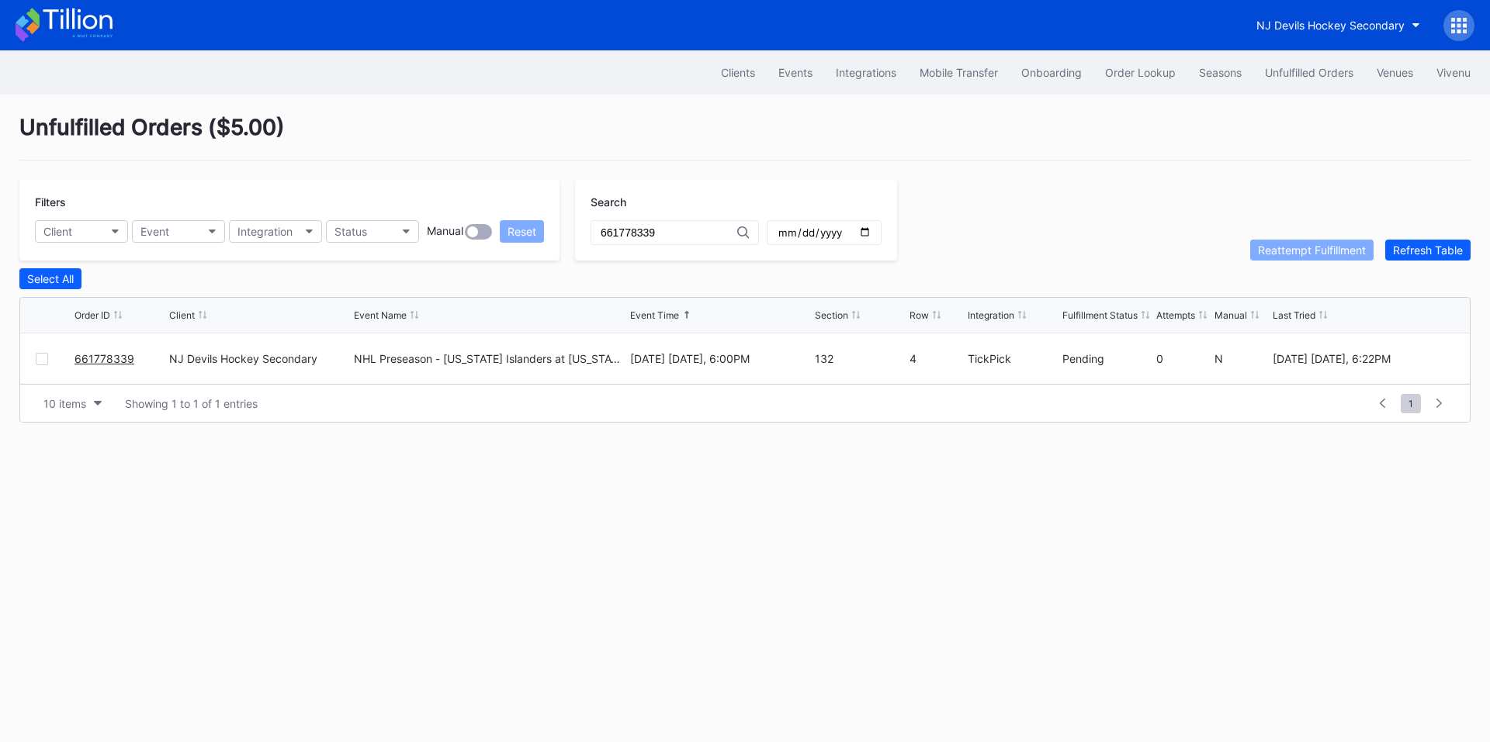
type input "661778339"
click at [44, 361] on div at bounding box center [42, 359] width 12 height 12
click at [1317, 247] on div "Reattempt Fulfillment" at bounding box center [1312, 250] width 108 height 13
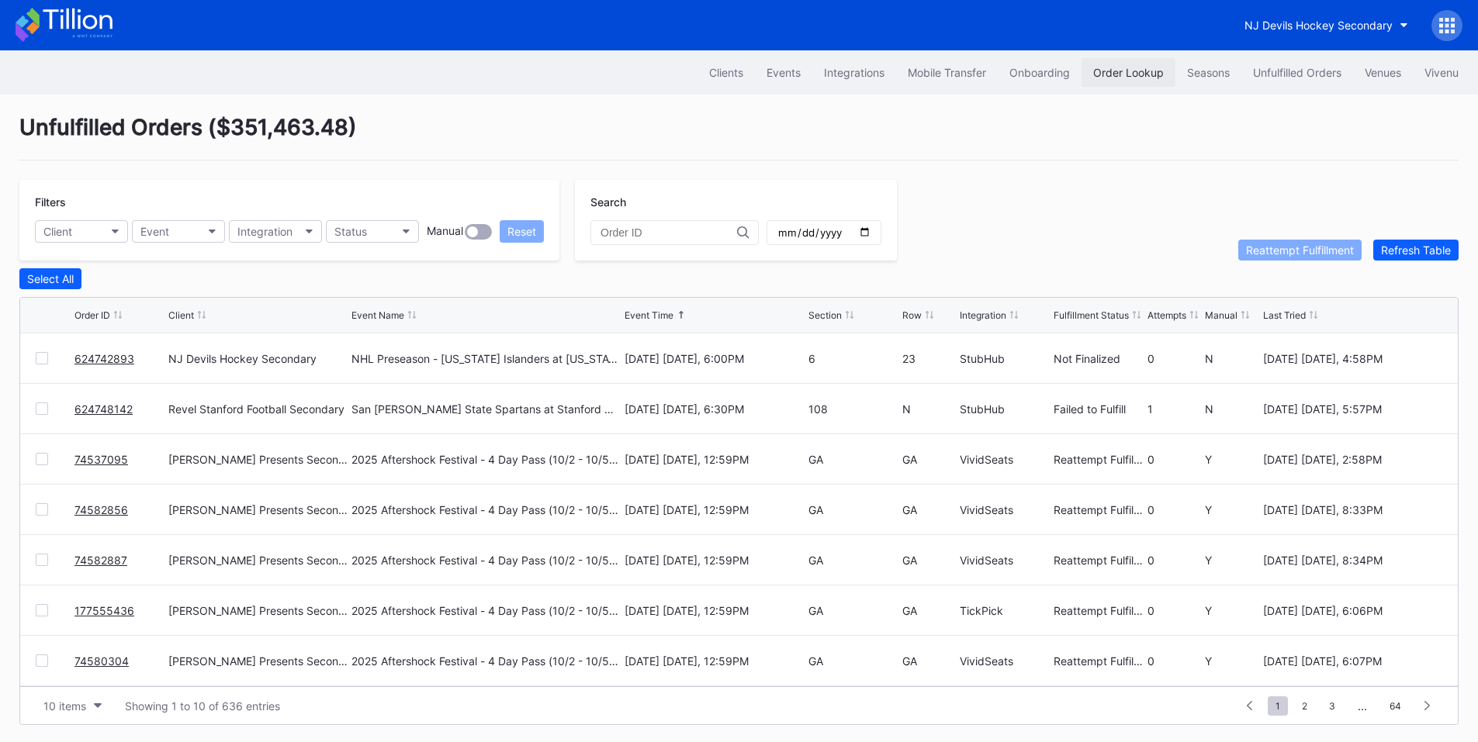
click at [1140, 61] on button "Order Lookup" at bounding box center [1129, 72] width 94 height 29
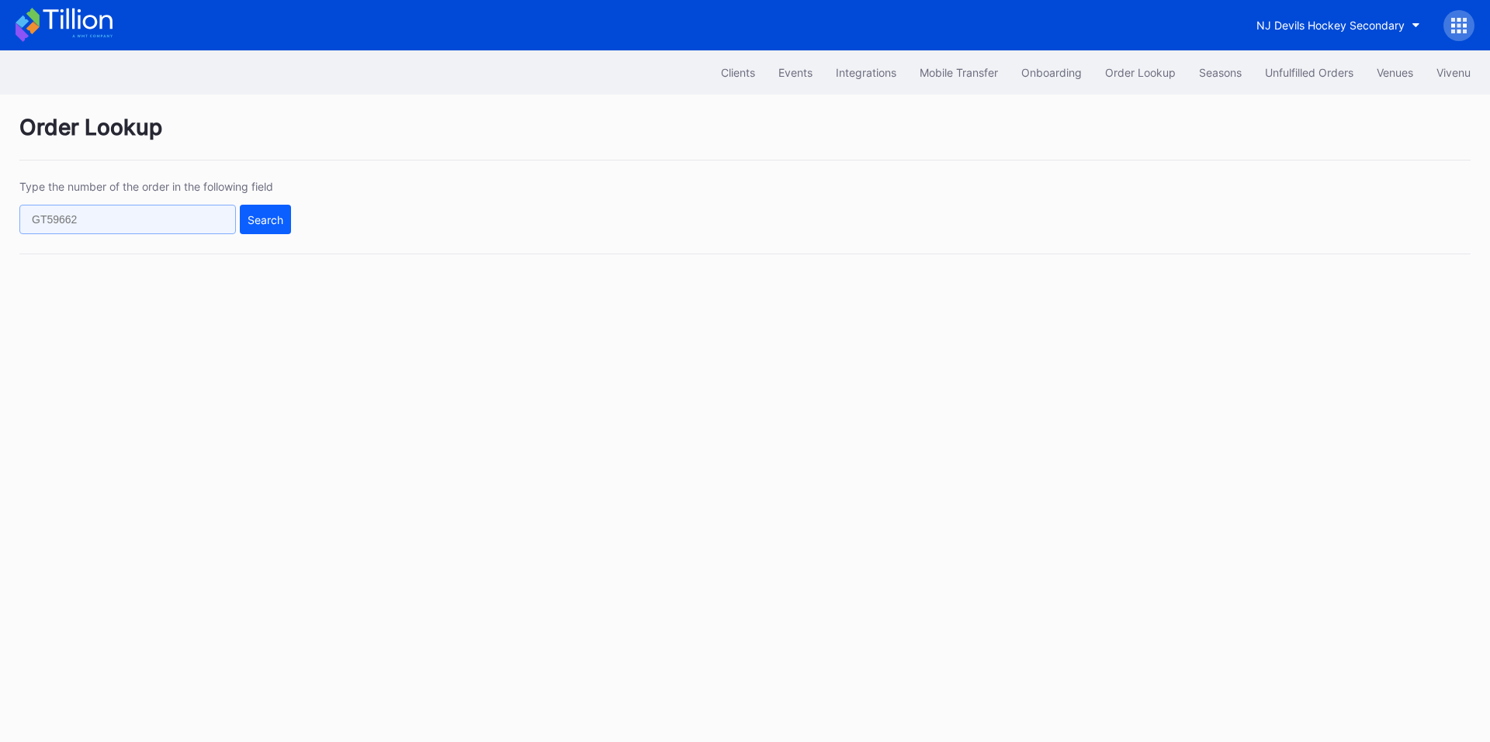
click at [157, 214] on input "text" at bounding box center [127, 219] width 216 height 29
paste input "661778339"
click at [270, 222] on div "Search" at bounding box center [265, 219] width 36 height 13
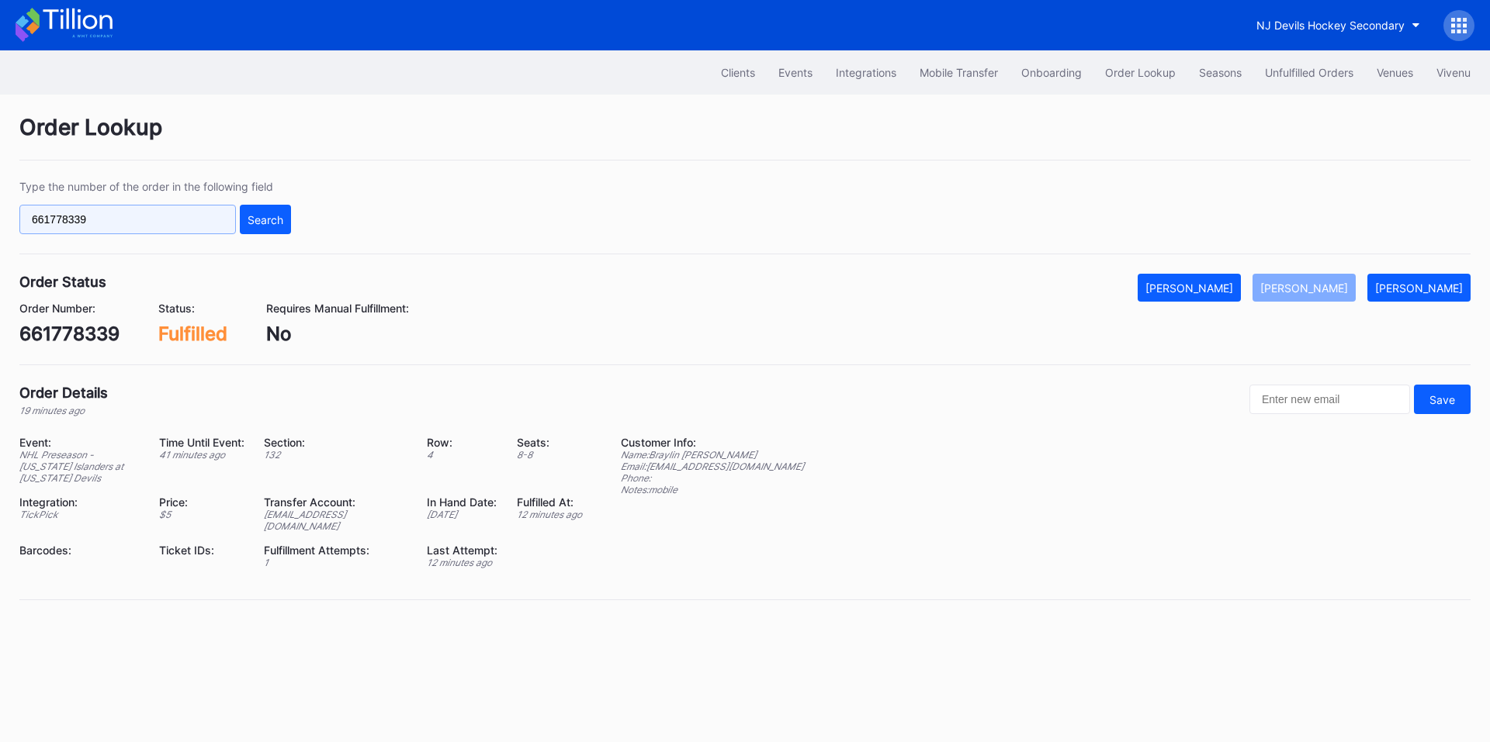
click at [123, 209] on input "661778339" at bounding box center [127, 219] width 216 height 29
paste input "894820175"
type input "894820175"
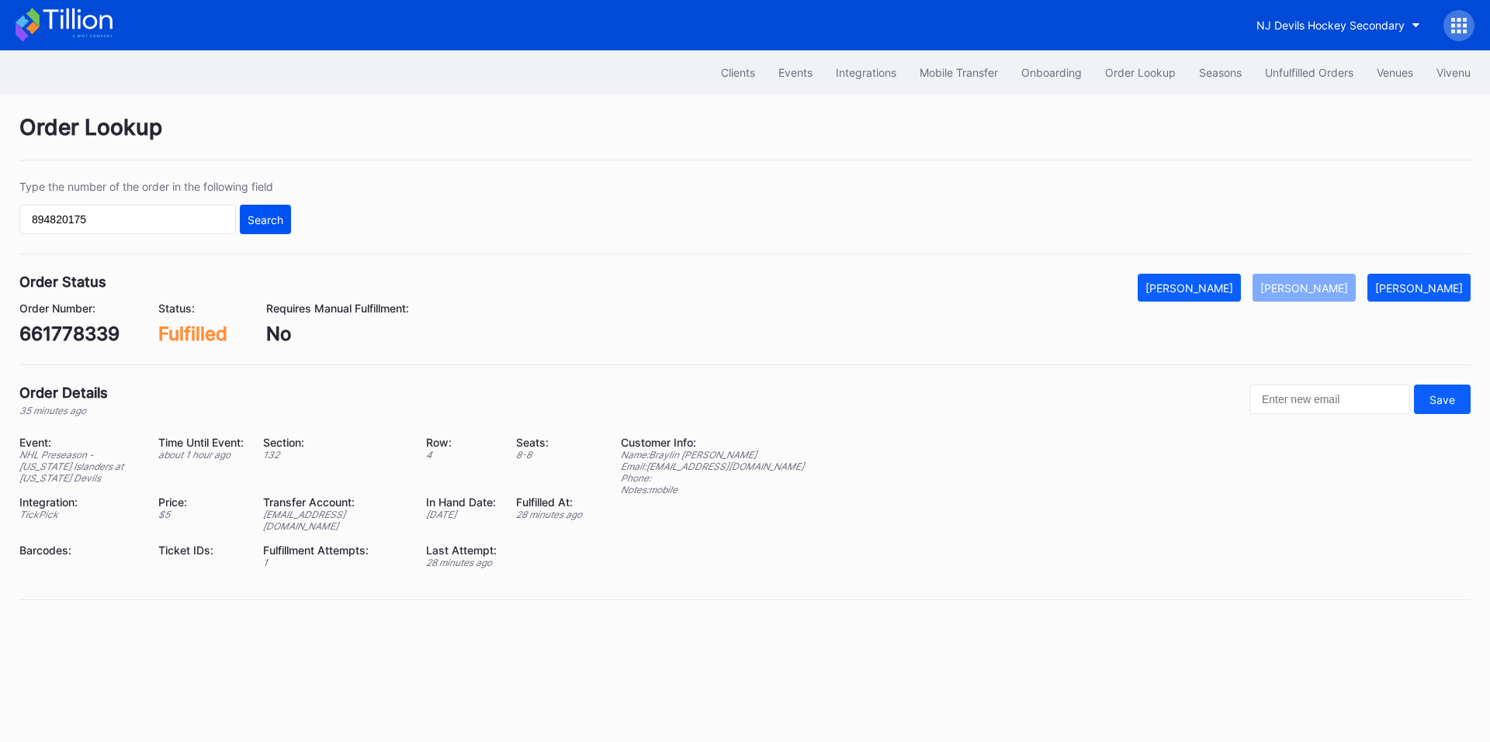
click at [265, 224] on div "Search" at bounding box center [265, 219] width 36 height 13
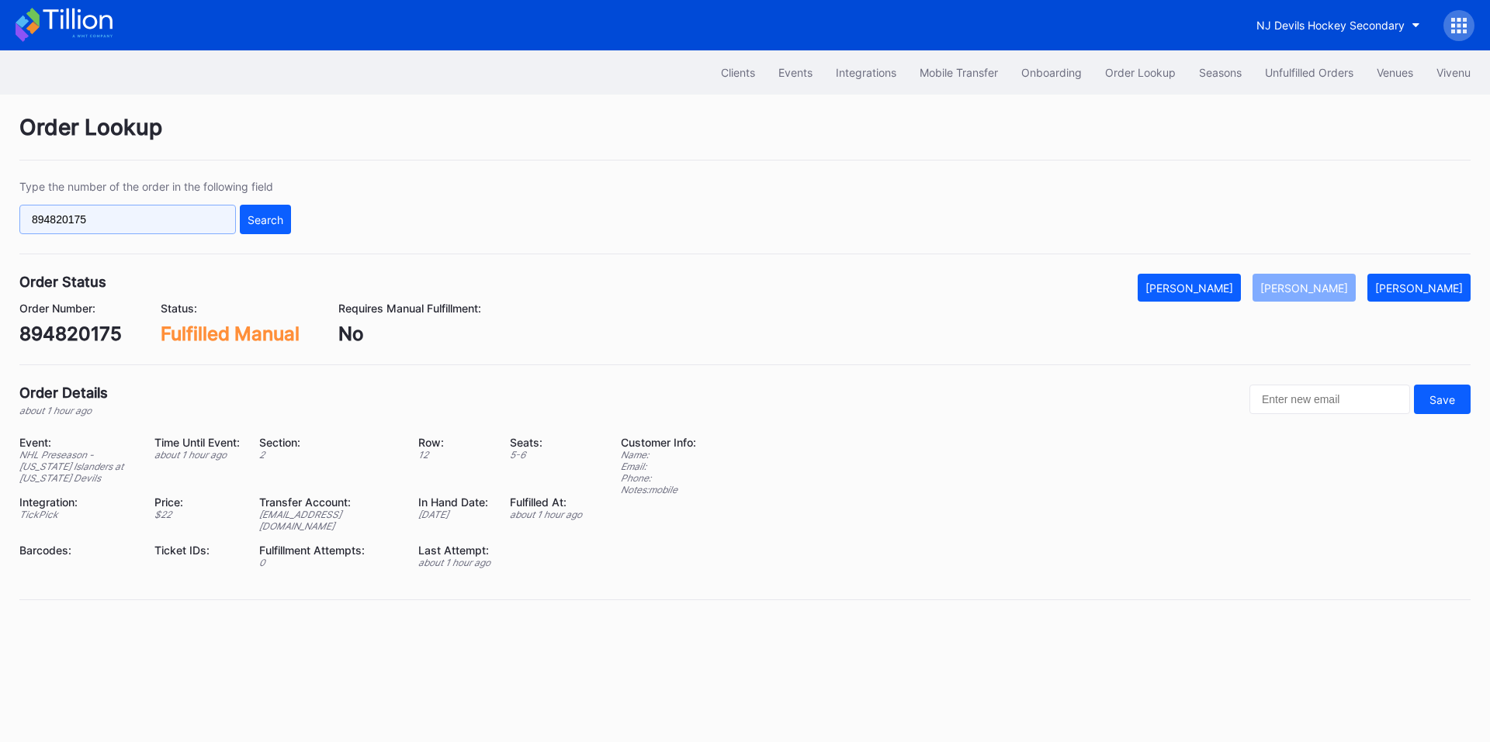
click at [171, 216] on input "894820175" at bounding box center [127, 219] width 216 height 29
paste input "text"
click at [259, 224] on div "Search" at bounding box center [265, 219] width 36 height 13
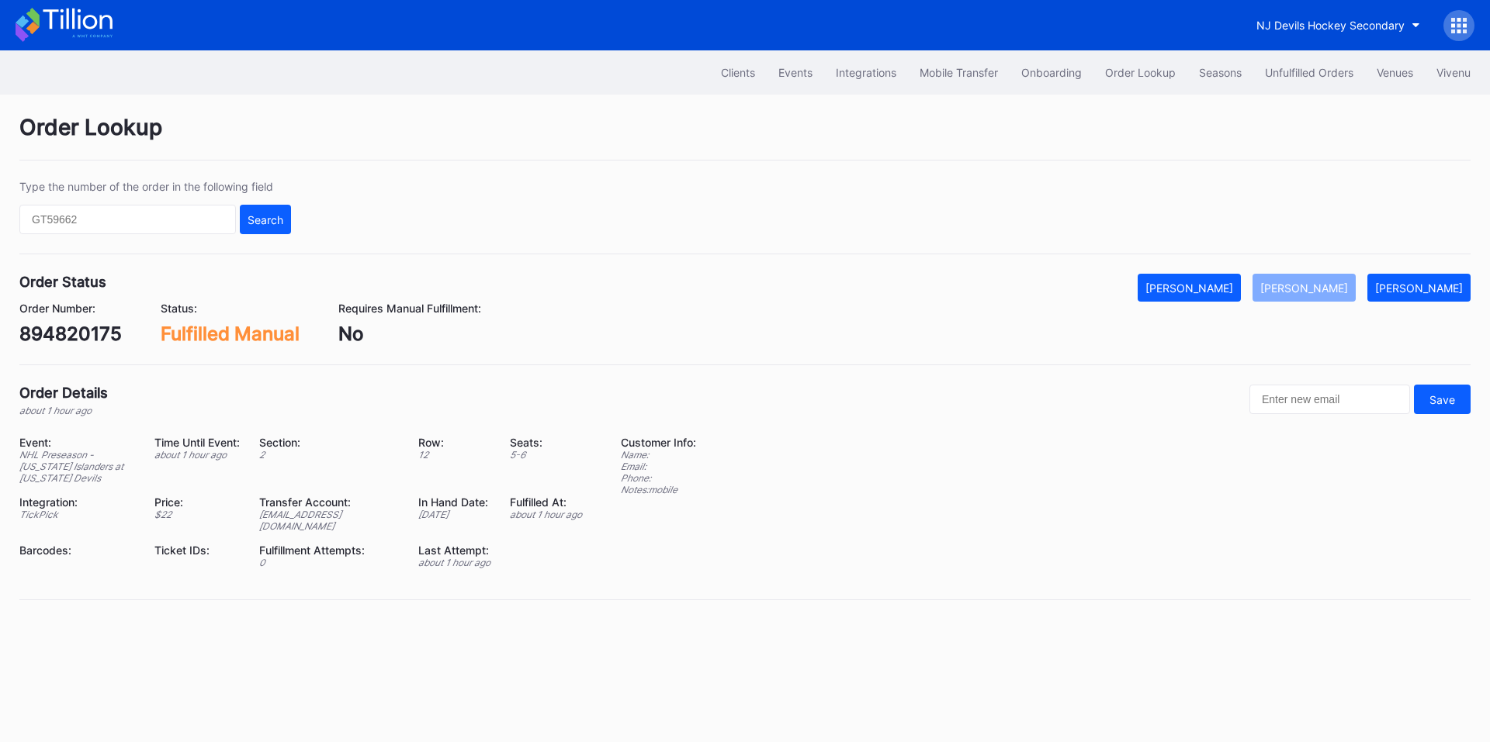
click at [67, 334] on div "894820175" at bounding box center [70, 334] width 102 height 22
copy div "894820175"
